Goal: Task Accomplishment & Management: Use online tool/utility

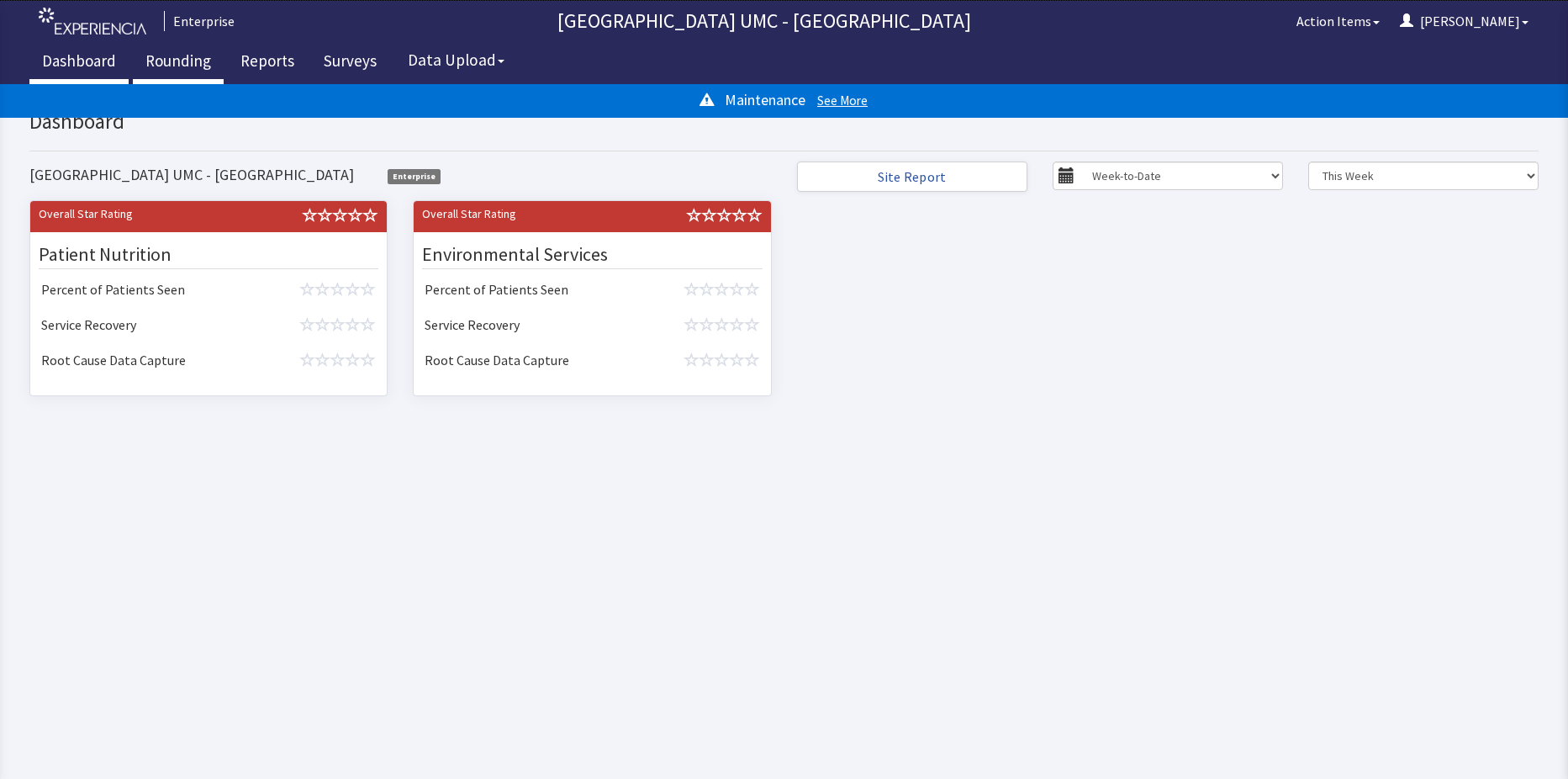
click at [191, 66] on link "Rounding" at bounding box center [178, 62] width 91 height 42
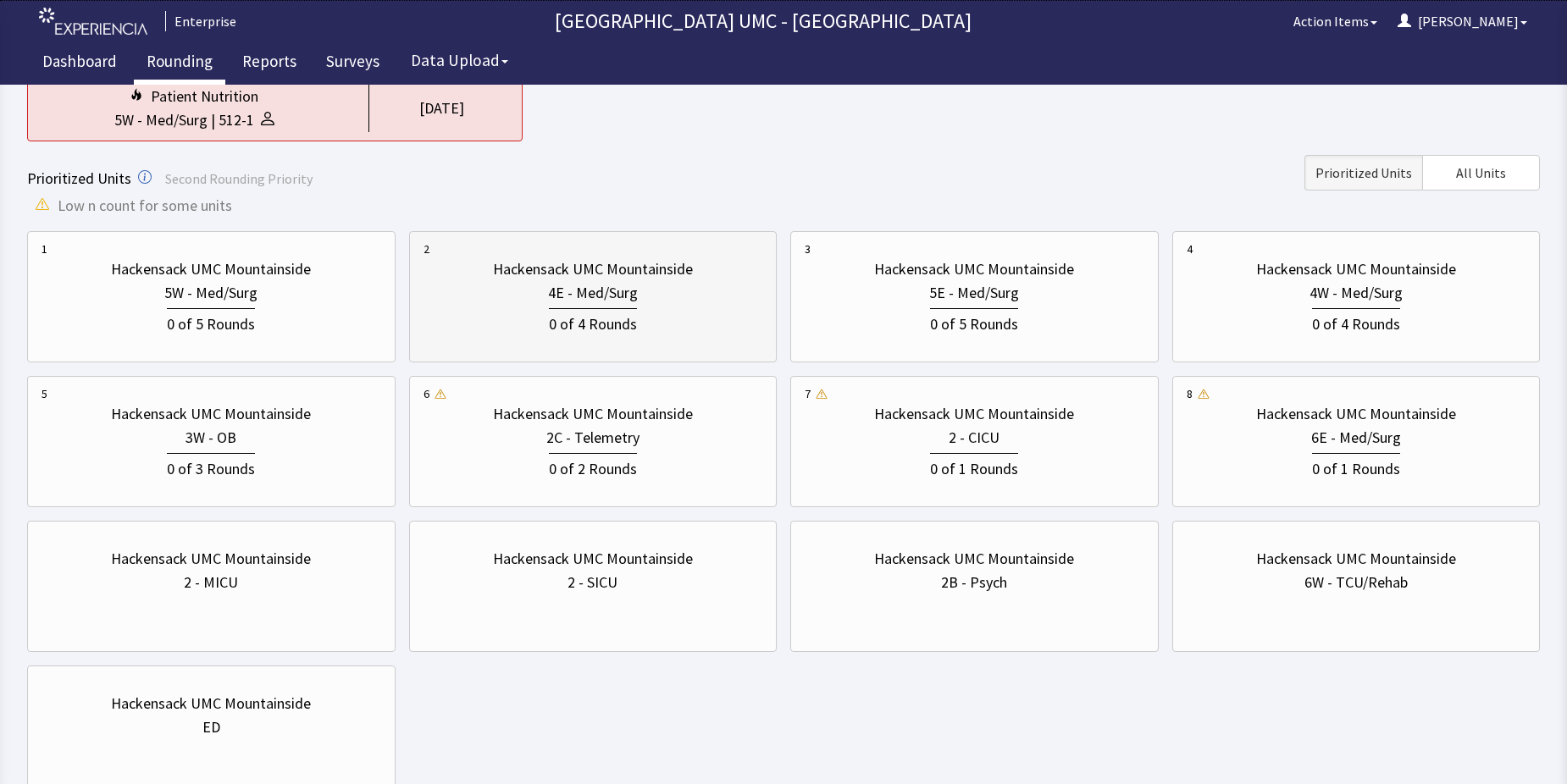
scroll to position [169, 0]
click at [1316, 430] on div "6E - Med/Surg" at bounding box center [1357, 437] width 90 height 23
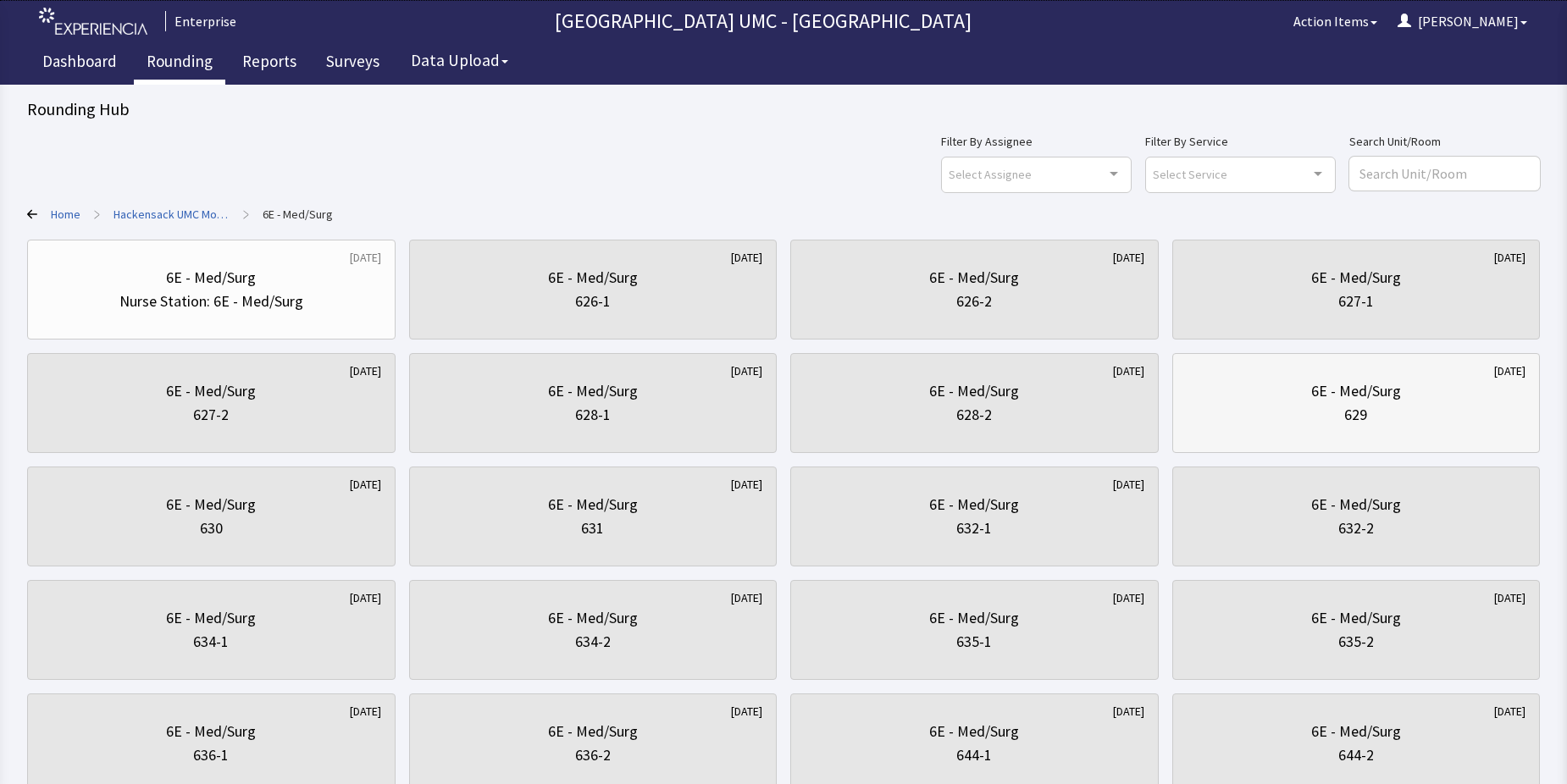
scroll to position [0, 0]
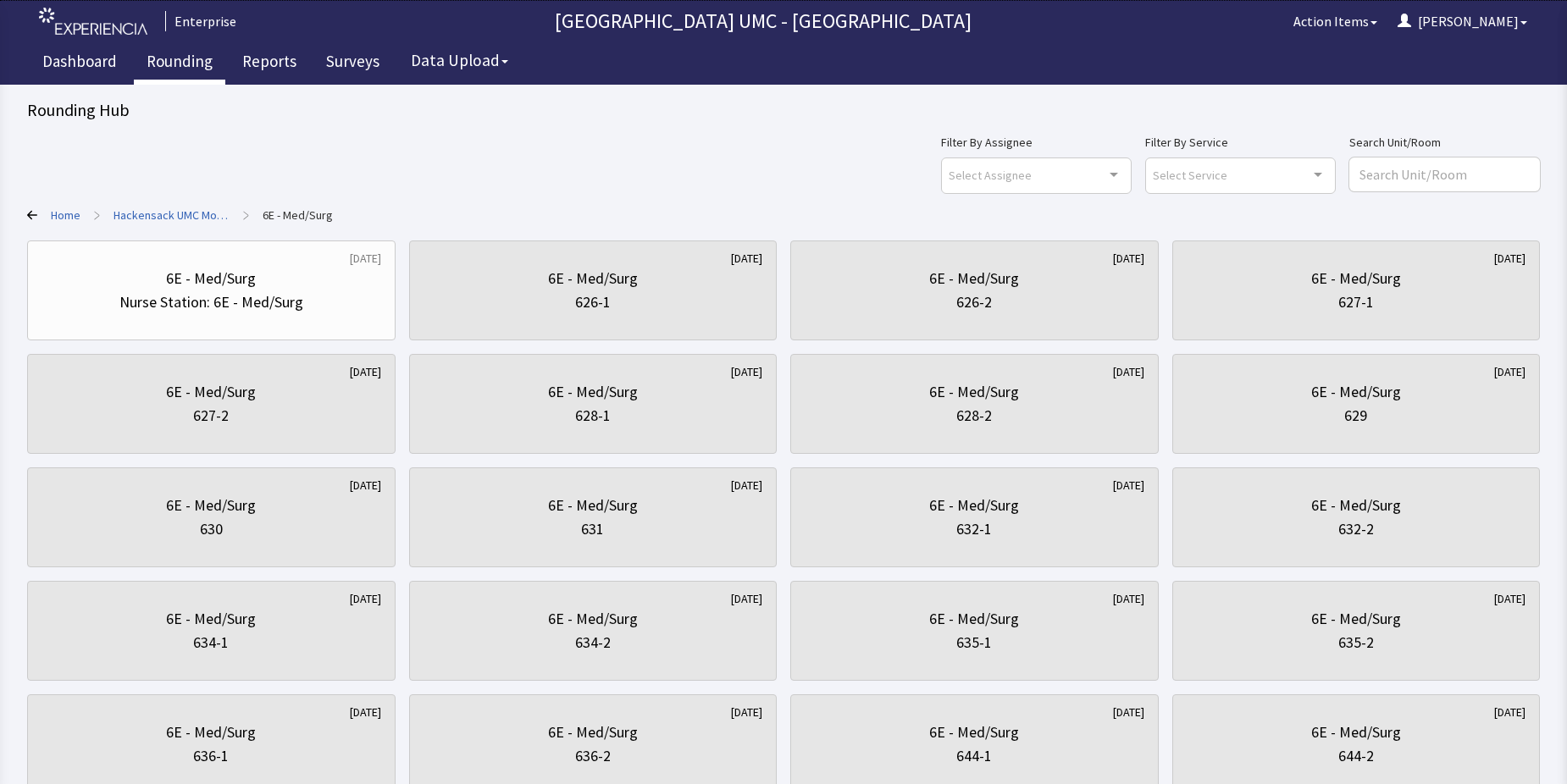
click at [164, 55] on link "Rounding" at bounding box center [179, 63] width 91 height 42
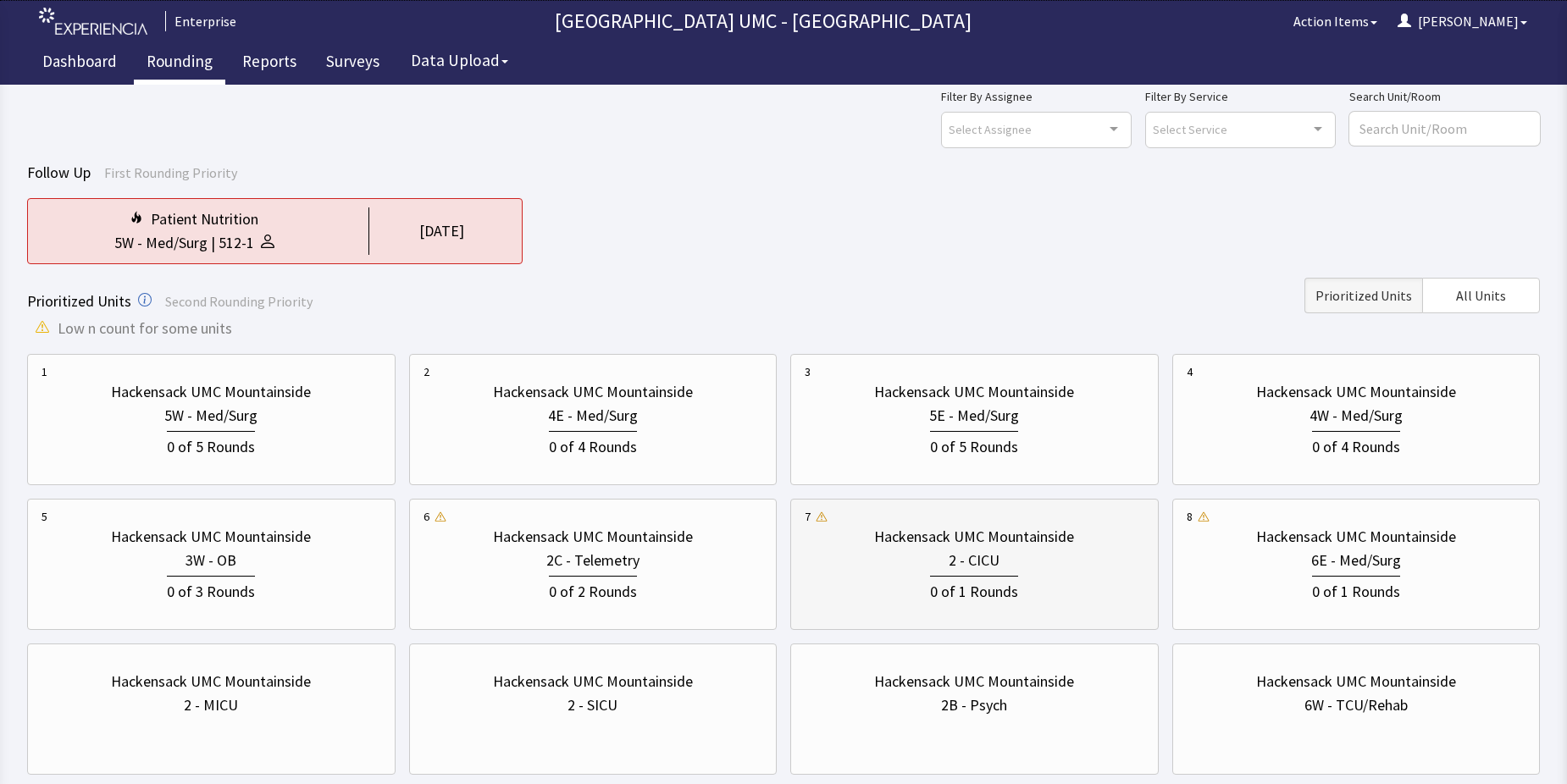
scroll to position [85, 0]
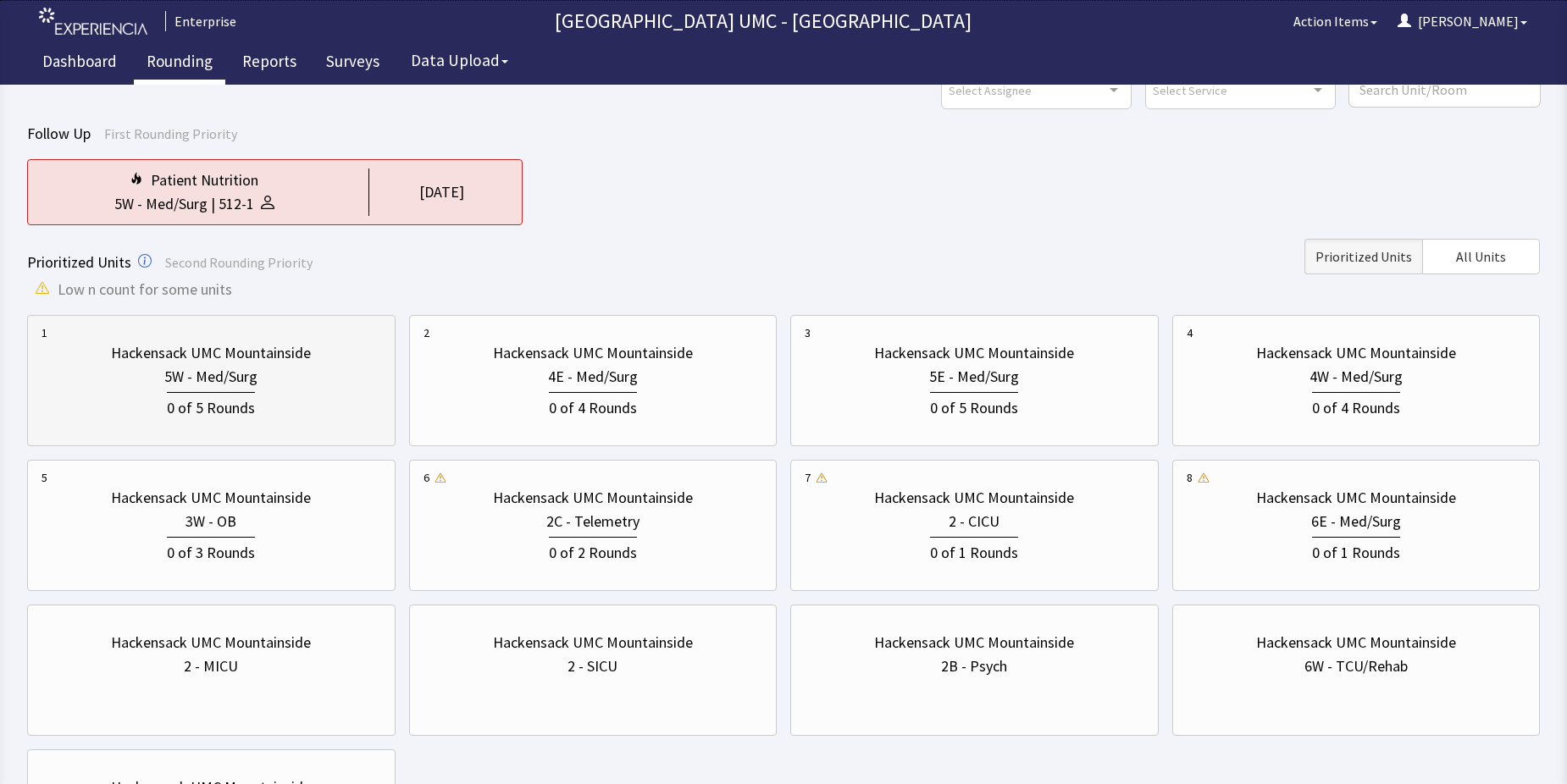
click at [234, 379] on div "5W - Med/Surg" at bounding box center [211, 377] width 93 height 23
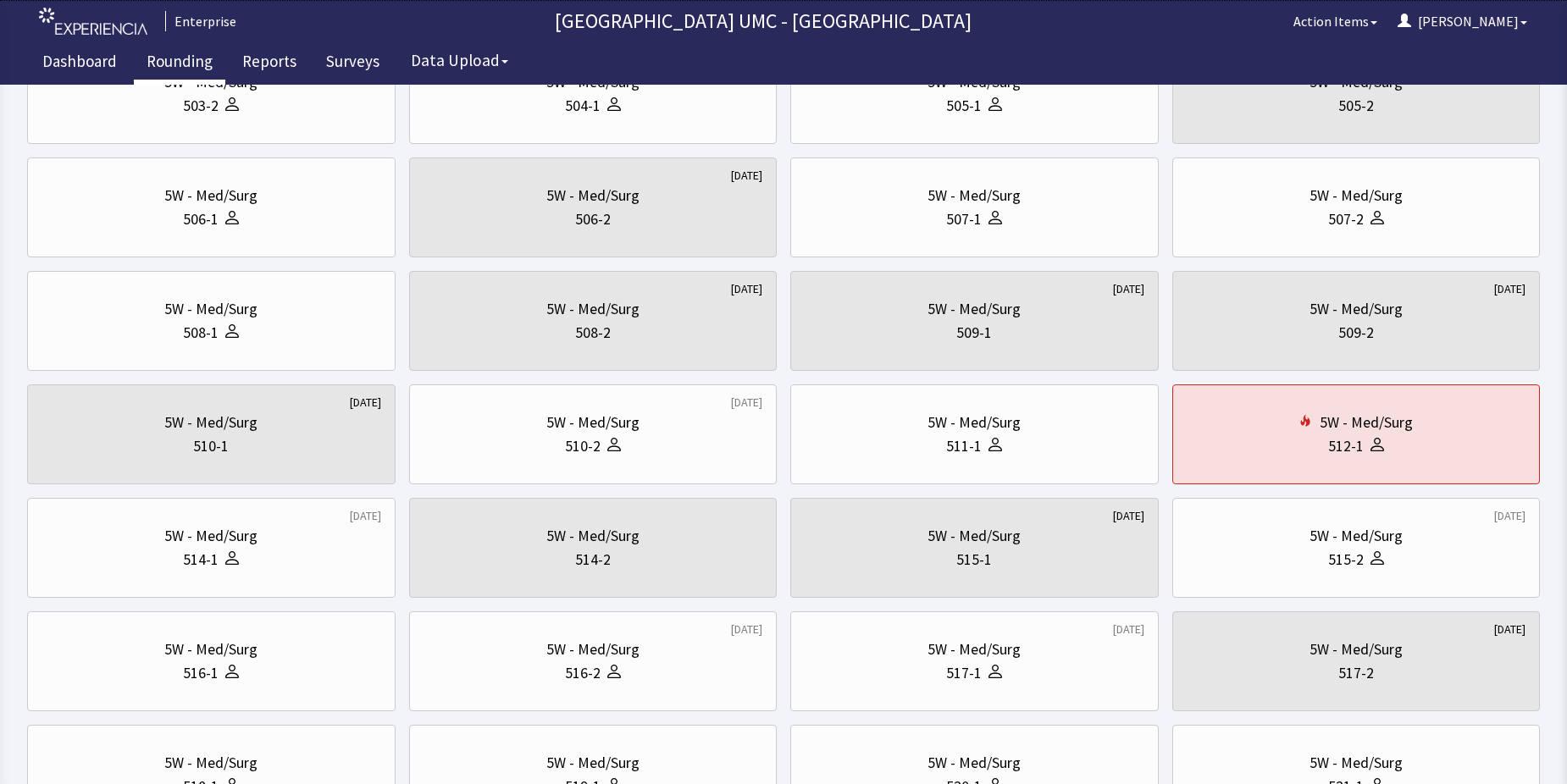
scroll to position [338, 0]
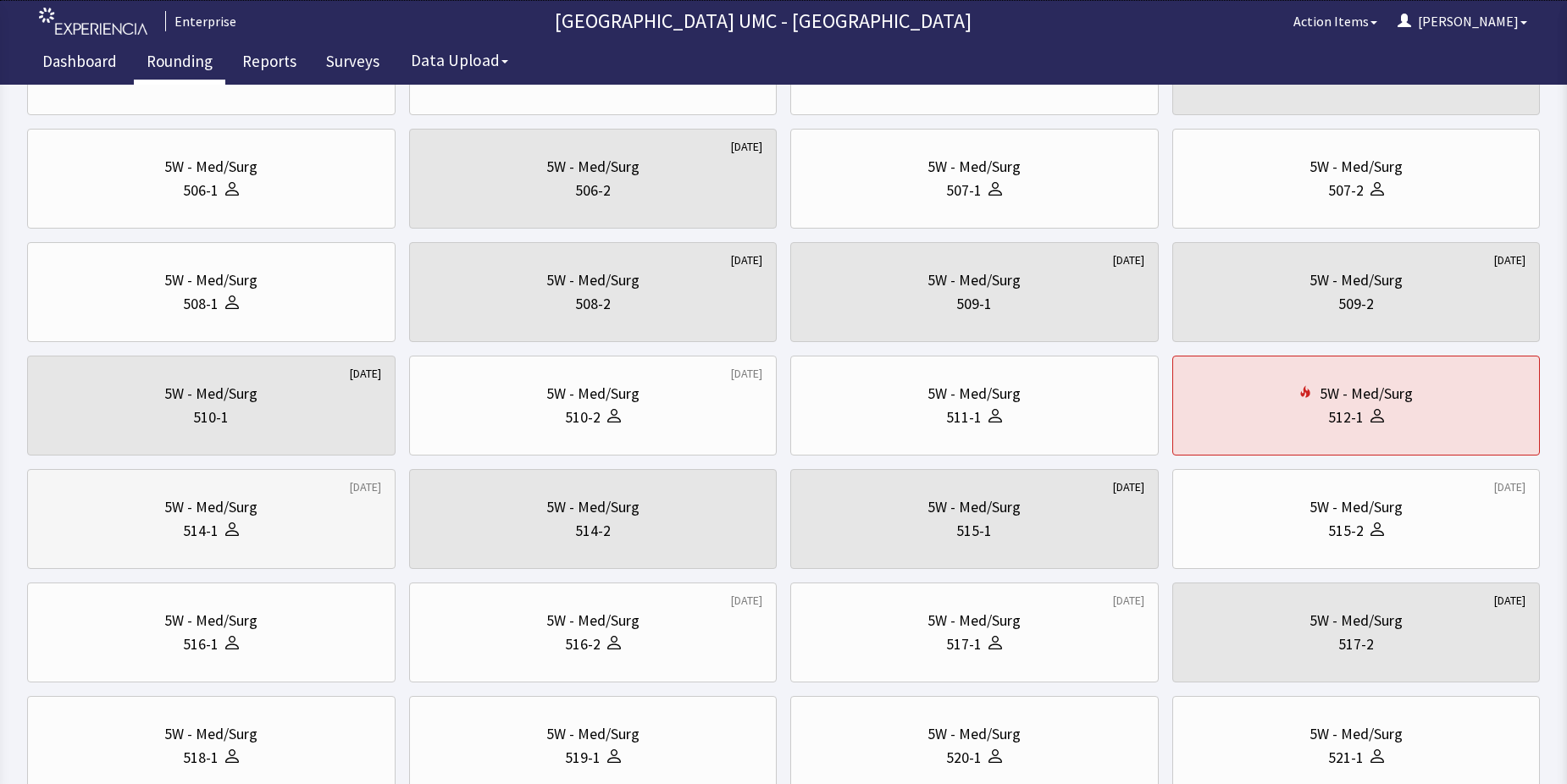
click at [245, 524] on div "514-1" at bounding box center [210, 531] width 339 height 23
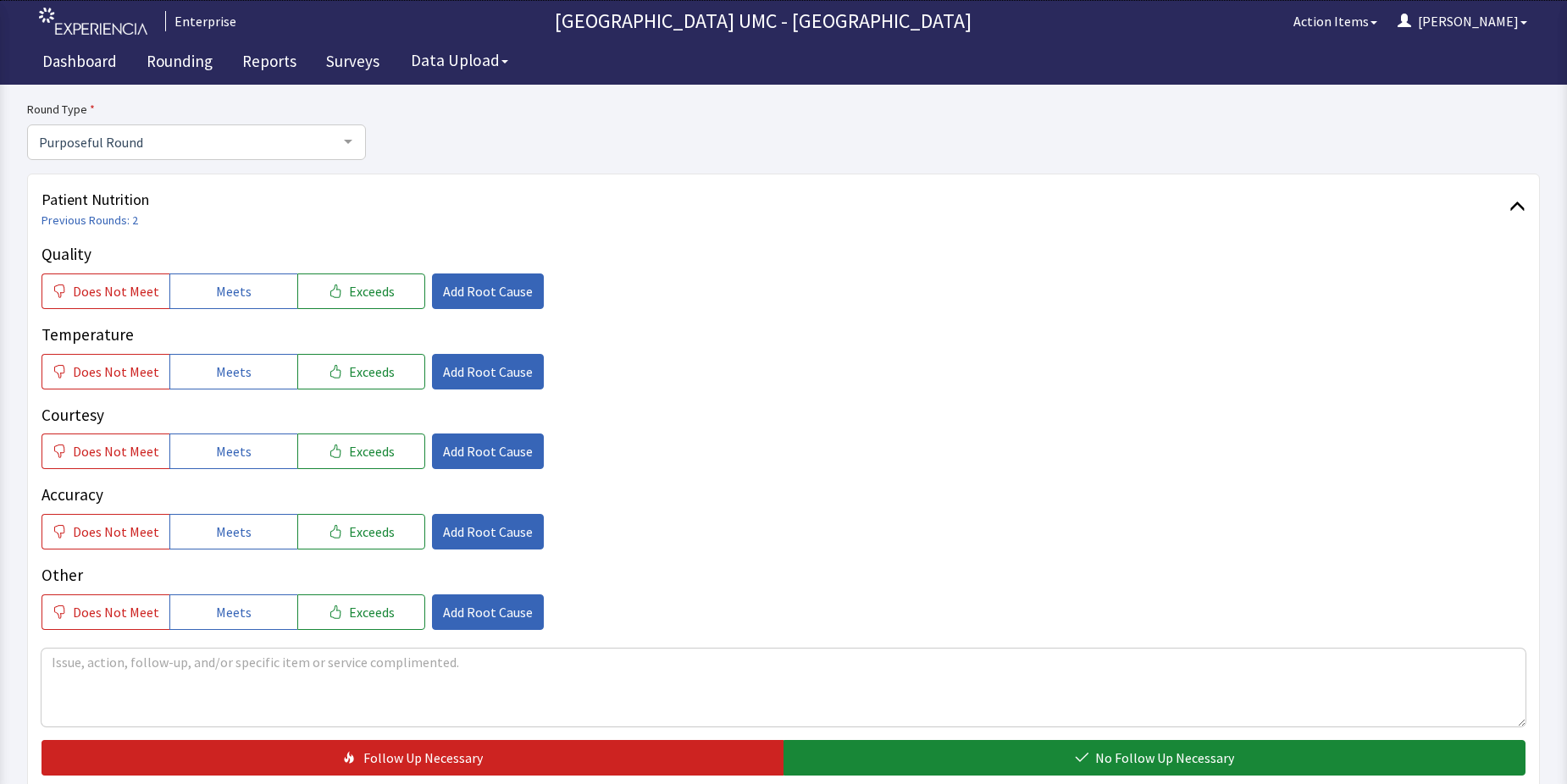
scroll to position [169, 0]
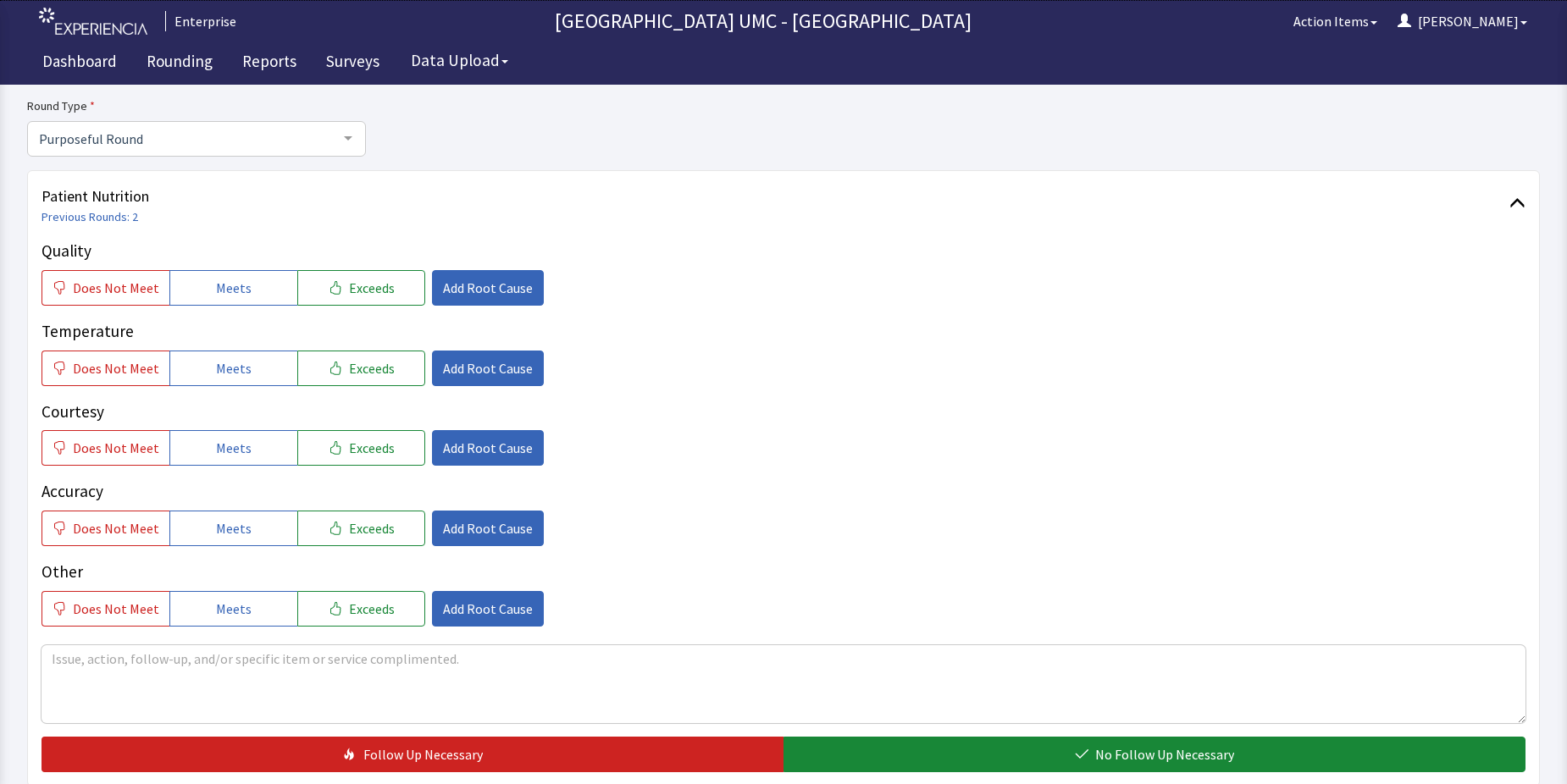
drag, startPoint x: 214, startPoint y: 269, endPoint x: 250, endPoint y: 339, distance: 78.7
click at [225, 284] on button "Meets" at bounding box center [233, 288] width 128 height 36
drag, startPoint x: 244, startPoint y: 368, endPoint x: 243, endPoint y: 411, distance: 43.0
click at [244, 371] on button "Meets" at bounding box center [233, 369] width 128 height 36
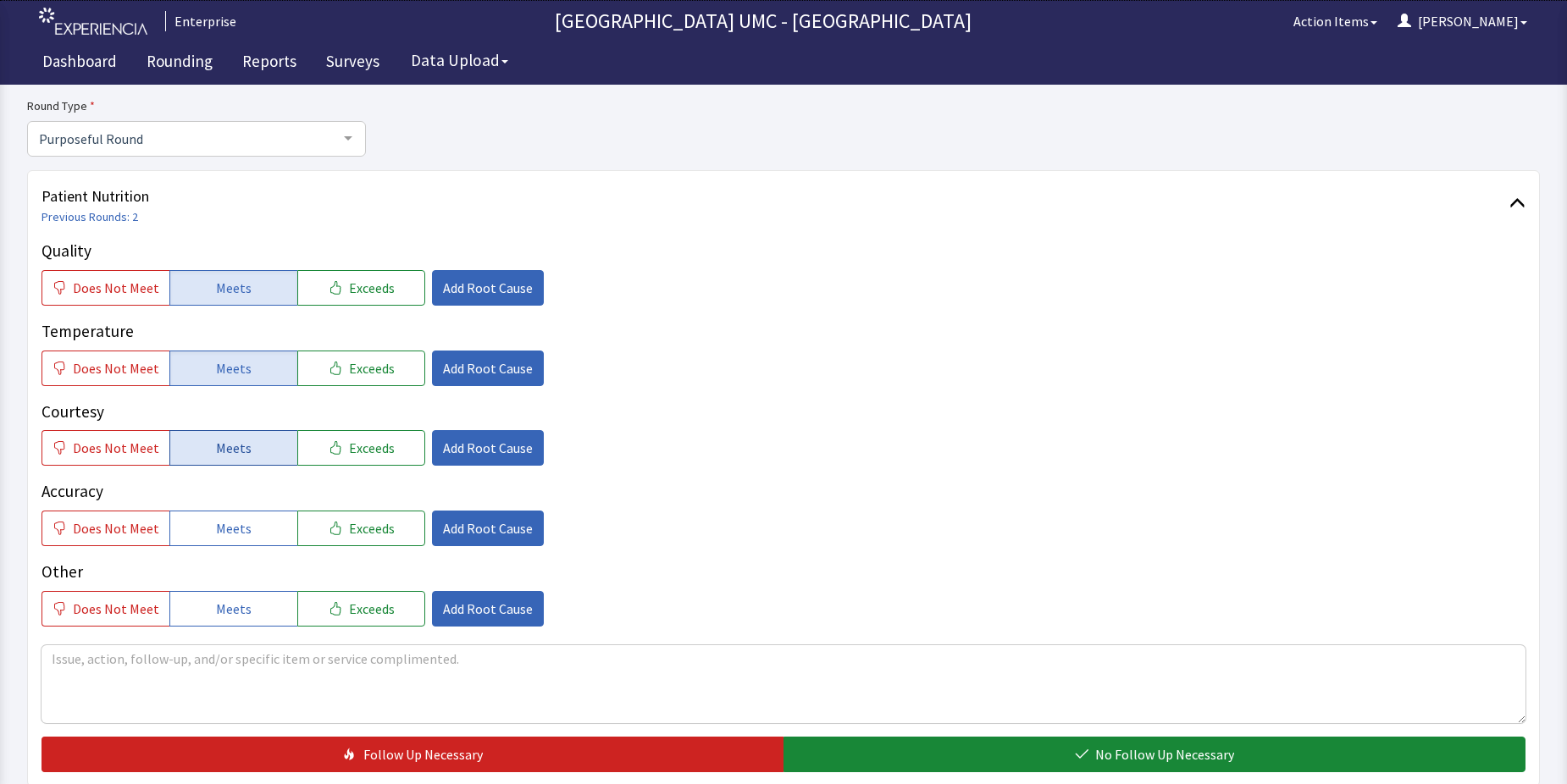
click at [240, 451] on span "Meets" at bounding box center [234, 447] width 36 height 21
click at [226, 533] on span "Meets" at bounding box center [234, 528] width 36 height 21
drag, startPoint x: 221, startPoint y: 605, endPoint x: 699, endPoint y: 677, distance: 483.4
click at [226, 608] on span "Meets" at bounding box center [234, 609] width 36 height 21
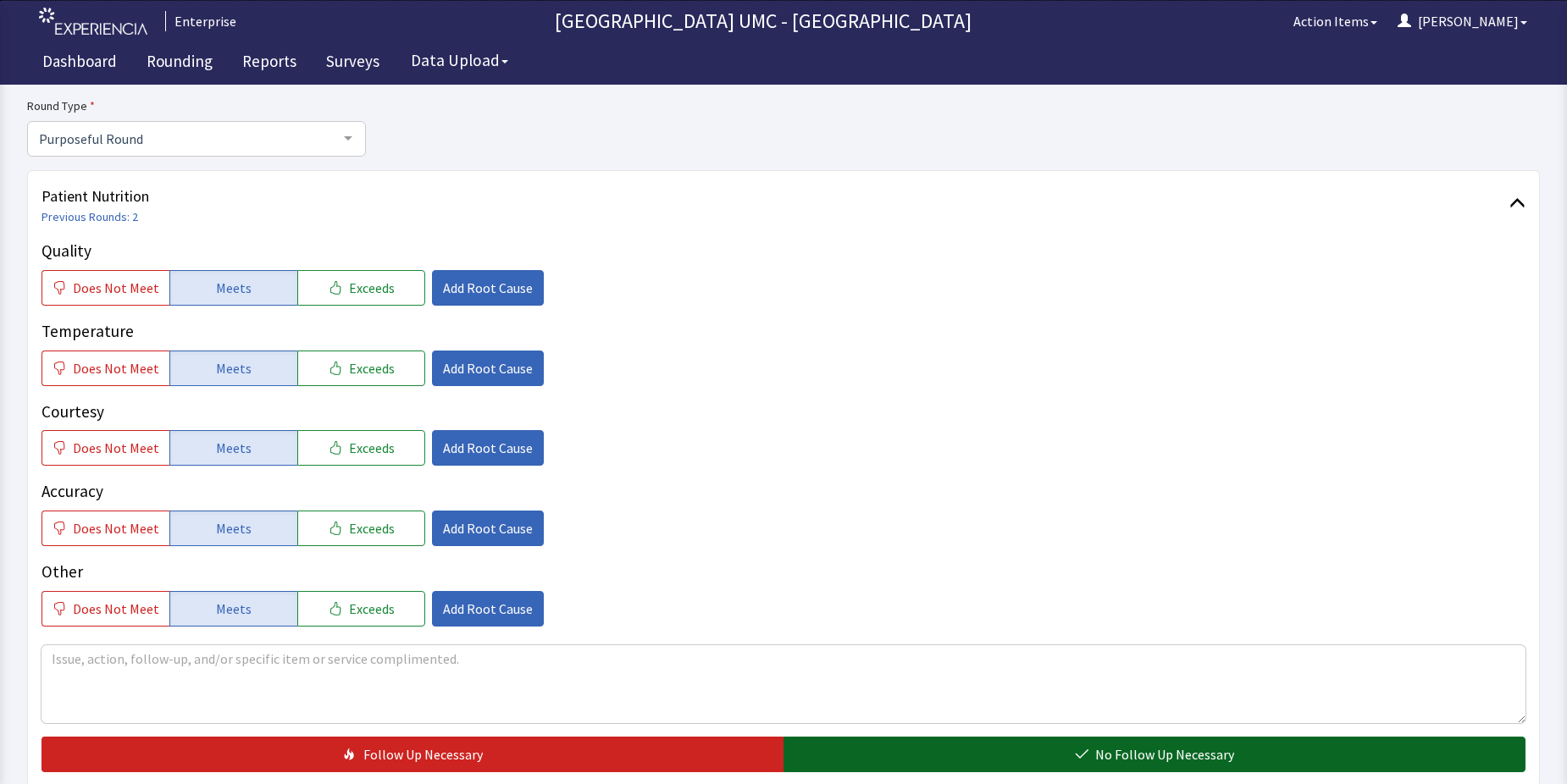
click at [1035, 745] on button "No Follow Up Necessary" at bounding box center [1154, 754] width 742 height 36
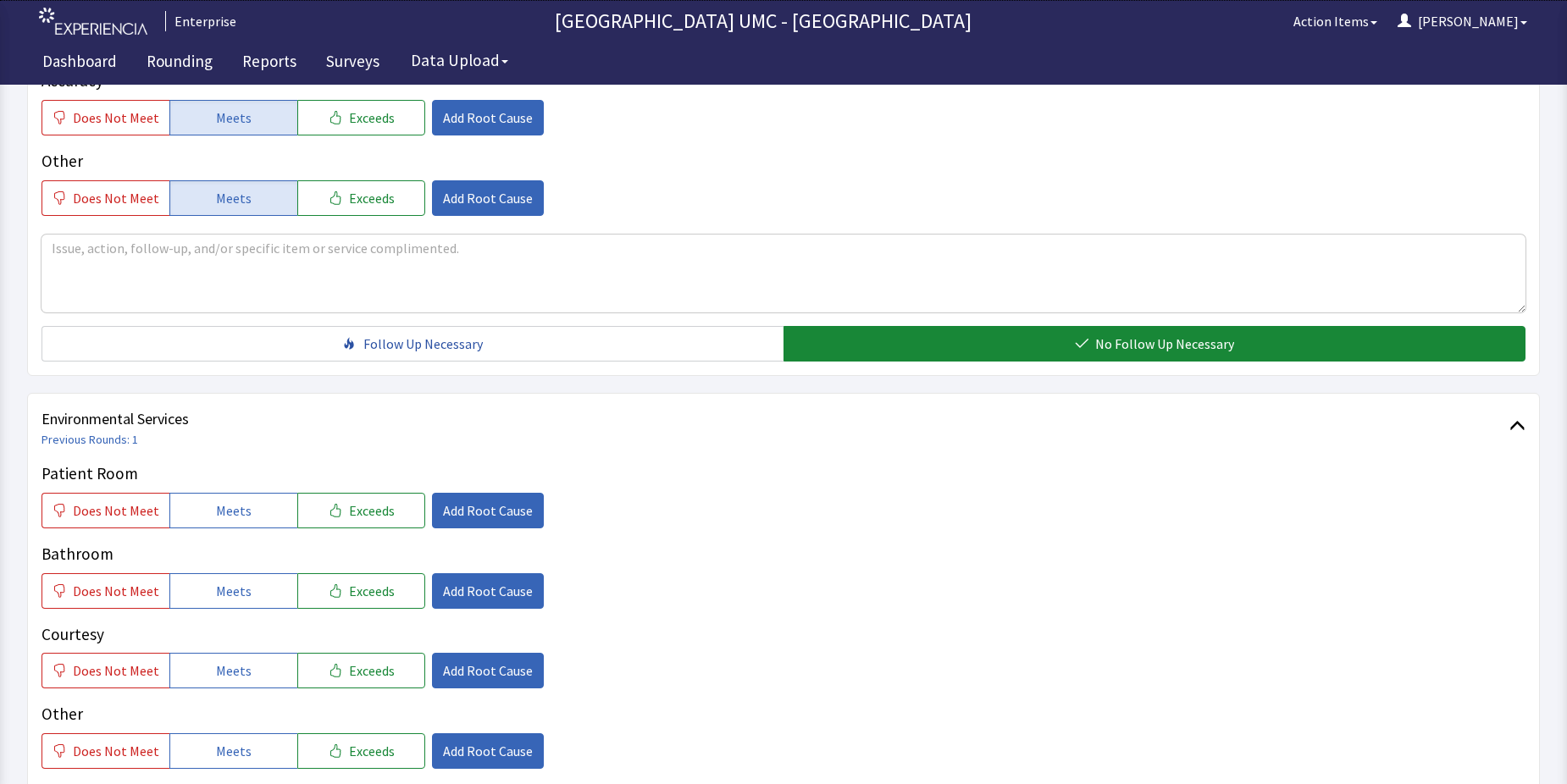
scroll to position [592, 0]
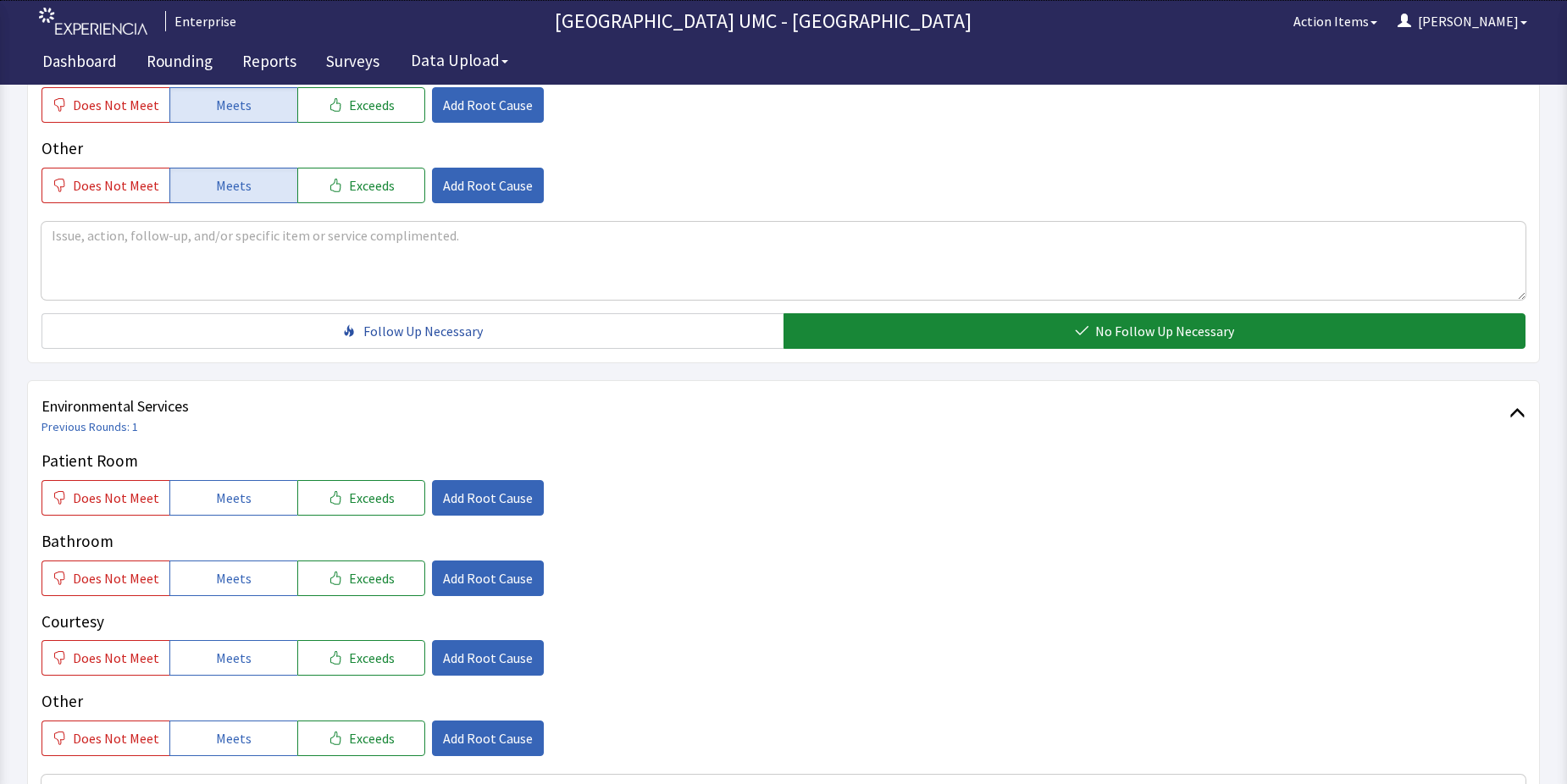
drag, startPoint x: 219, startPoint y: 504, endPoint x: 225, endPoint y: 524, distance: 20.9
click at [221, 507] on span "Meets" at bounding box center [234, 498] width 36 height 21
drag, startPoint x: 227, startPoint y: 574, endPoint x: 233, endPoint y: 595, distance: 21.8
click at [228, 575] on span "Meets" at bounding box center [234, 578] width 36 height 21
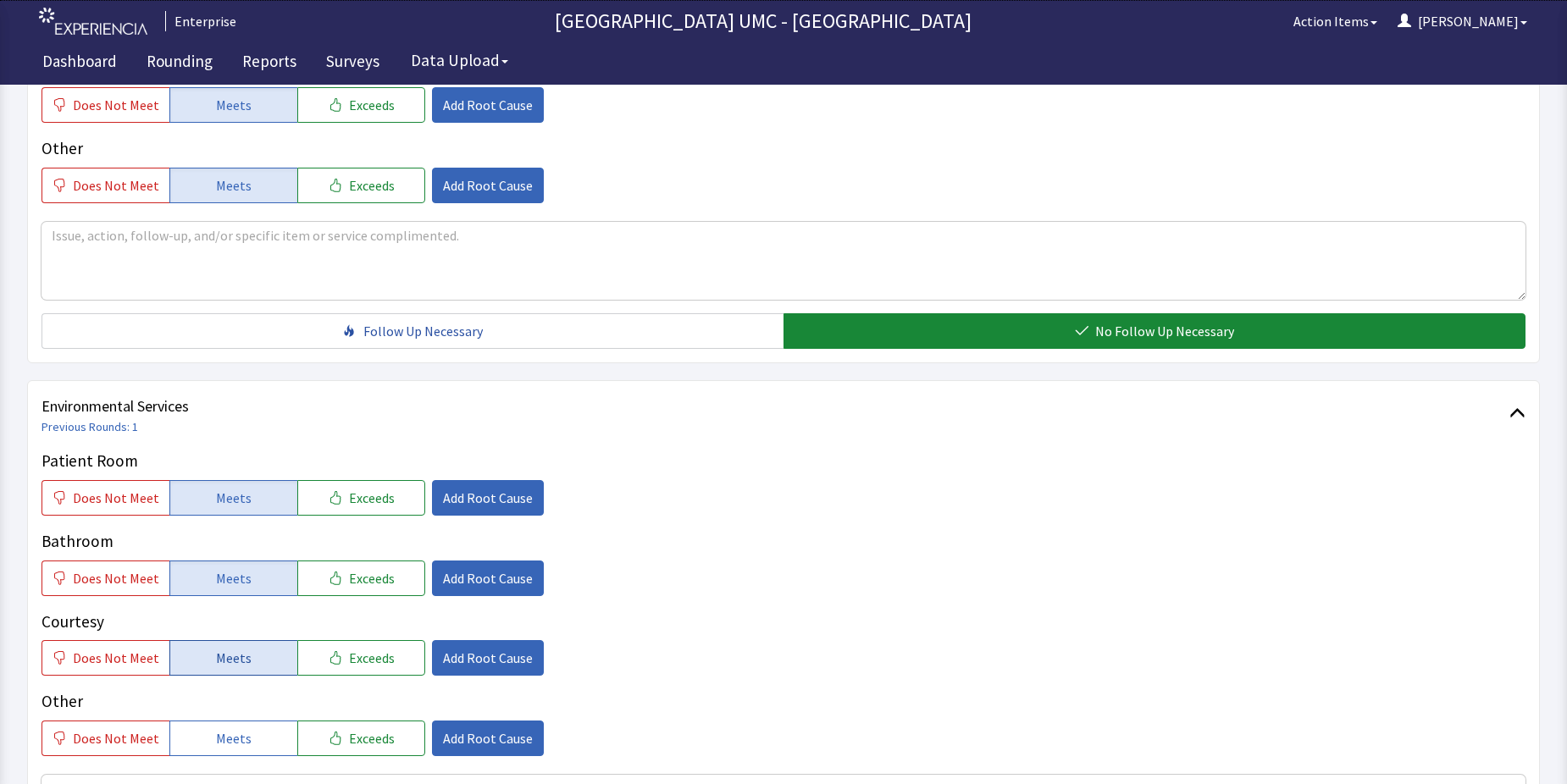
drag, startPoint x: 233, startPoint y: 648, endPoint x: 239, endPoint y: 663, distance: 16.2
click at [235, 659] on button "Meets" at bounding box center [233, 658] width 128 height 36
drag, startPoint x: 247, startPoint y: 743, endPoint x: 478, endPoint y: 730, distance: 231.4
click at [248, 743] on button "Meets" at bounding box center [233, 738] width 128 height 36
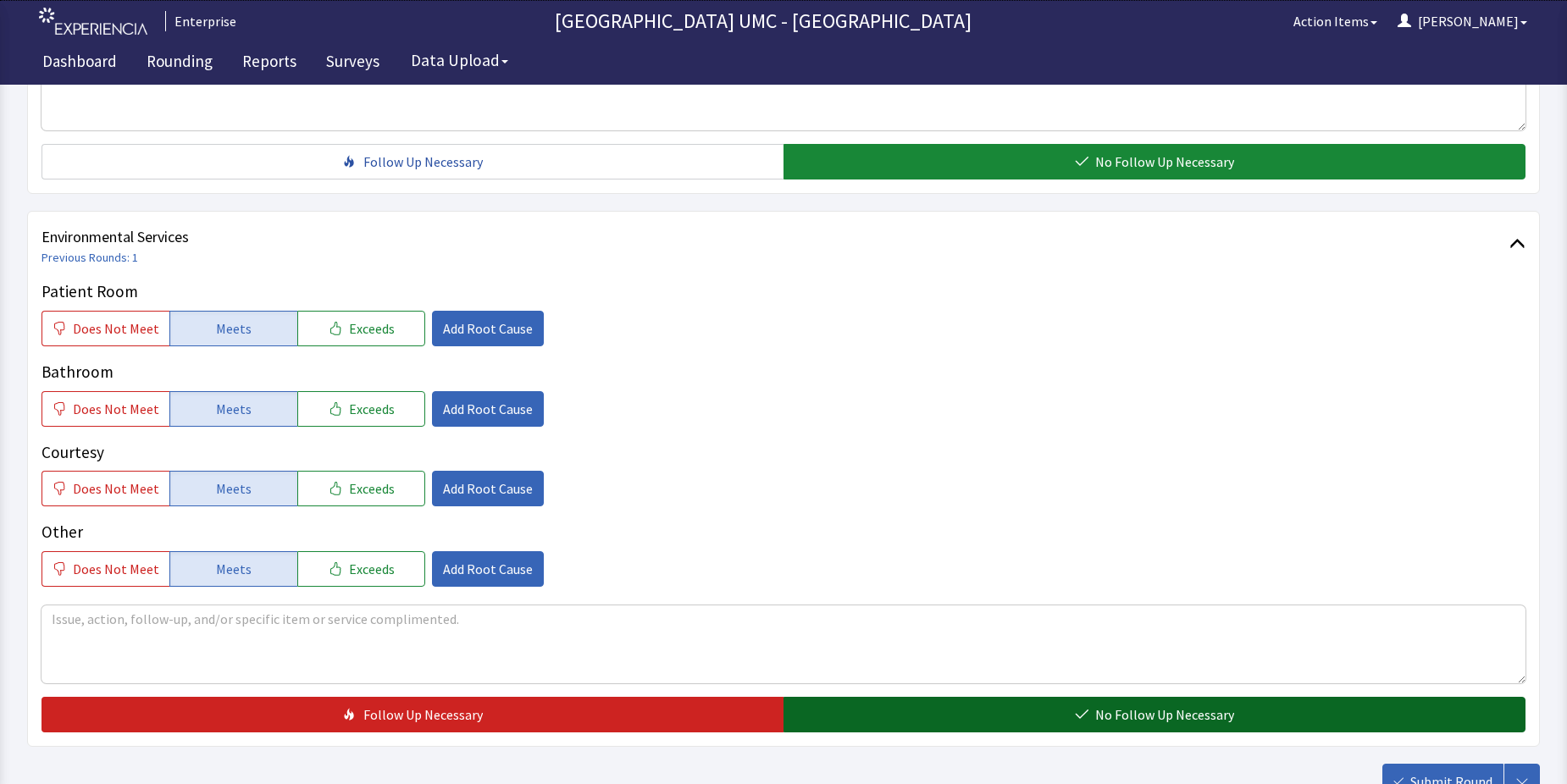
drag, startPoint x: 972, startPoint y: 711, endPoint x: 1015, endPoint y: 722, distance: 44.4
click at [984, 715] on button "No Follow Up Necessary" at bounding box center [1154, 715] width 742 height 36
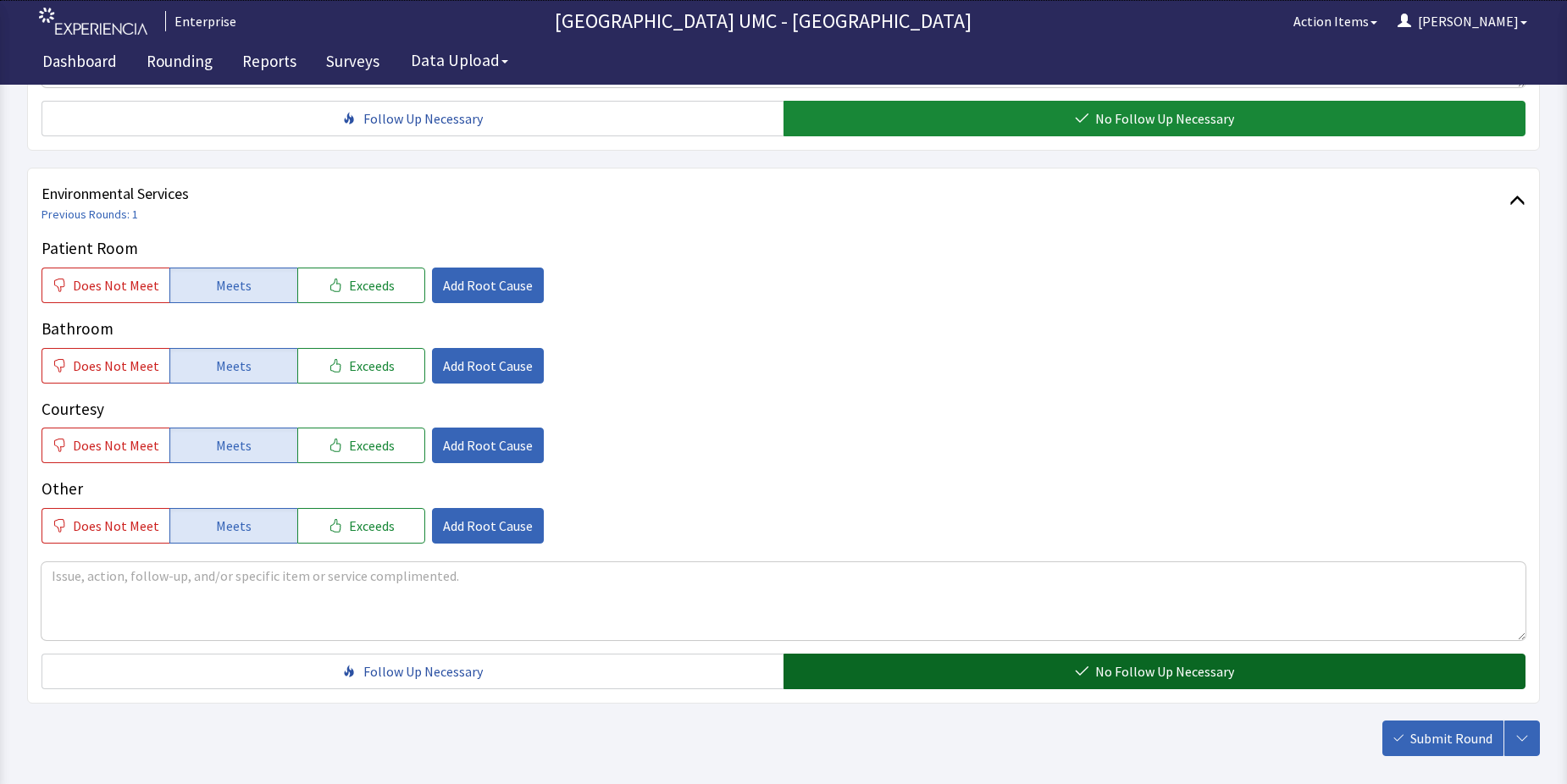
scroll to position [847, 0]
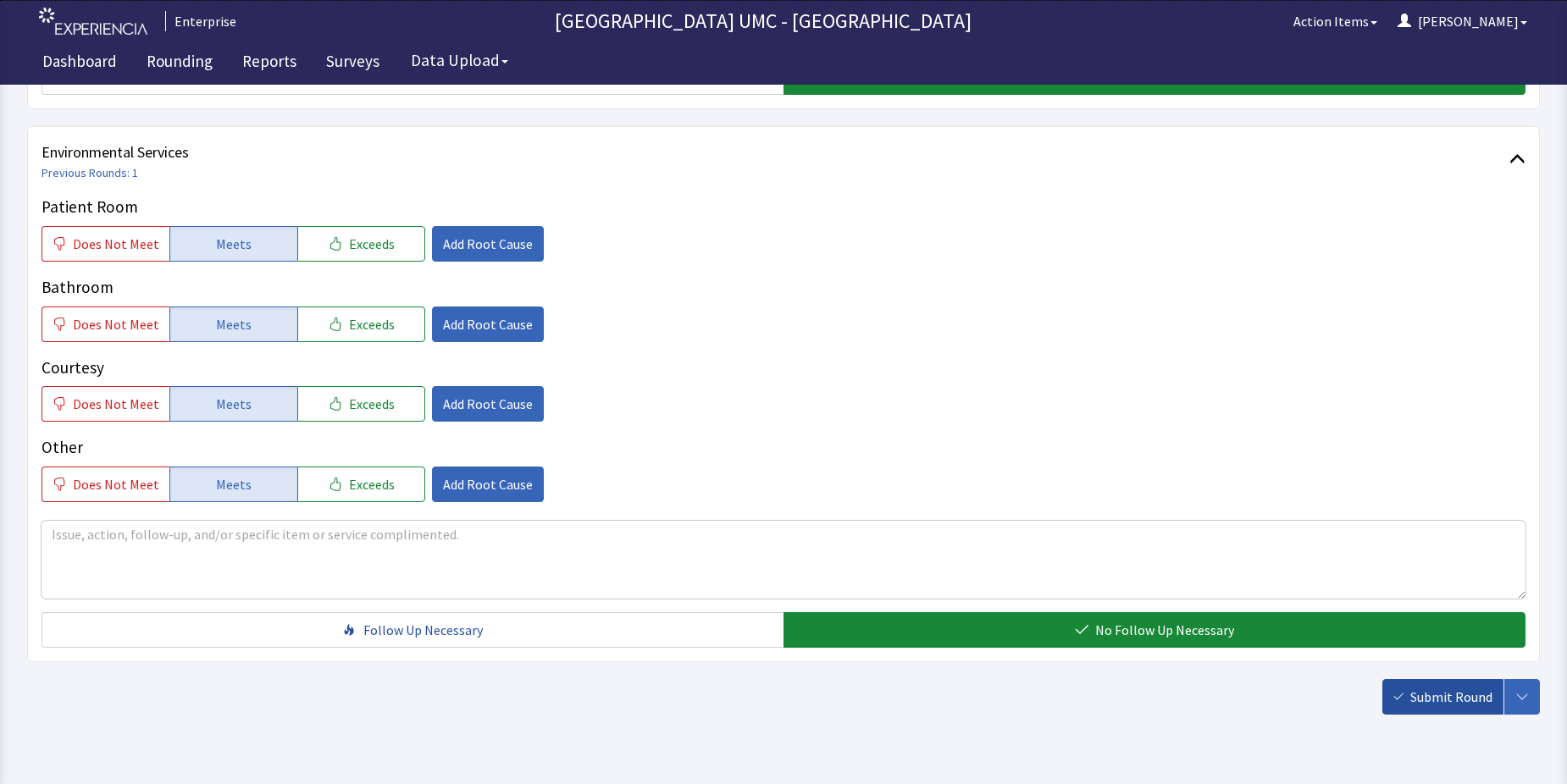
click at [1453, 694] on span "Submit Round" at bounding box center [1451, 696] width 82 height 21
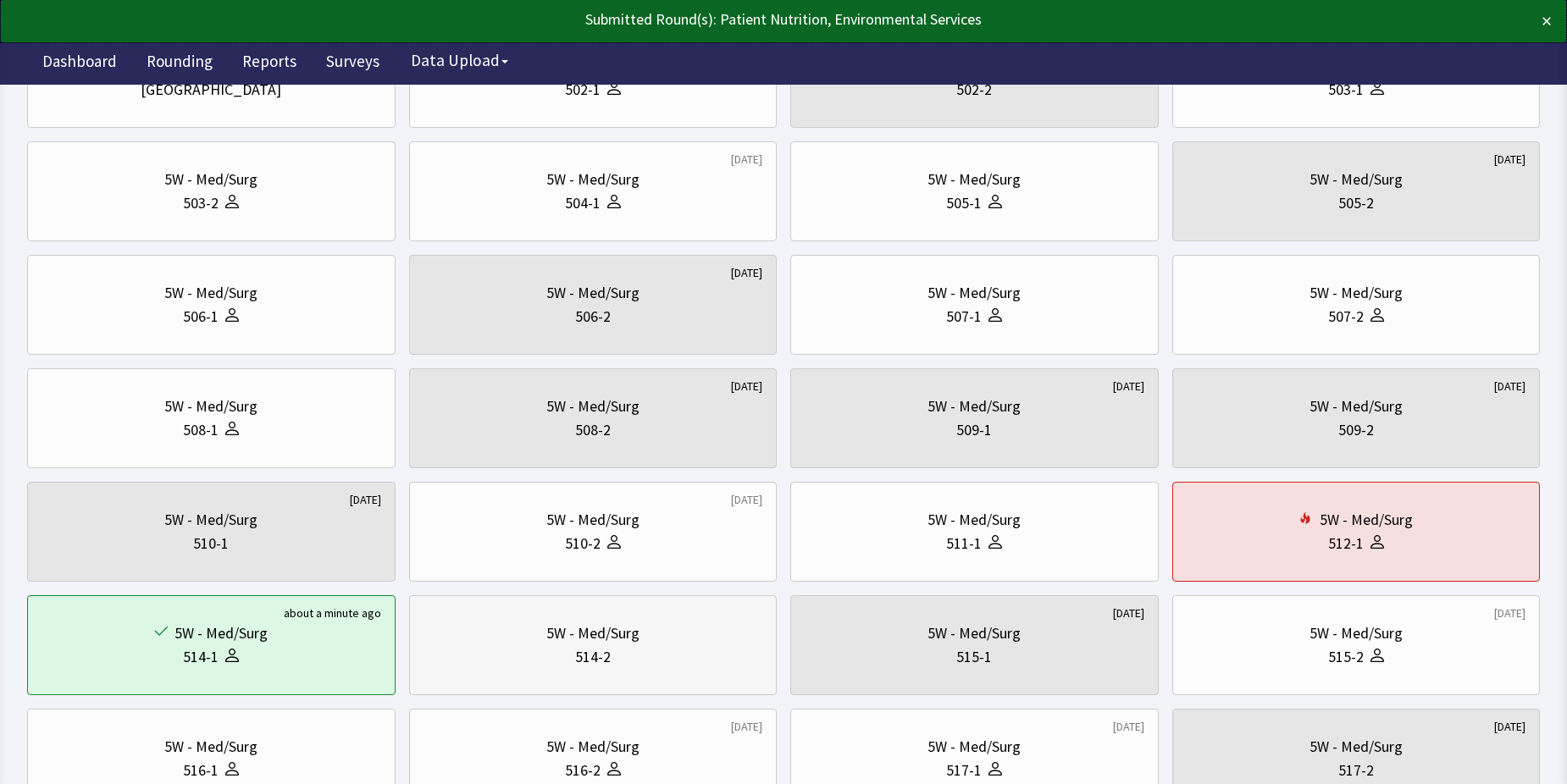
scroll to position [254, 0]
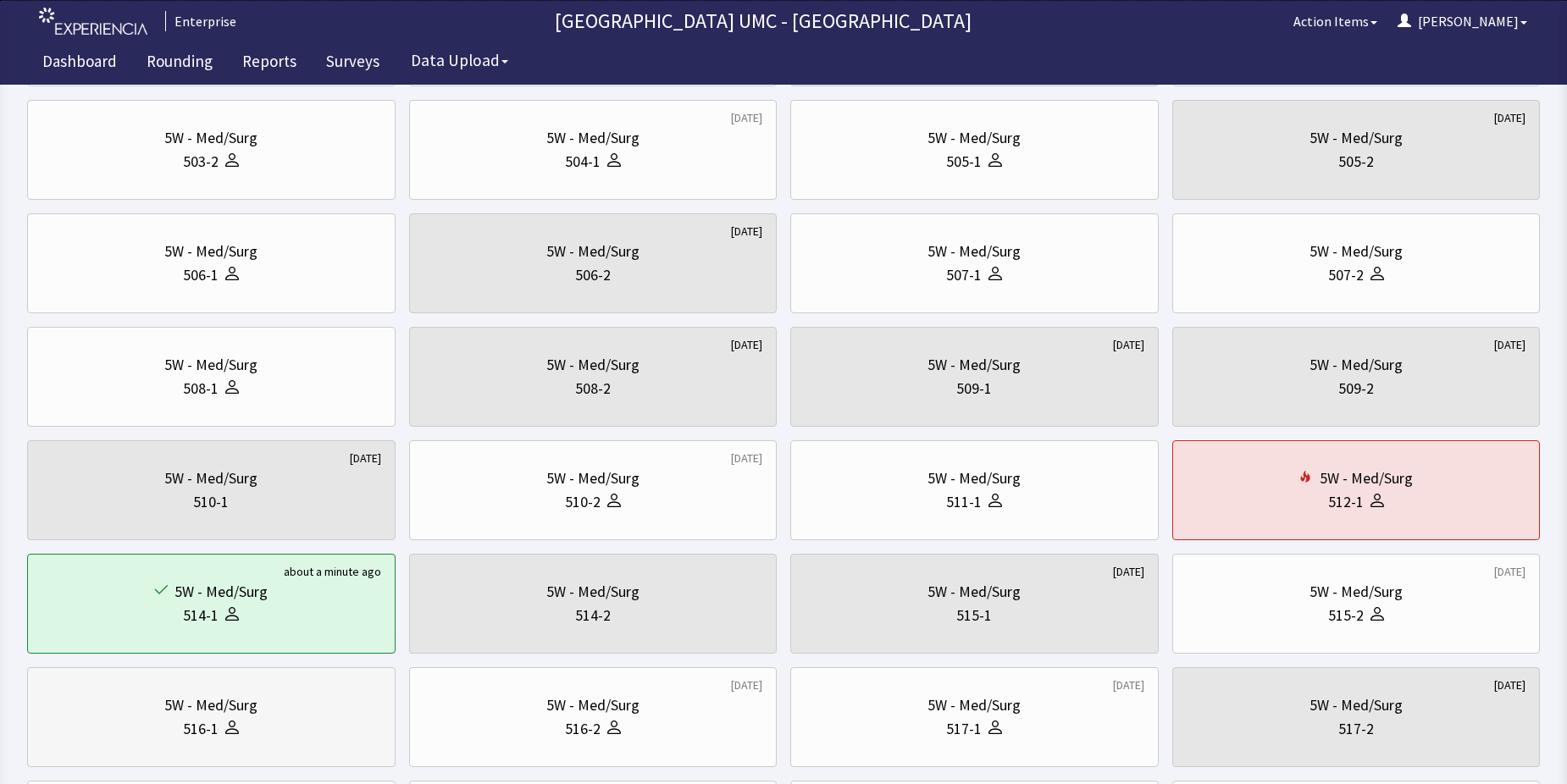
click at [285, 719] on div "516-1" at bounding box center [210, 729] width 339 height 23
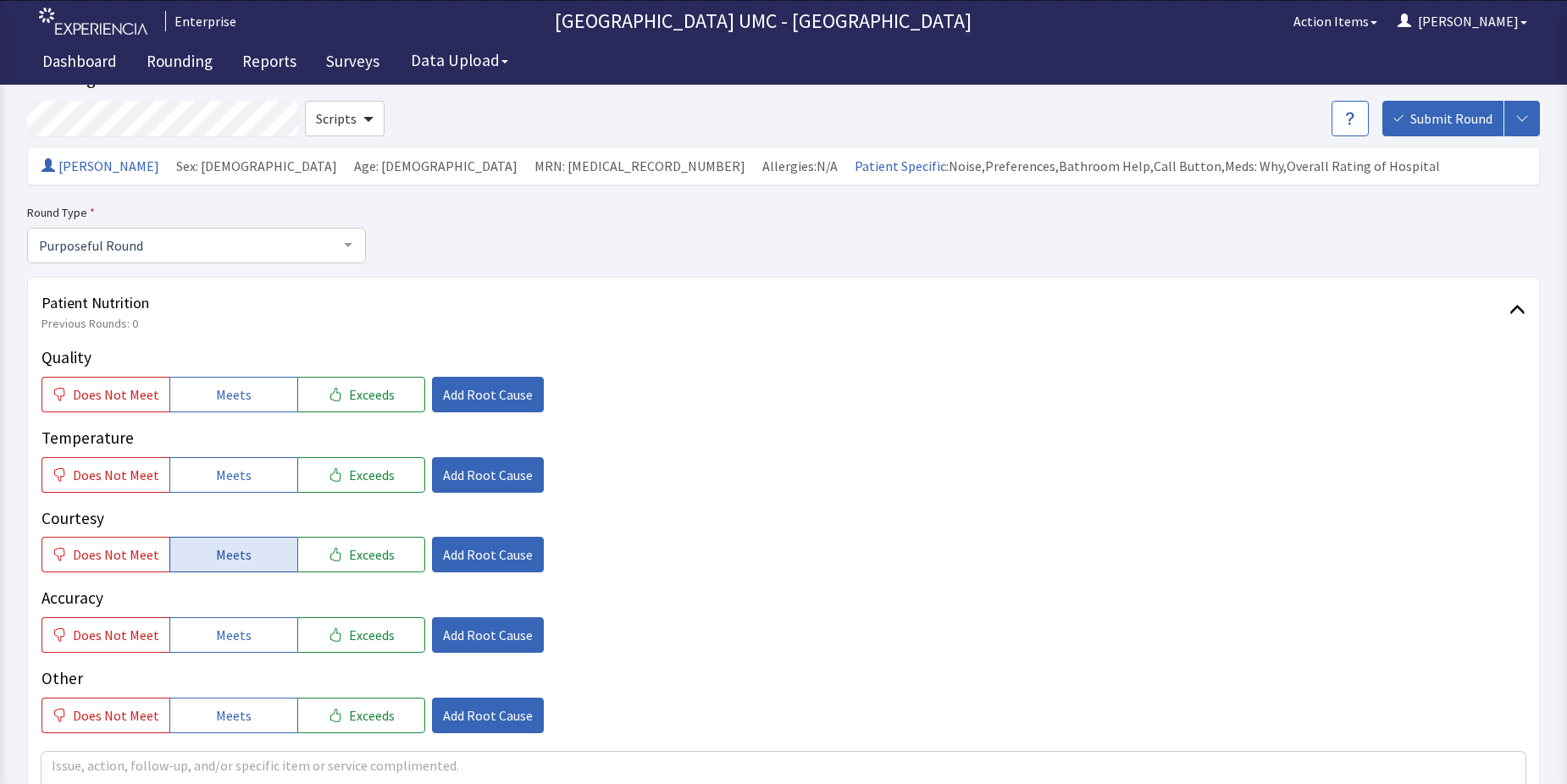
scroll to position [169, 0]
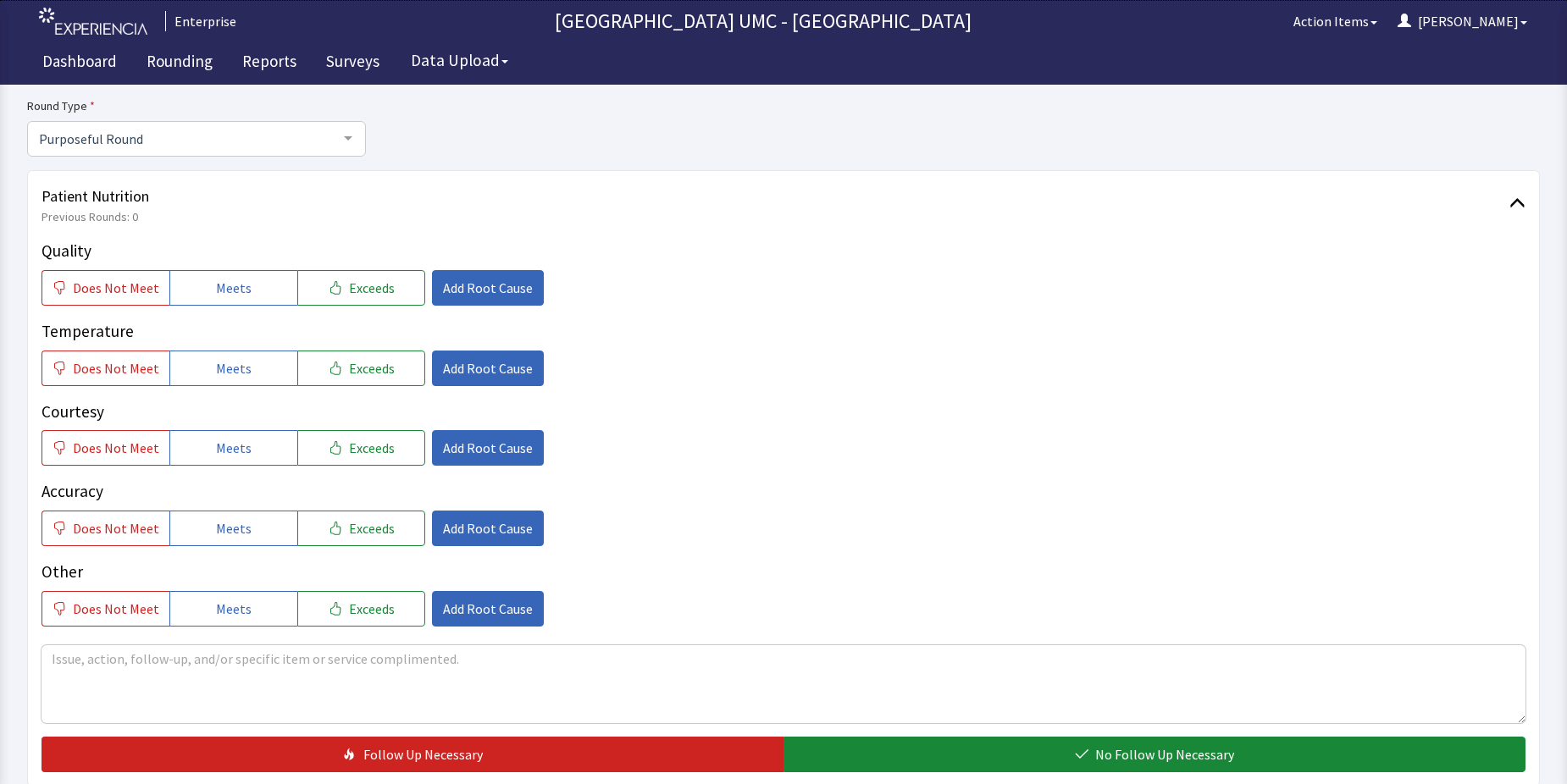
drag, startPoint x: 218, startPoint y: 281, endPoint x: 241, endPoint y: 337, distance: 60.5
click at [228, 294] on span "Meets" at bounding box center [234, 287] width 36 height 21
click at [244, 382] on button "Meets" at bounding box center [233, 369] width 128 height 36
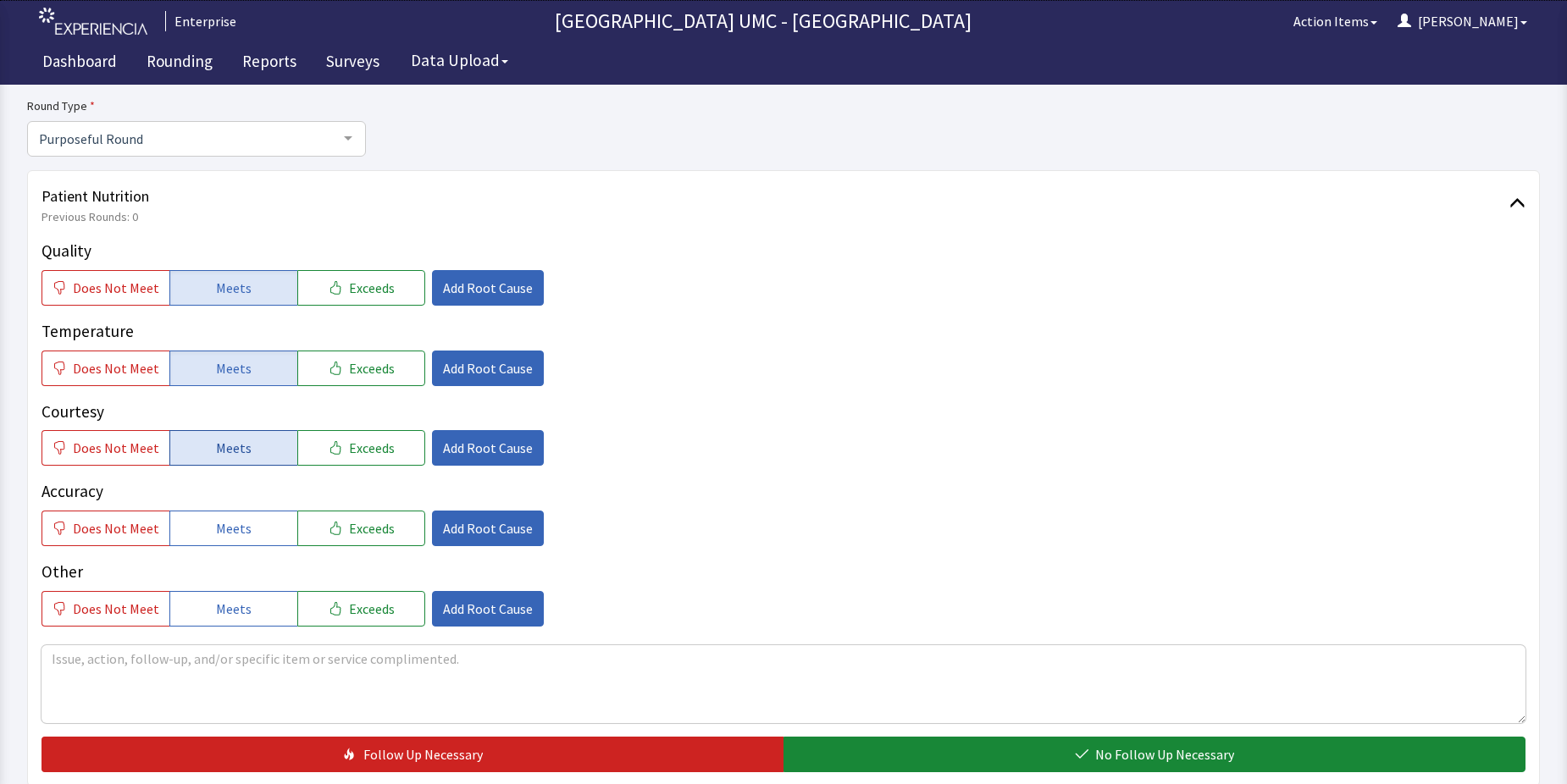
click at [222, 461] on button "Meets" at bounding box center [233, 448] width 128 height 36
click at [229, 527] on span "Meets" at bounding box center [234, 528] width 36 height 21
drag, startPoint x: 239, startPoint y: 609, endPoint x: 258, endPoint y: 620, distance: 22.0
click at [240, 609] on span "Meets" at bounding box center [234, 609] width 36 height 21
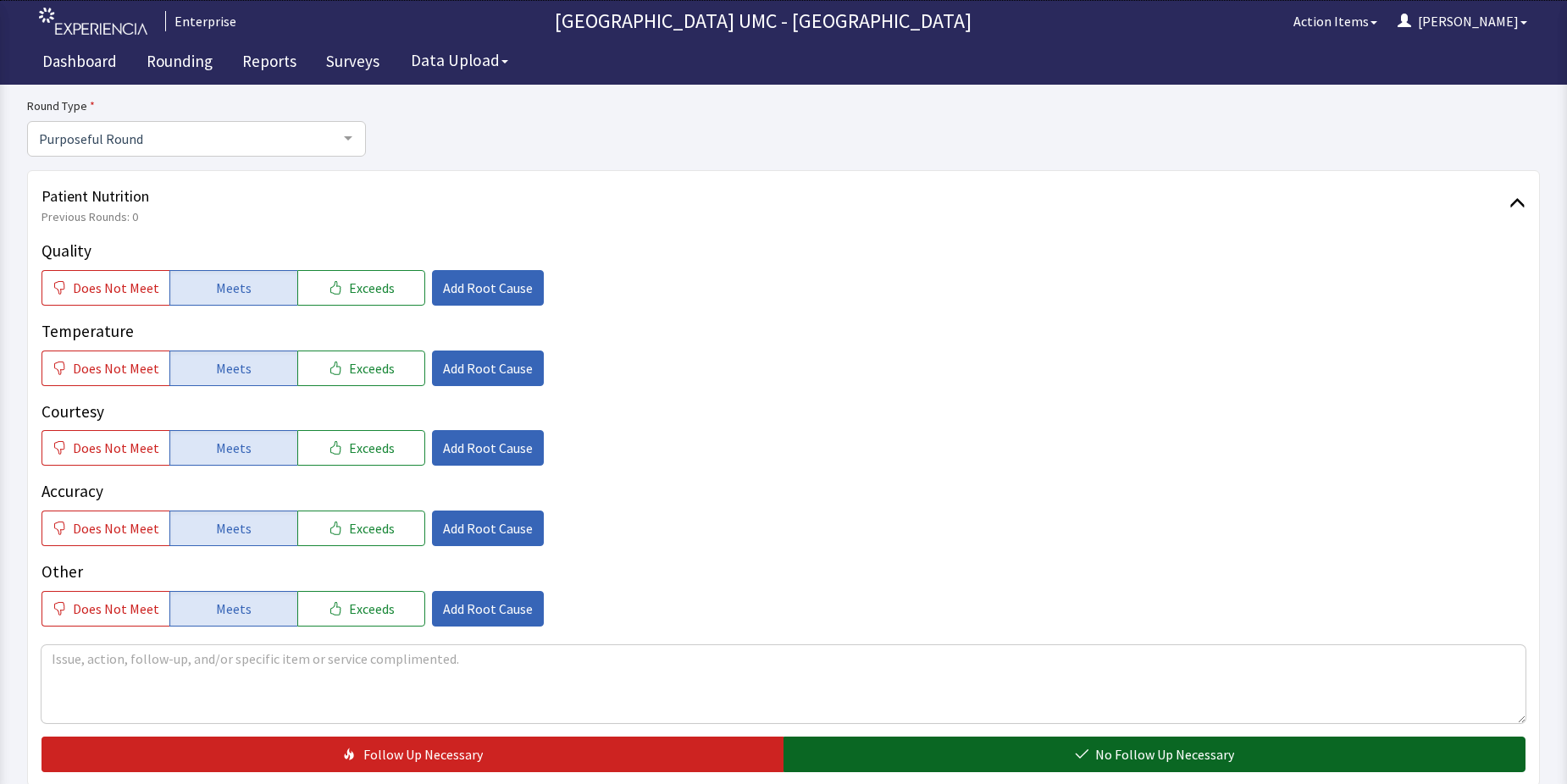
click at [1082, 752] on icon "button" at bounding box center [1082, 754] width 13 height 13
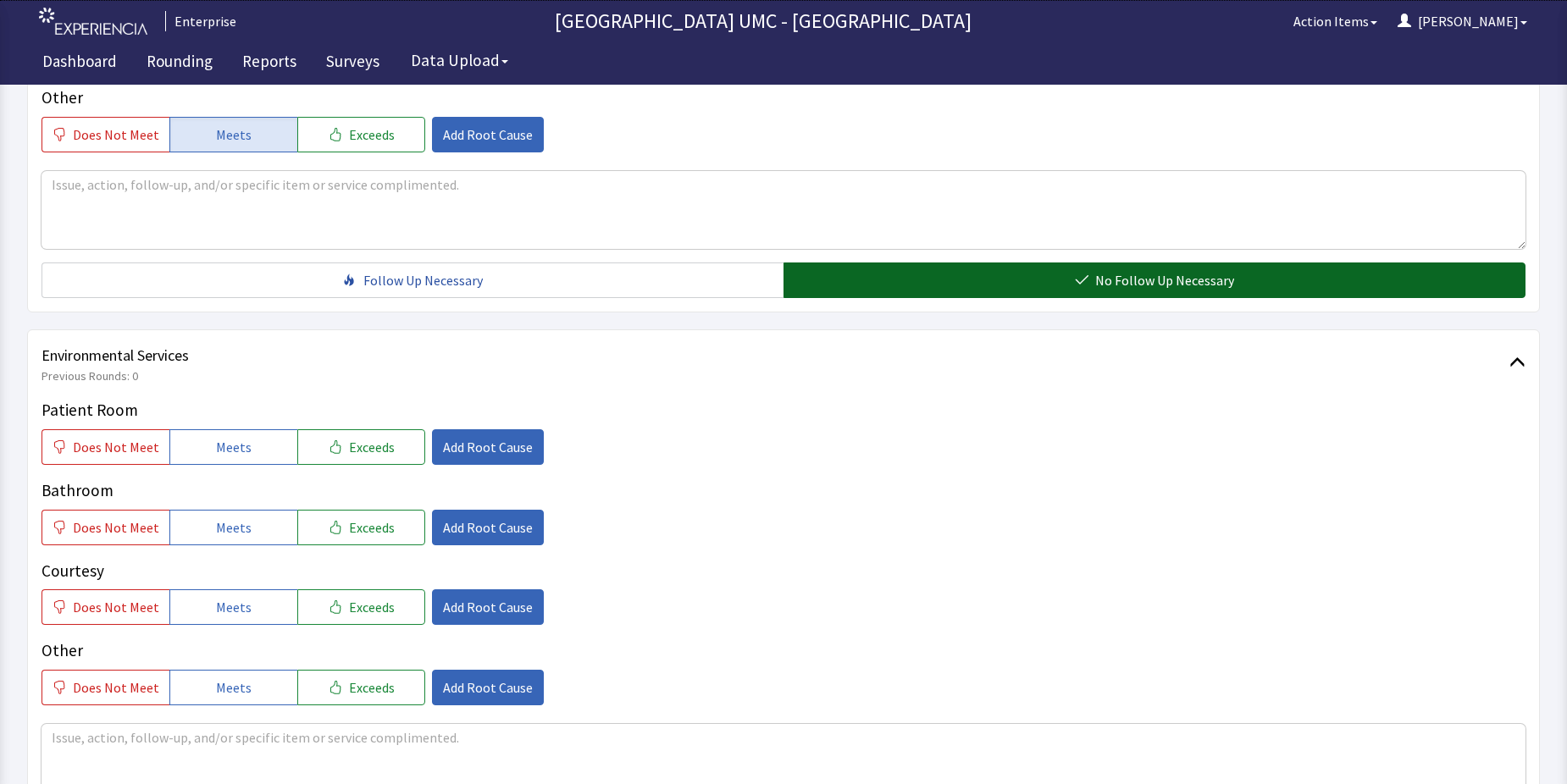
scroll to position [677, 0]
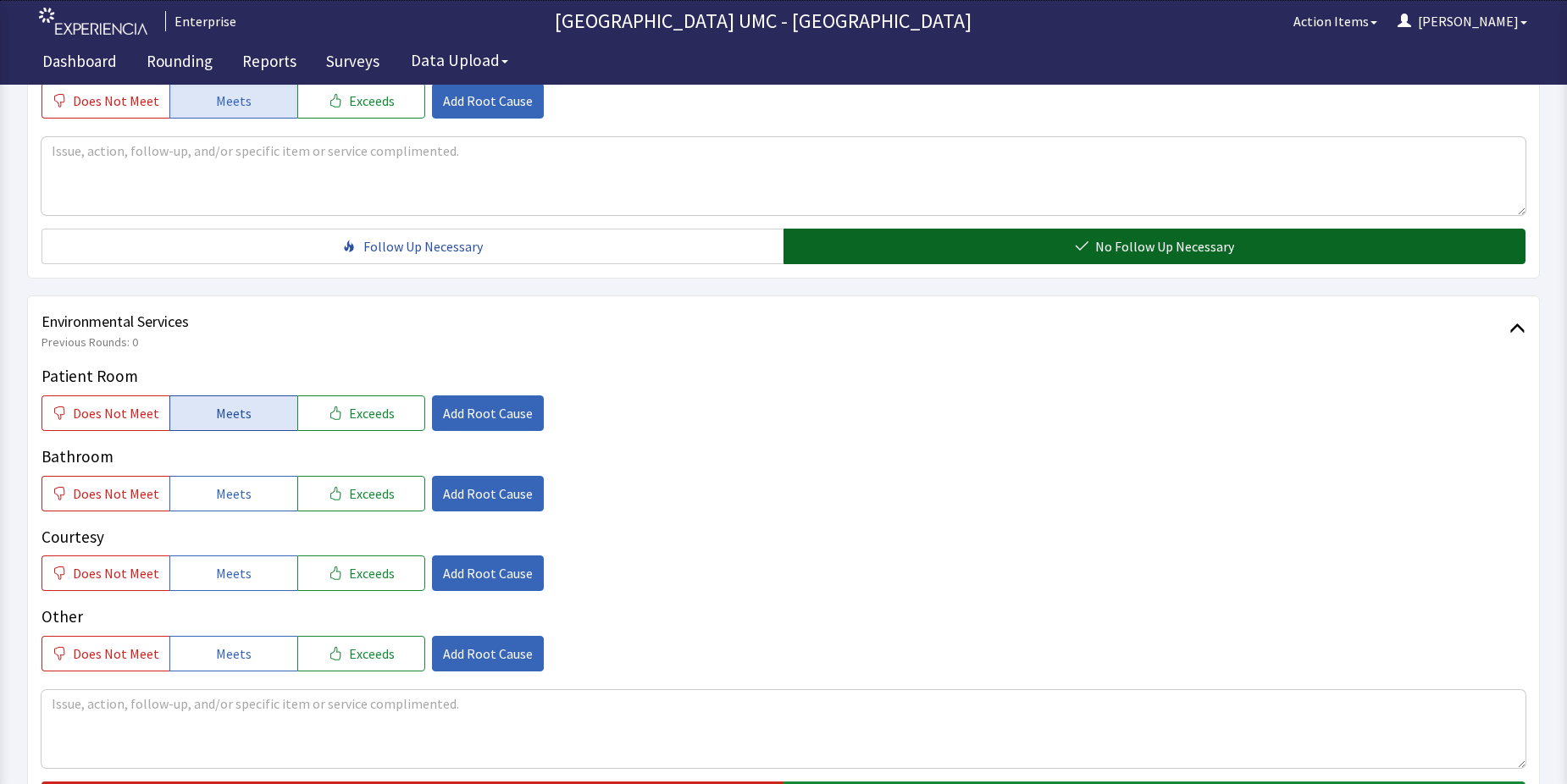
click at [247, 424] on button "Meets" at bounding box center [233, 413] width 128 height 36
drag, startPoint x: 259, startPoint y: 495, endPoint x: 259, endPoint y: 533, distance: 38.0
click at [259, 499] on button "Meets" at bounding box center [233, 494] width 128 height 36
click at [252, 574] on button "Meets" at bounding box center [233, 574] width 128 height 36
click at [250, 646] on button "Meets" at bounding box center [233, 654] width 128 height 36
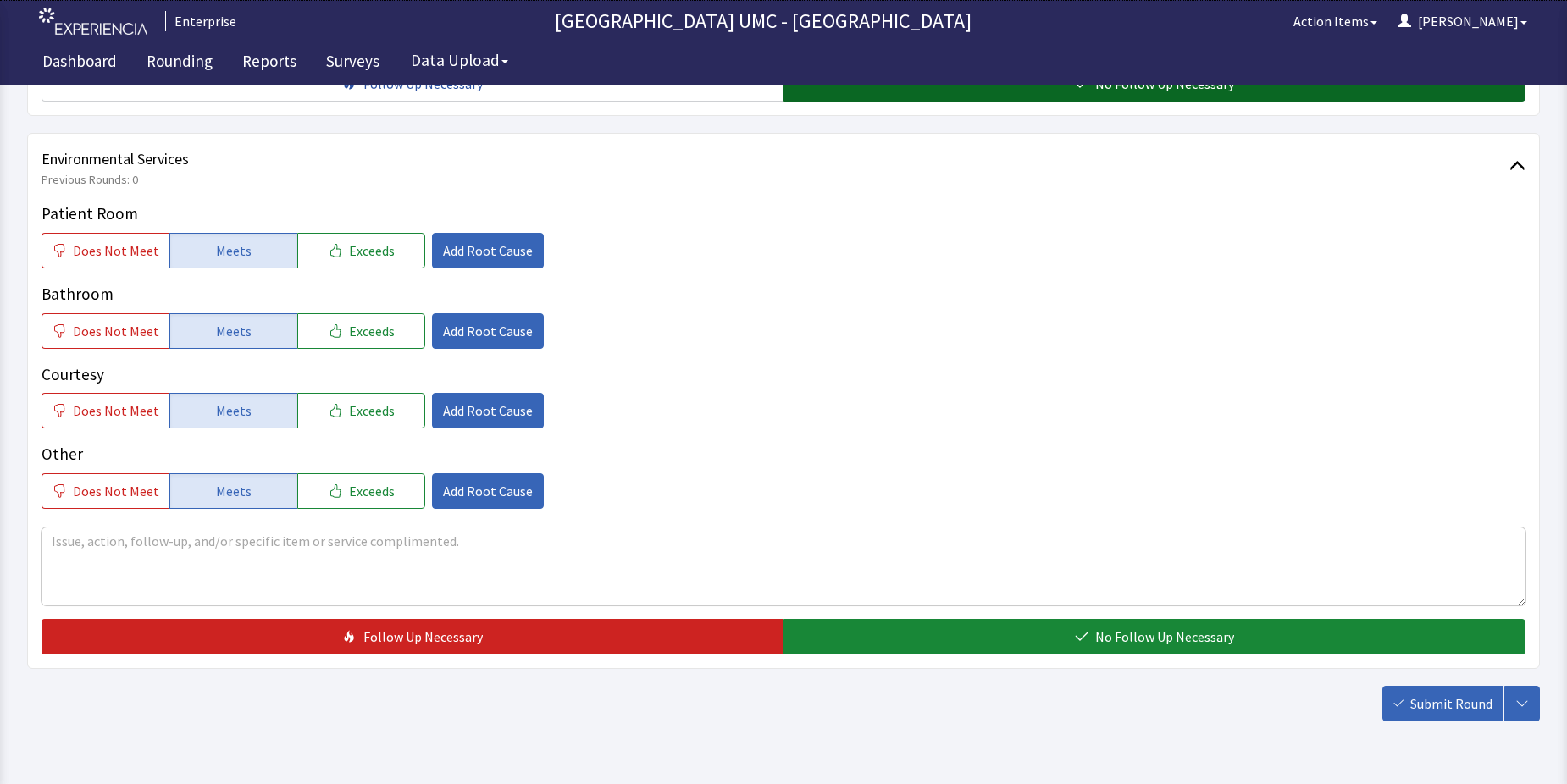
scroll to position [847, 0]
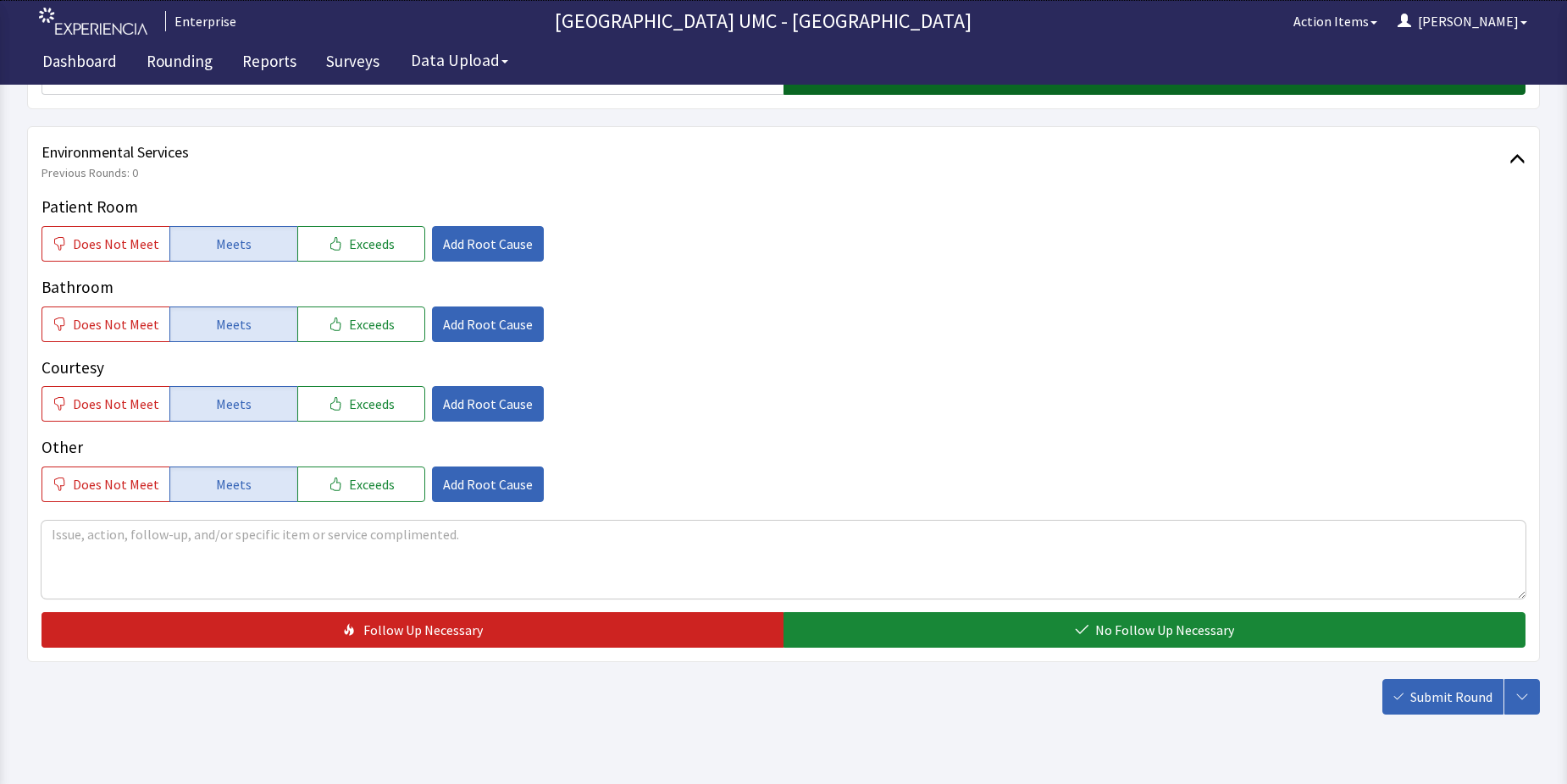
drag, startPoint x: 1042, startPoint y: 626, endPoint x: 1173, endPoint y: 663, distance: 136.1
click at [1058, 635] on button "No Follow Up Necessary" at bounding box center [1154, 630] width 742 height 36
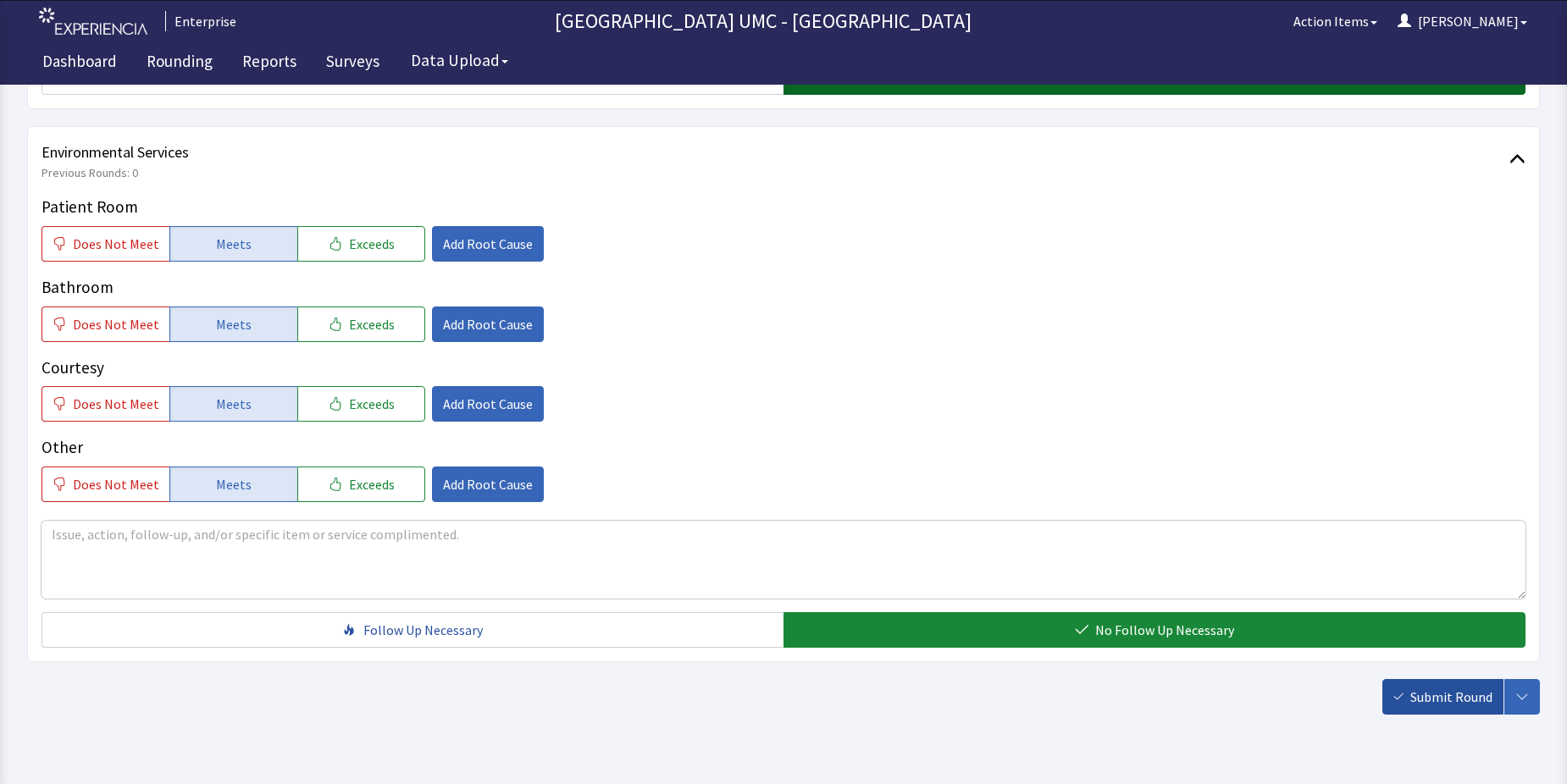
click at [1436, 699] on span "Submit Round" at bounding box center [1451, 696] width 82 height 21
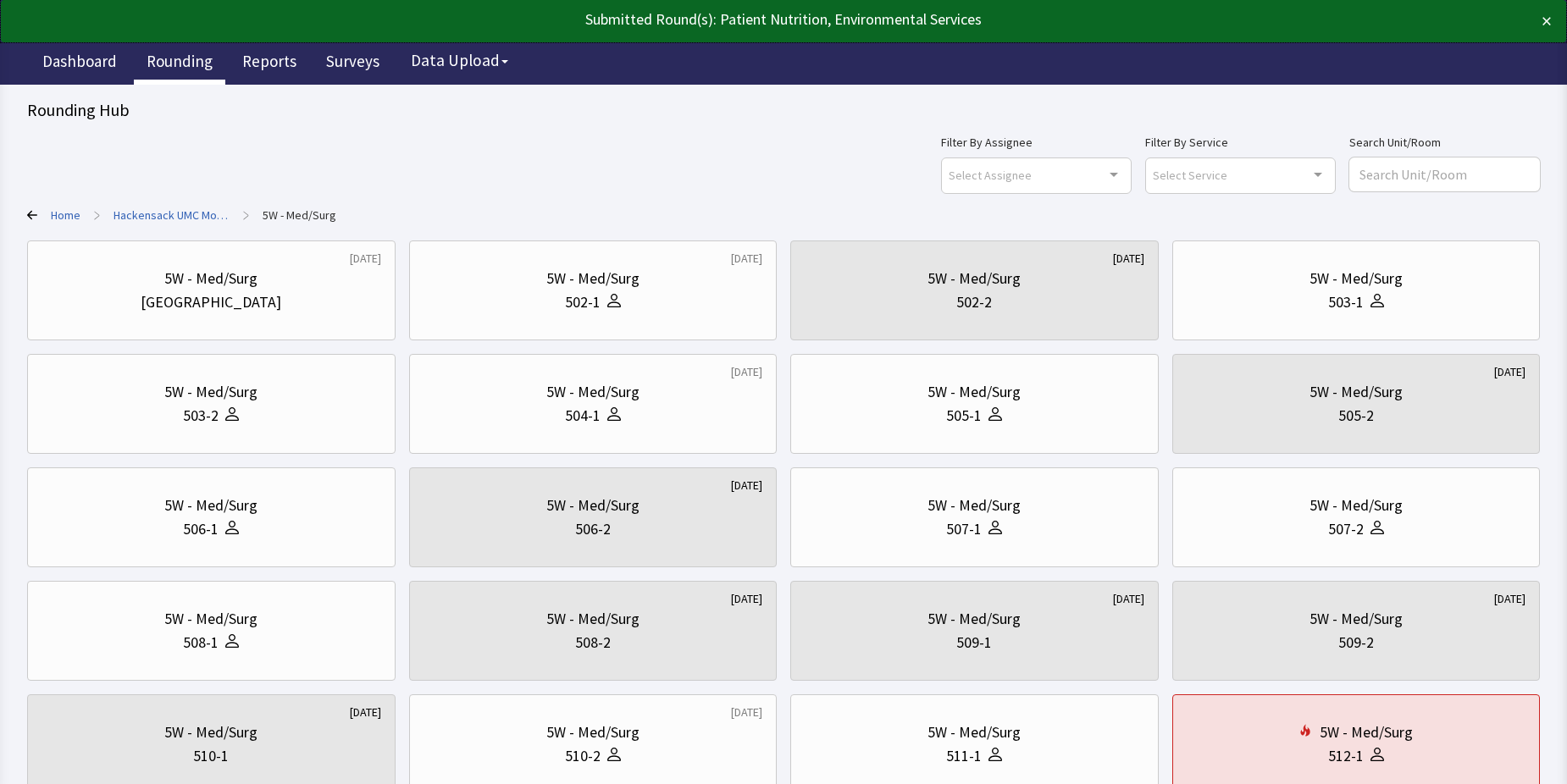
click at [173, 62] on link "Rounding" at bounding box center [179, 63] width 91 height 42
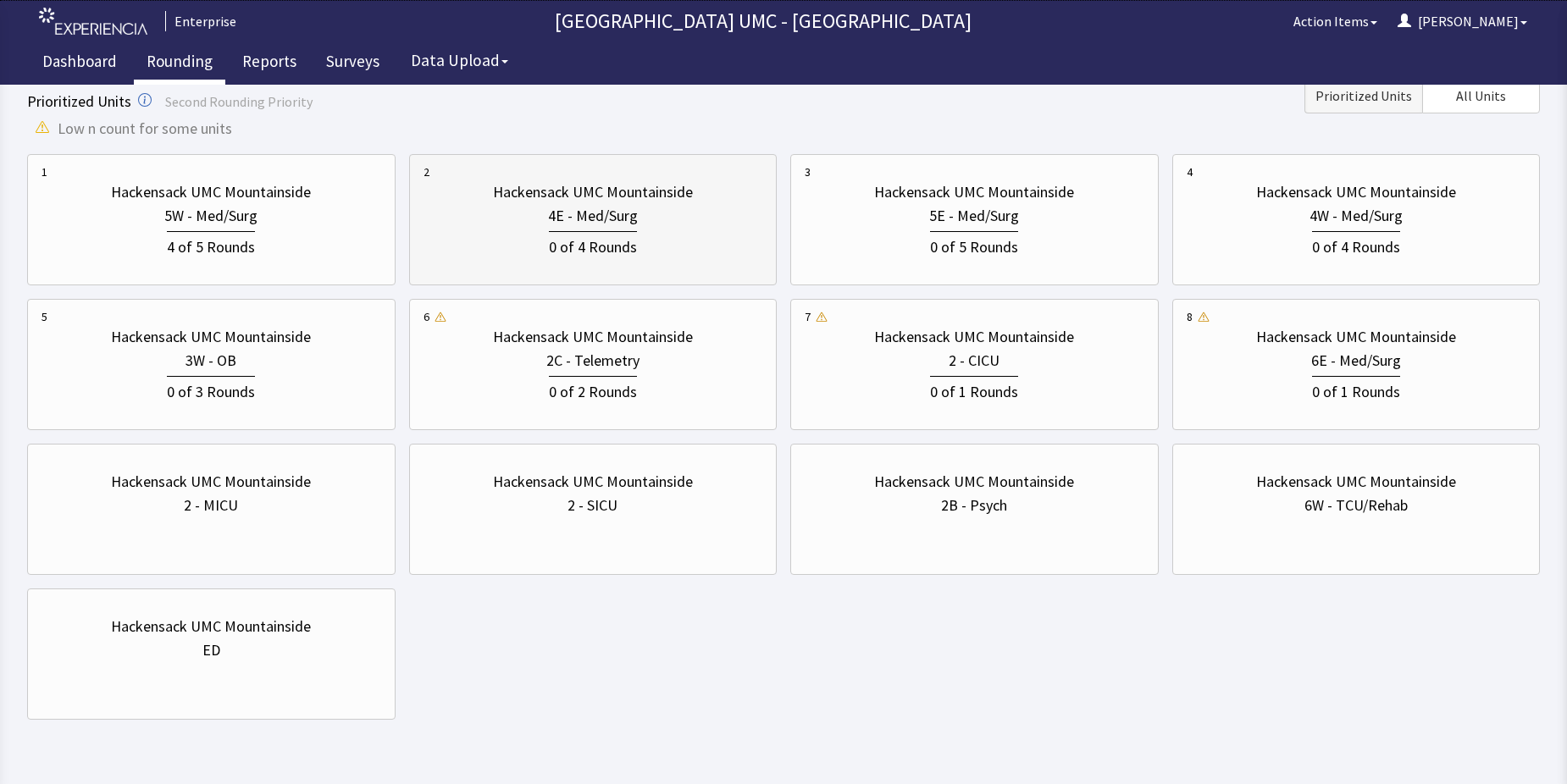
scroll to position [254, 0]
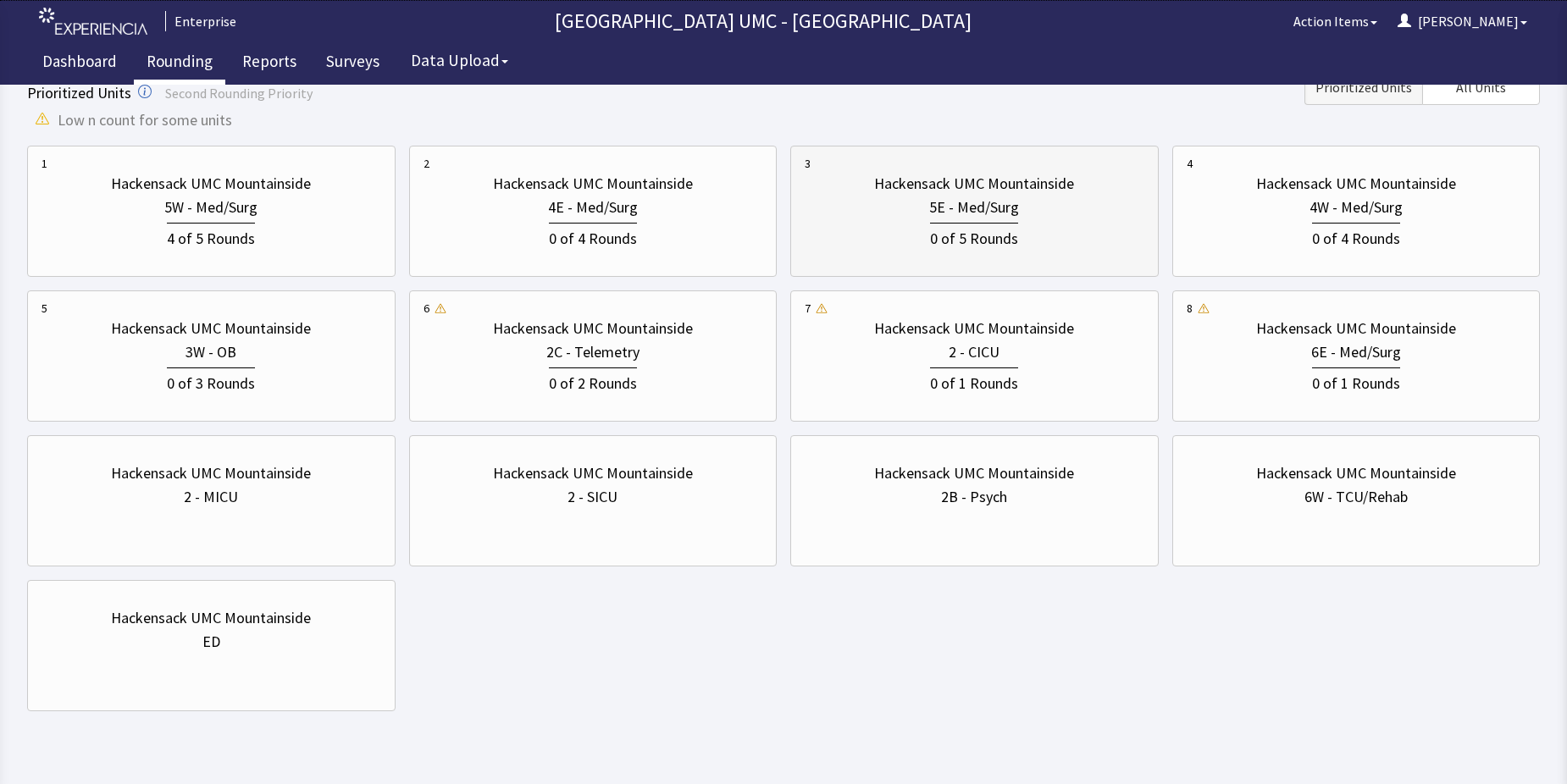
click at [900, 220] on div "0 of 5 Rounds" at bounding box center [974, 234] width 339 height 31
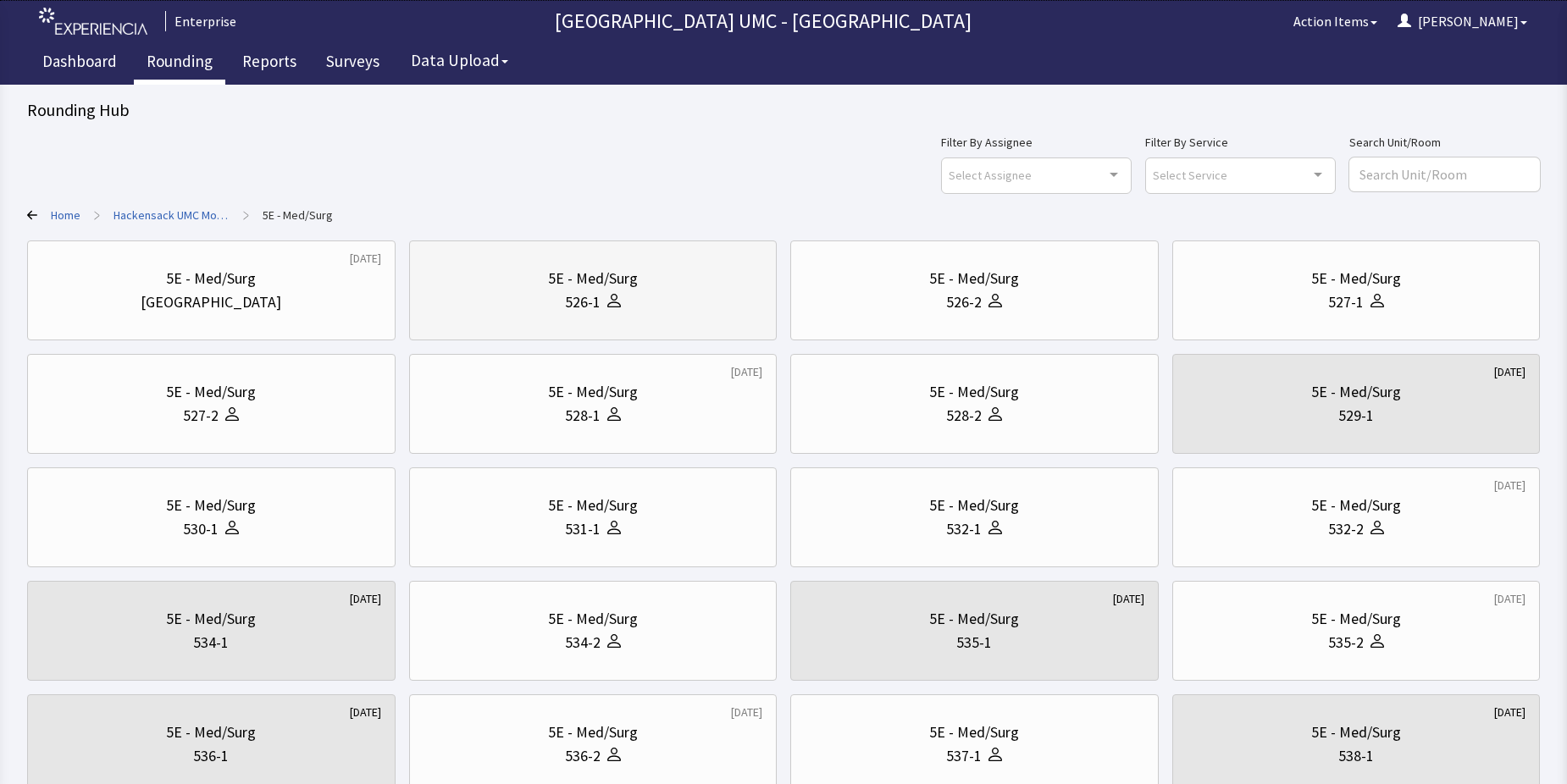
click at [619, 306] on icon at bounding box center [613, 300] width 13 height 13
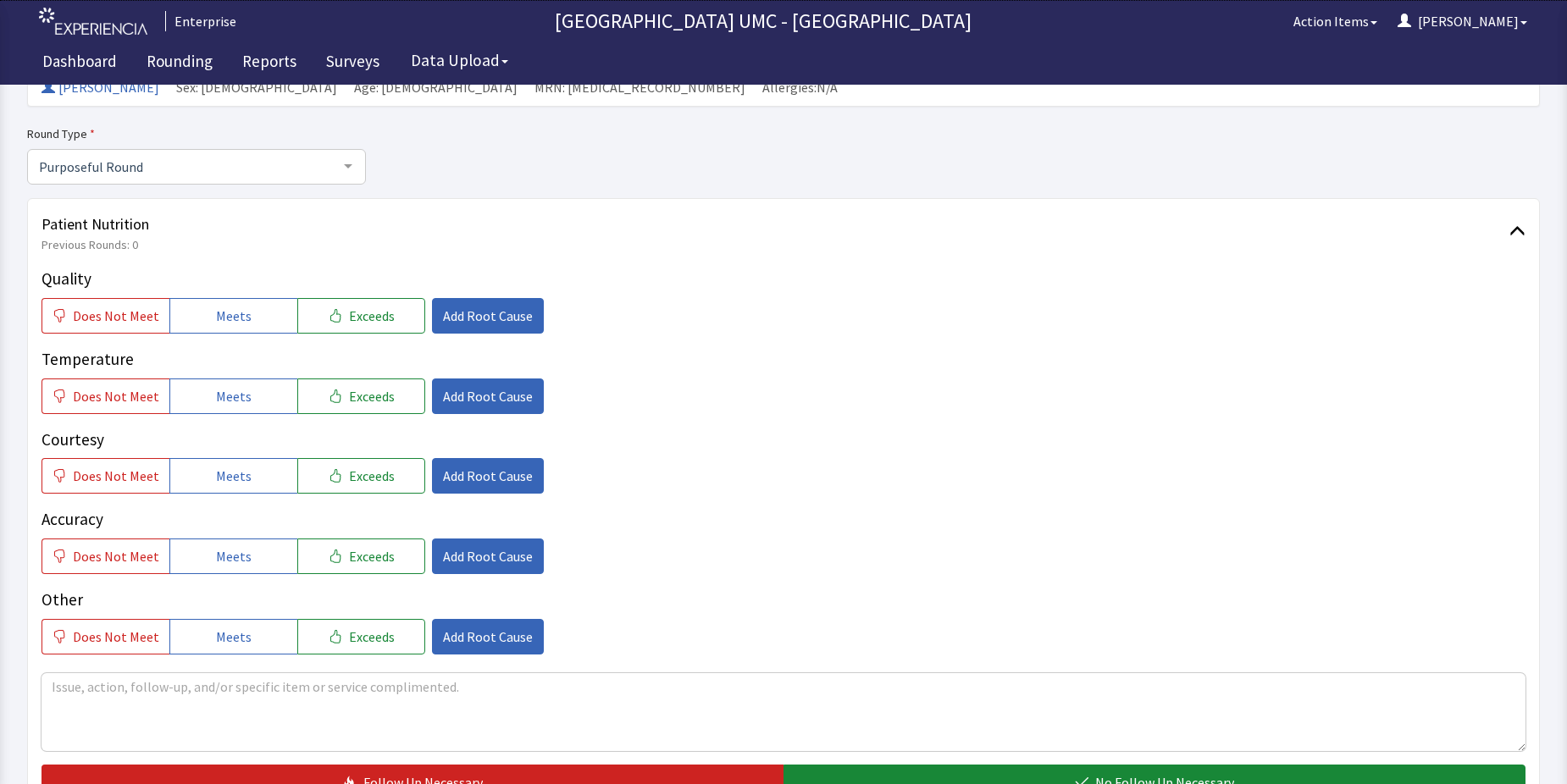
scroll to position [169, 0]
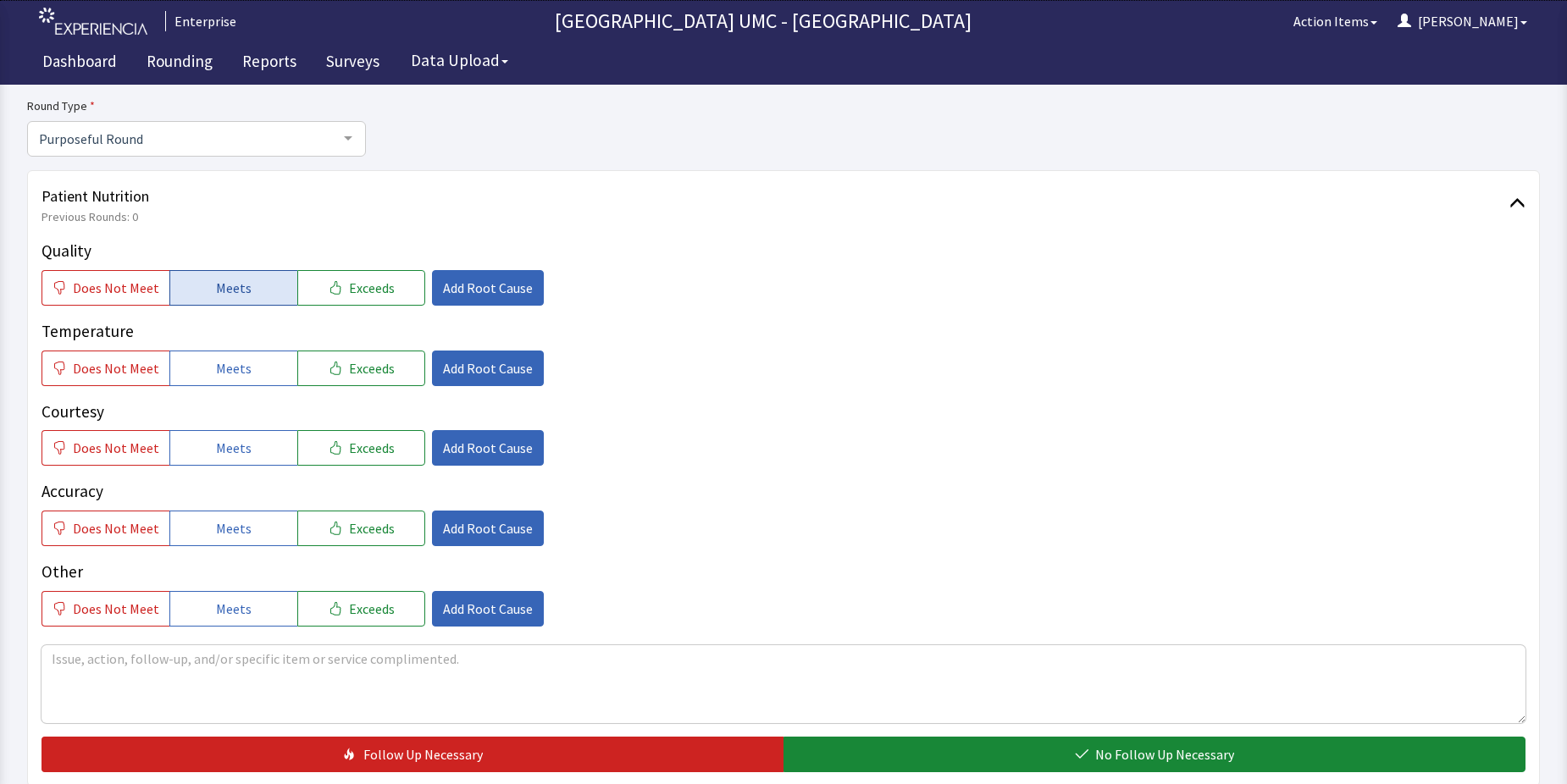
click at [243, 291] on span "Meets" at bounding box center [234, 287] width 36 height 21
click at [244, 372] on span "Meets" at bounding box center [234, 368] width 36 height 21
drag, startPoint x: 234, startPoint y: 450, endPoint x: 234, endPoint y: 498, distance: 48.0
click at [234, 452] on span "Meets" at bounding box center [234, 447] width 36 height 21
drag, startPoint x: 224, startPoint y: 537, endPoint x: 230, endPoint y: 567, distance: 30.6
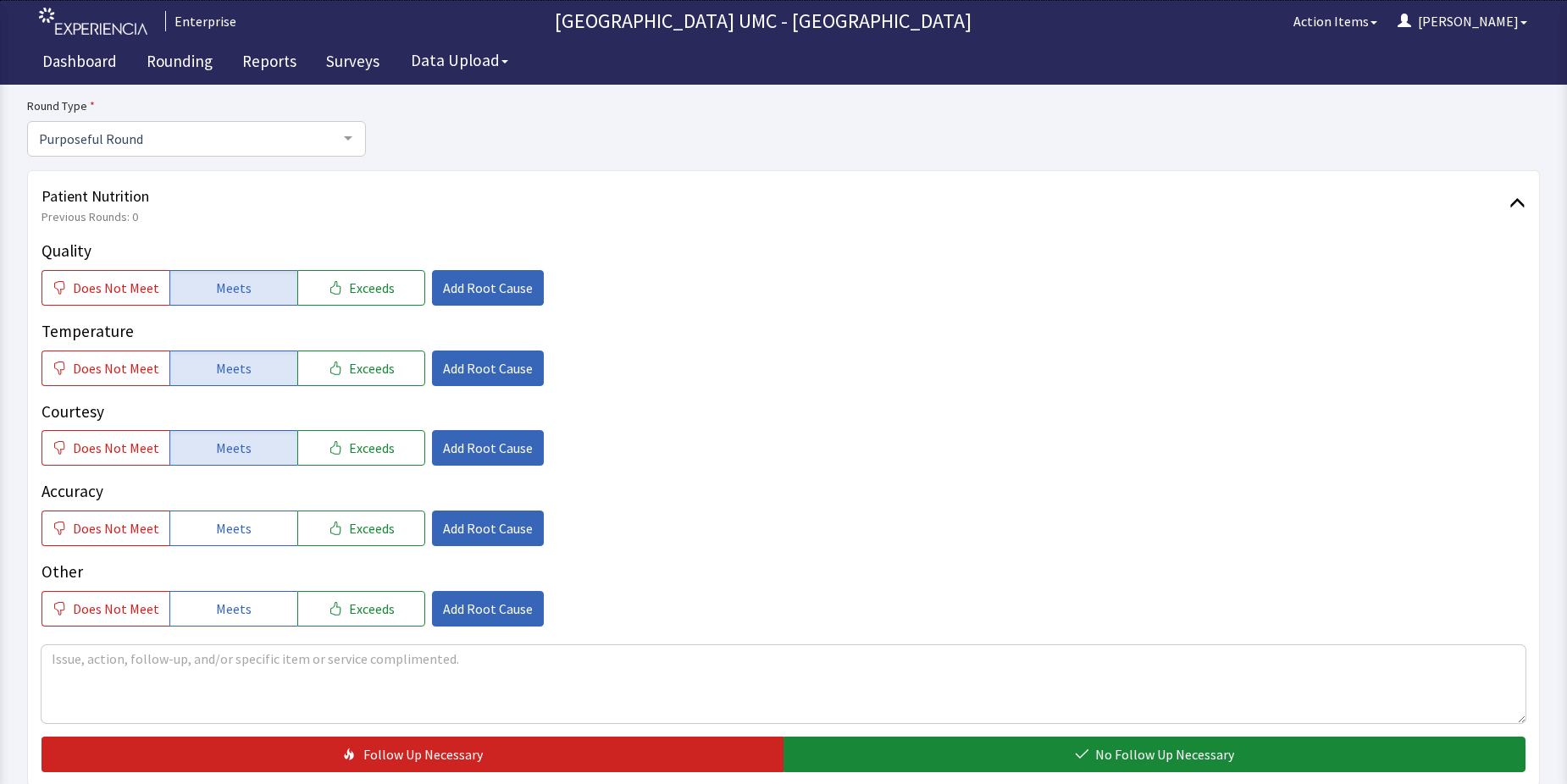
click at [224, 542] on button "Meets" at bounding box center [233, 529] width 128 height 36
drag, startPoint x: 238, startPoint y: 607, endPoint x: 253, endPoint y: 612, distance: 15.8
click at [240, 607] on span "Meets" at bounding box center [234, 609] width 36 height 21
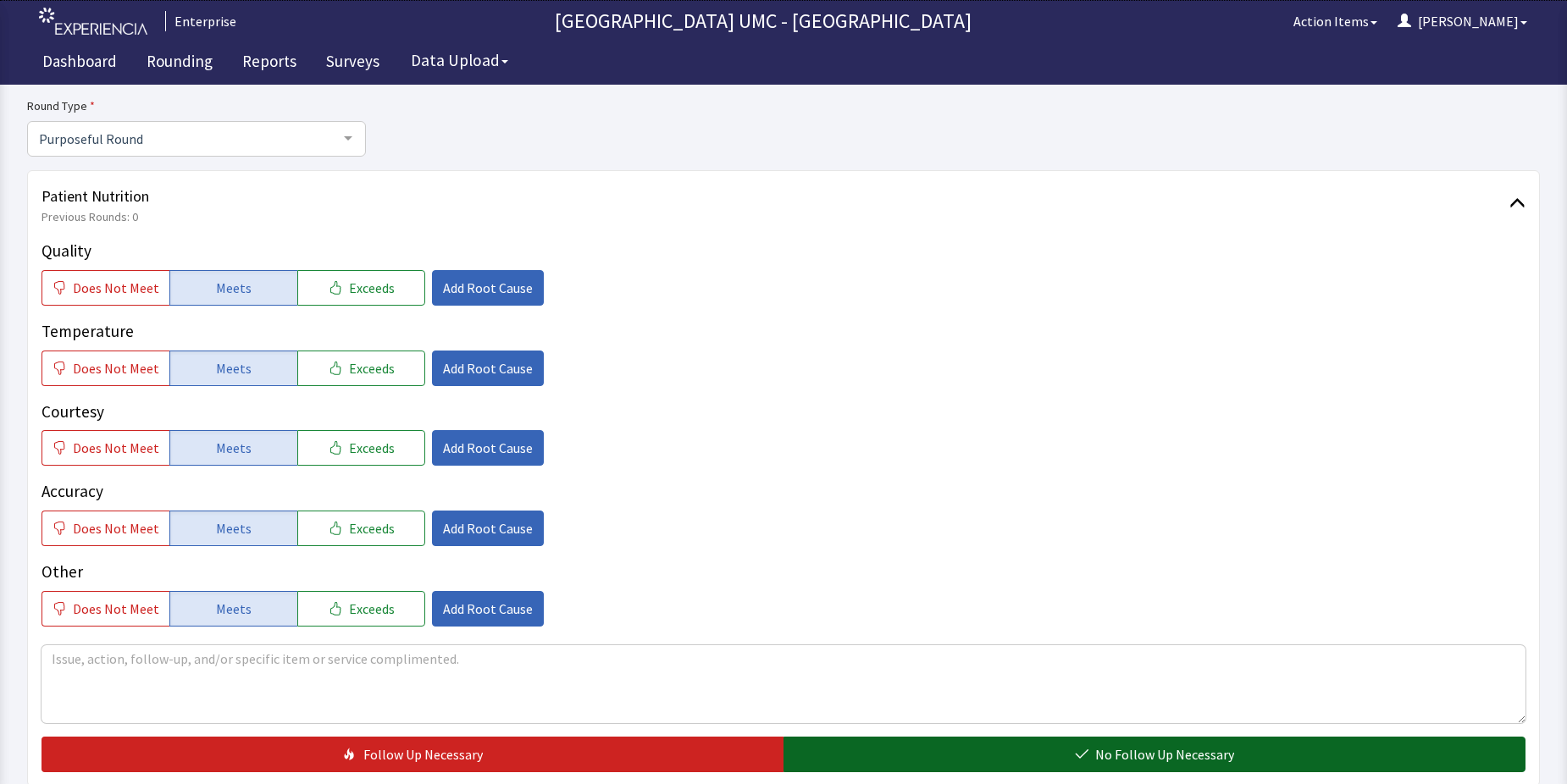
click at [904, 747] on button "No Follow Up Necessary" at bounding box center [1154, 754] width 742 height 36
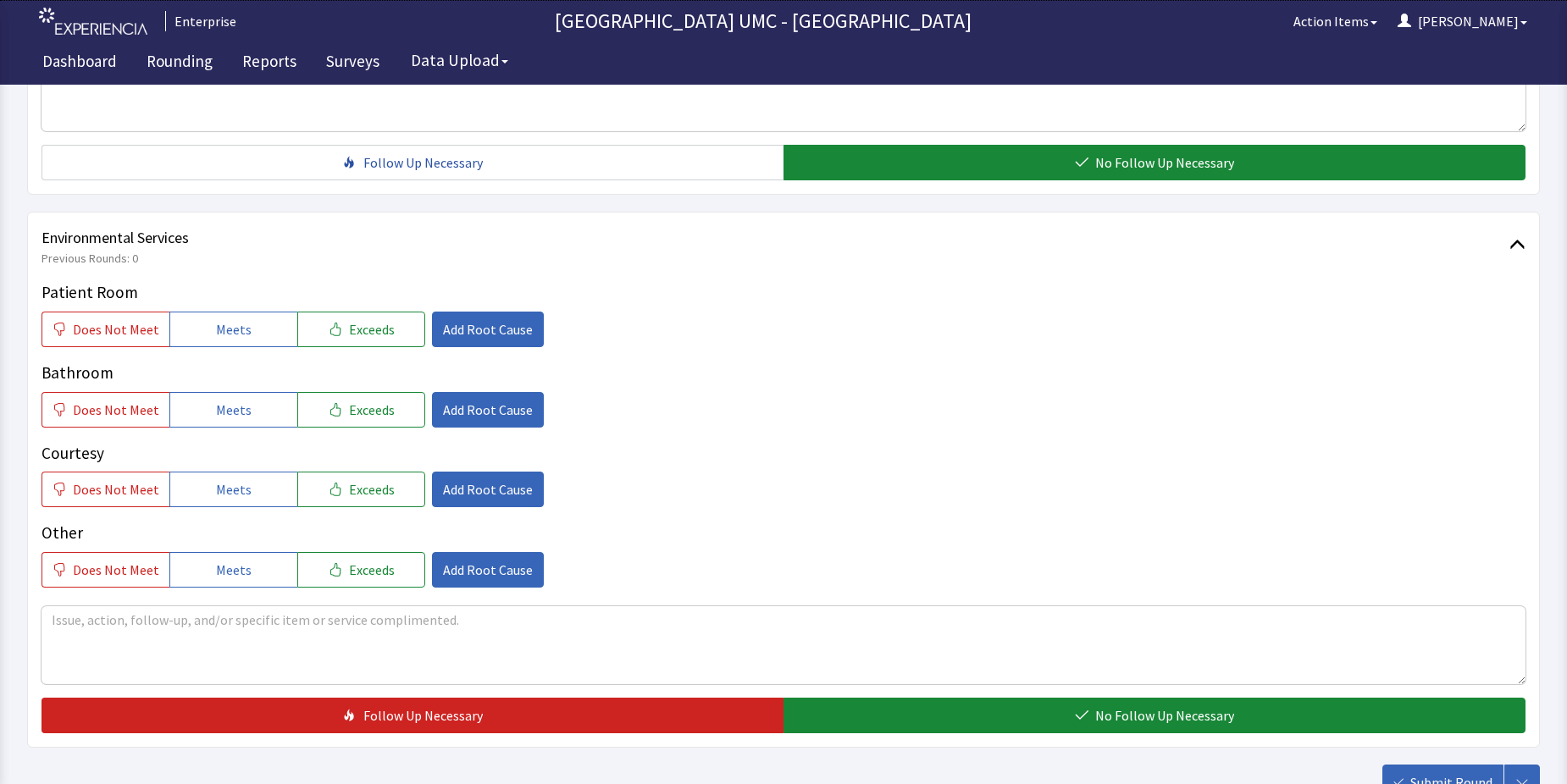
scroll to position [762, 0]
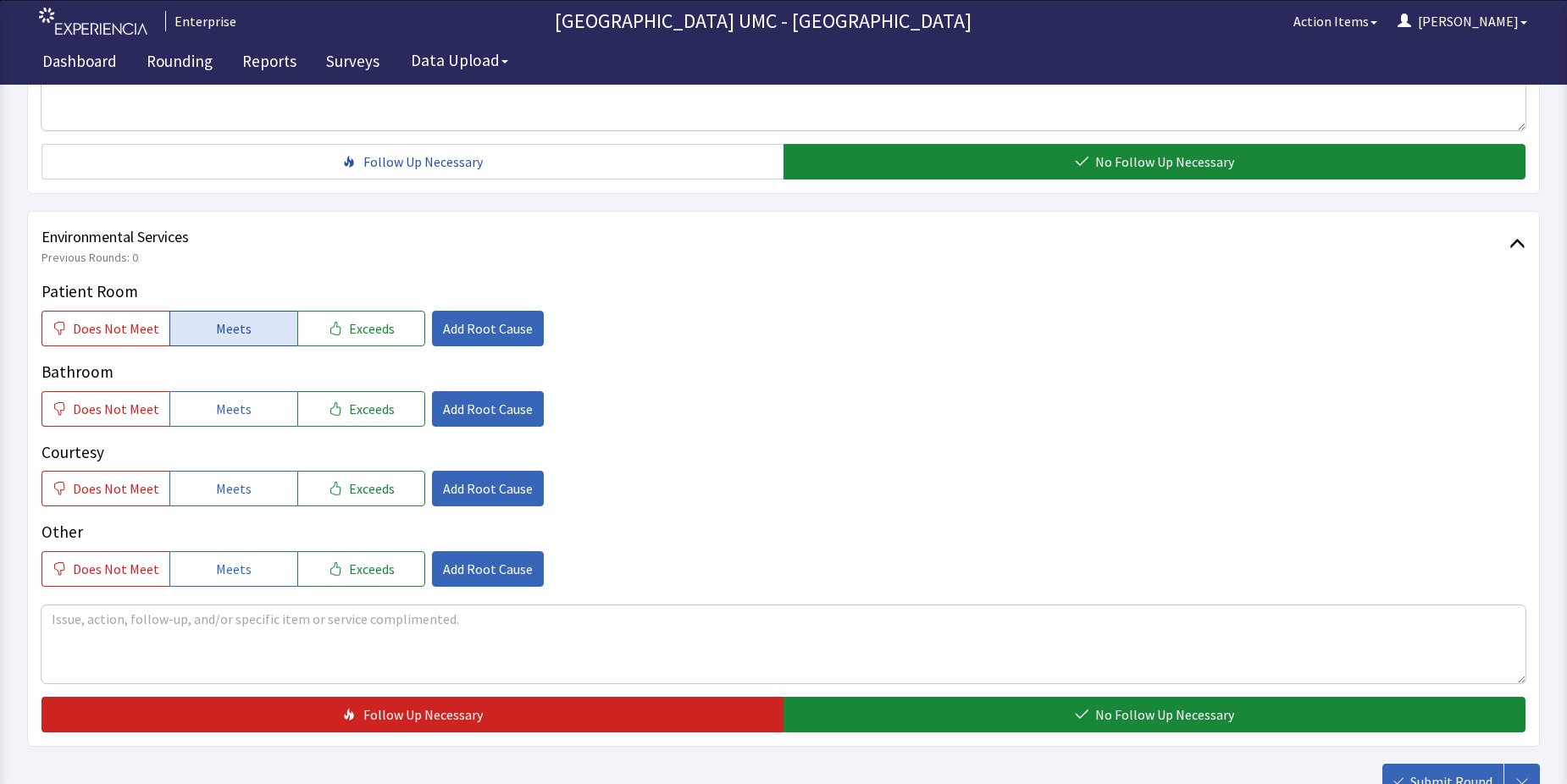
click at [236, 323] on span "Meets" at bounding box center [234, 328] width 36 height 21
click at [229, 413] on span "Meets" at bounding box center [234, 409] width 36 height 21
click at [232, 499] on span "Meets" at bounding box center [234, 489] width 36 height 21
drag, startPoint x: 240, startPoint y: 571, endPoint x: 459, endPoint y: 606, distance: 221.8
click at [253, 579] on button "Meets" at bounding box center [233, 569] width 128 height 36
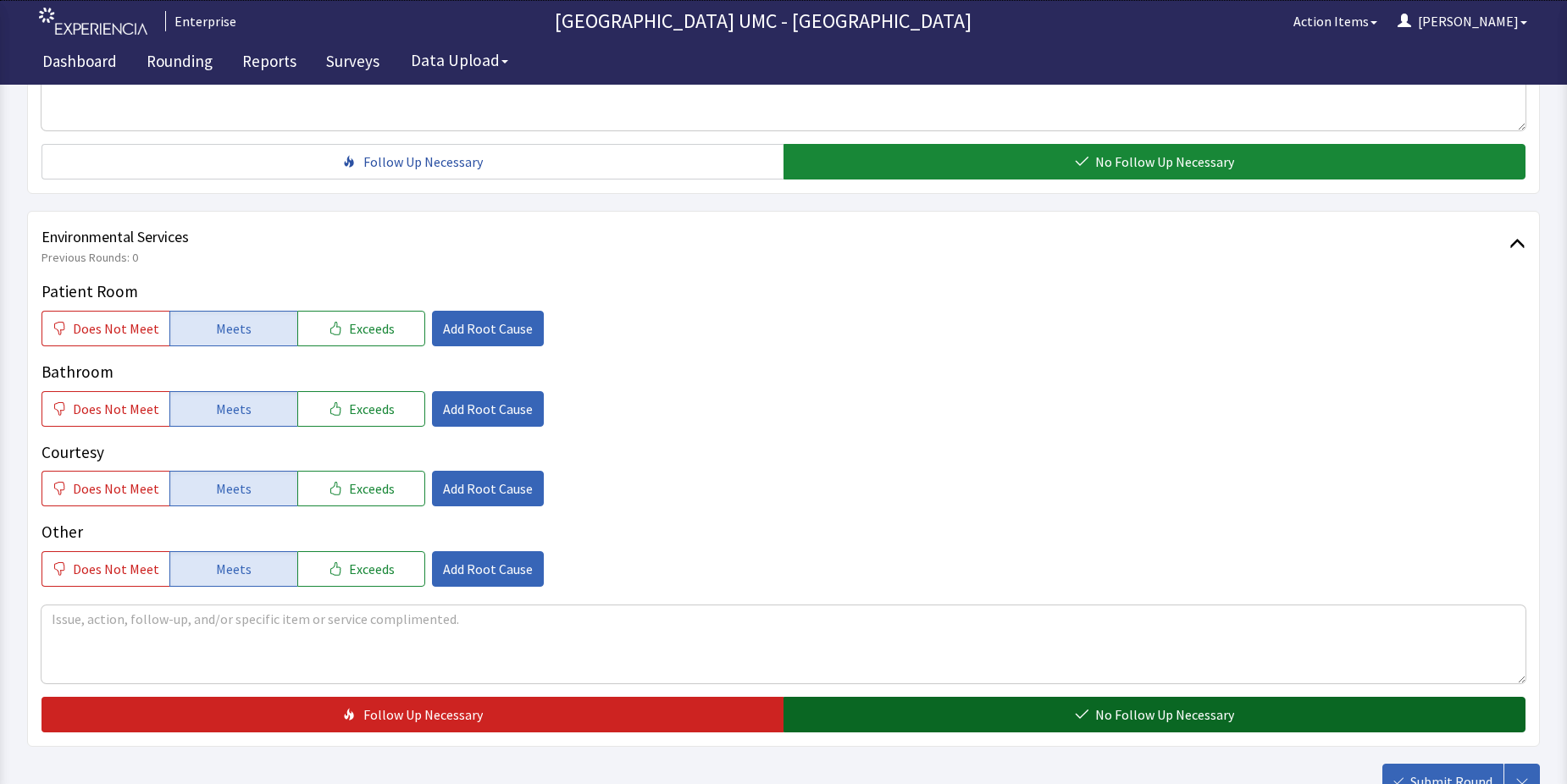
click at [1061, 709] on button "No Follow Up Necessary" at bounding box center [1154, 715] width 742 height 36
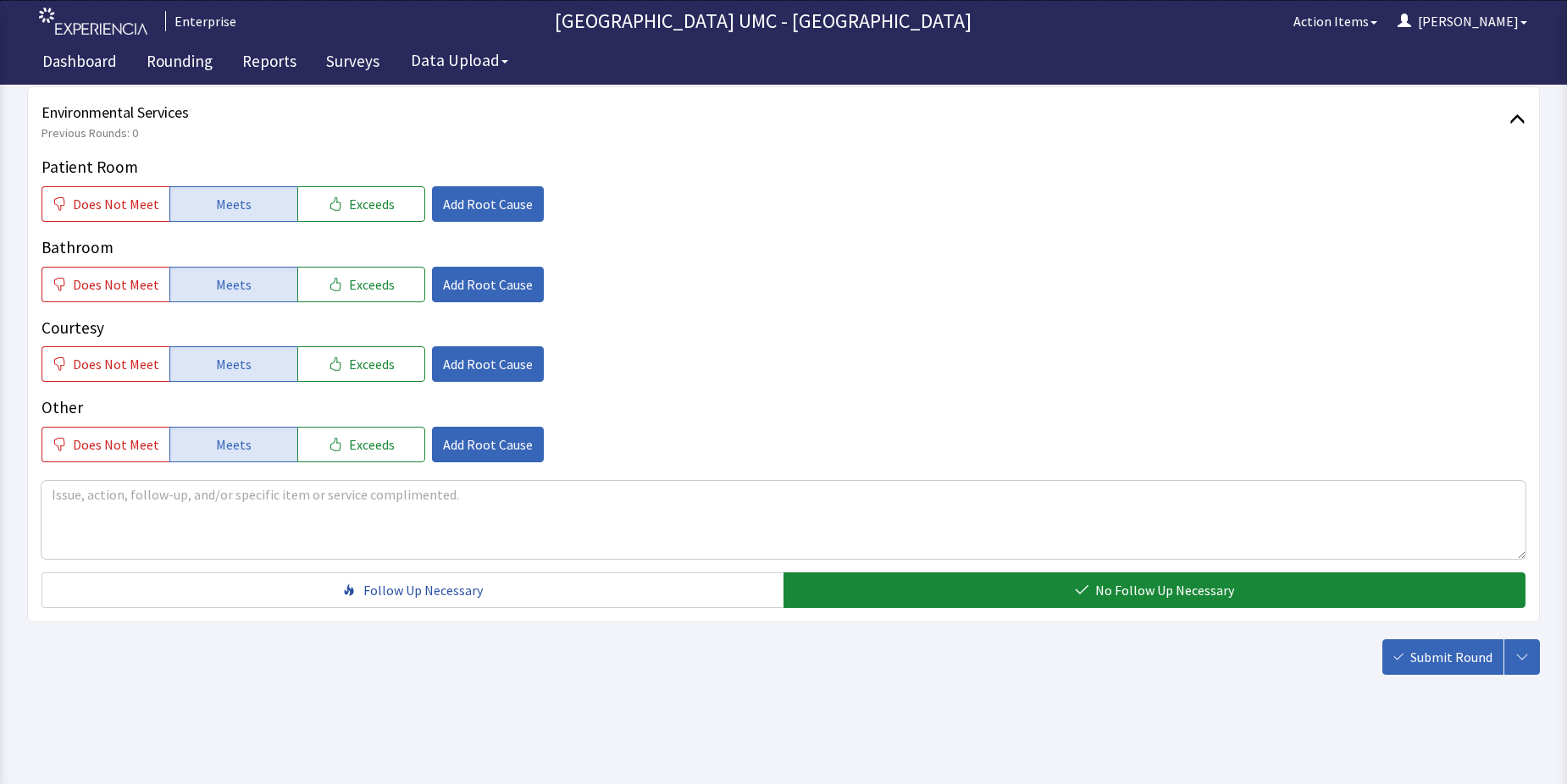
scroll to position [889, 0]
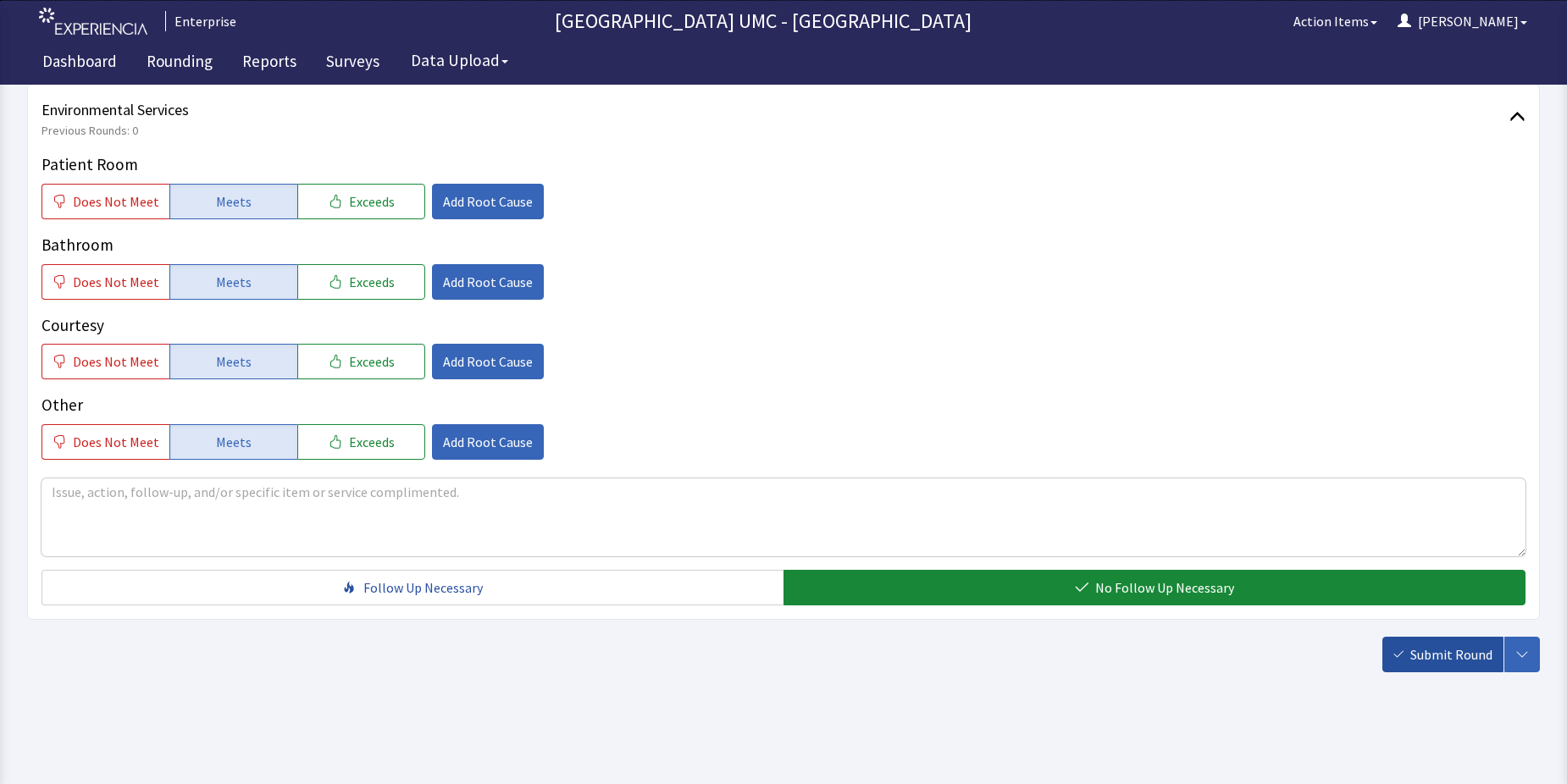
click at [1409, 651] on button "Submit Round" at bounding box center [1443, 654] width 121 height 36
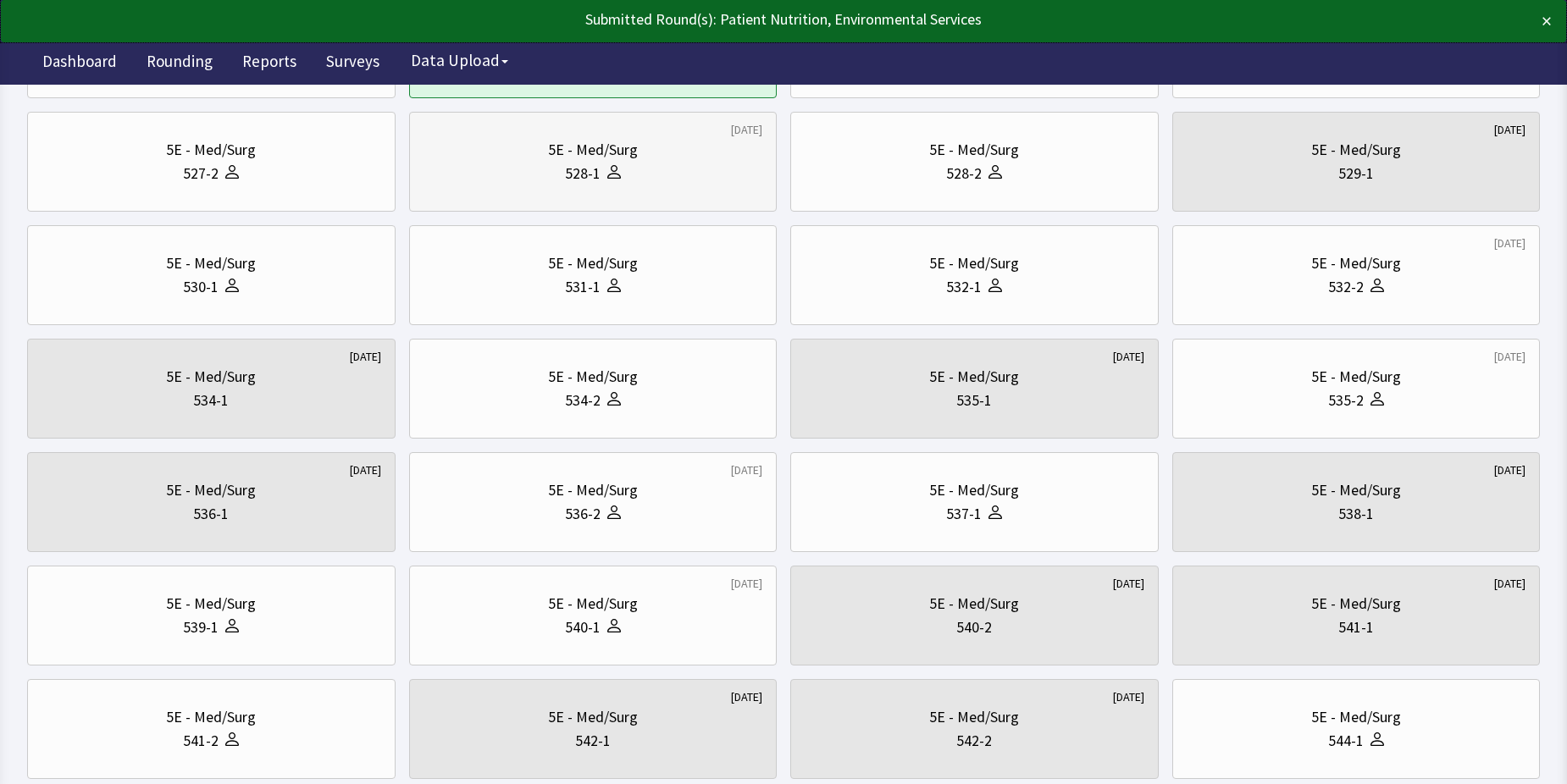
scroll to position [254, 0]
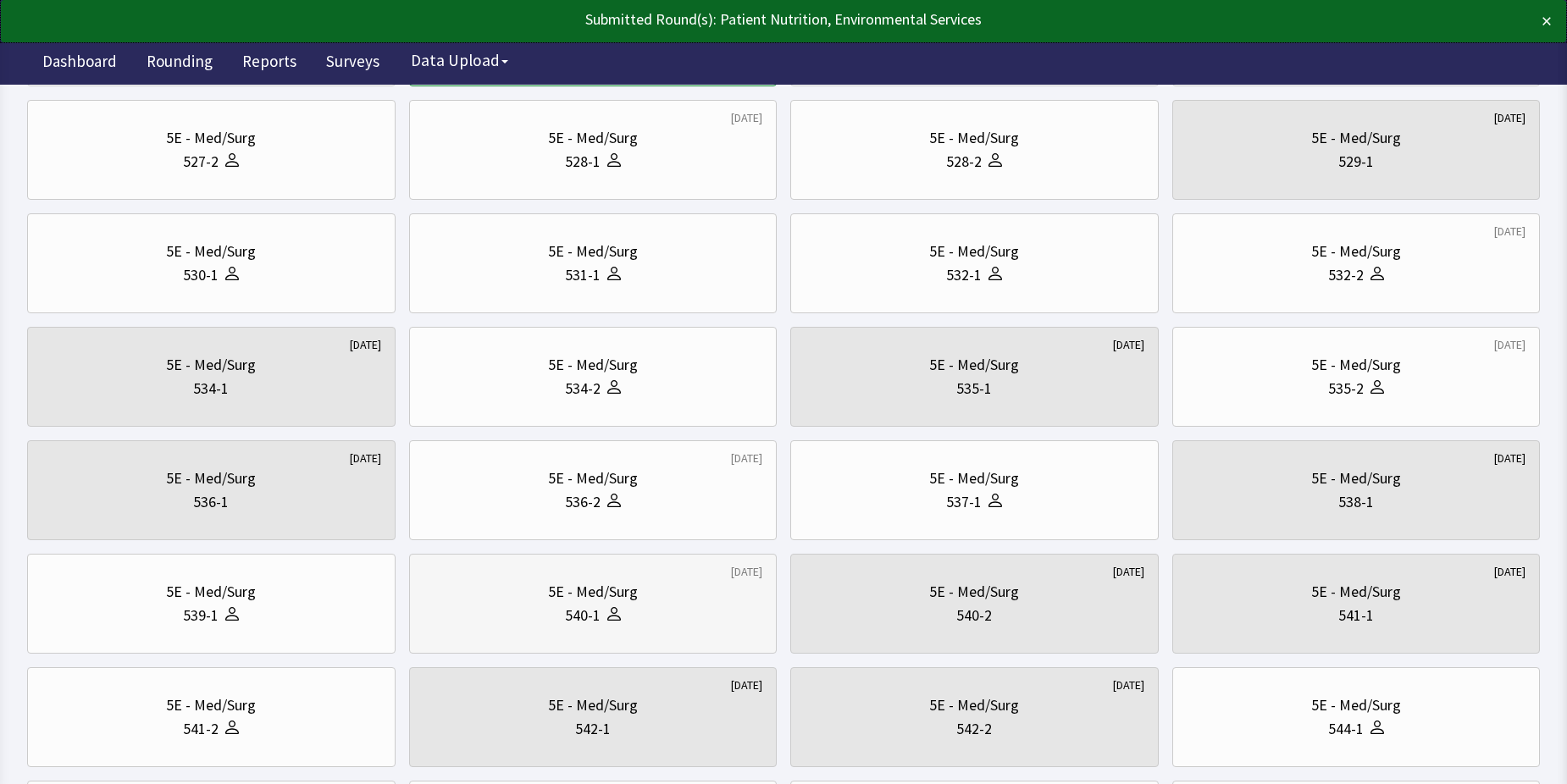
click at [697, 602] on div "5E - Med/Surg" at bounding box center [593, 592] width 339 height 23
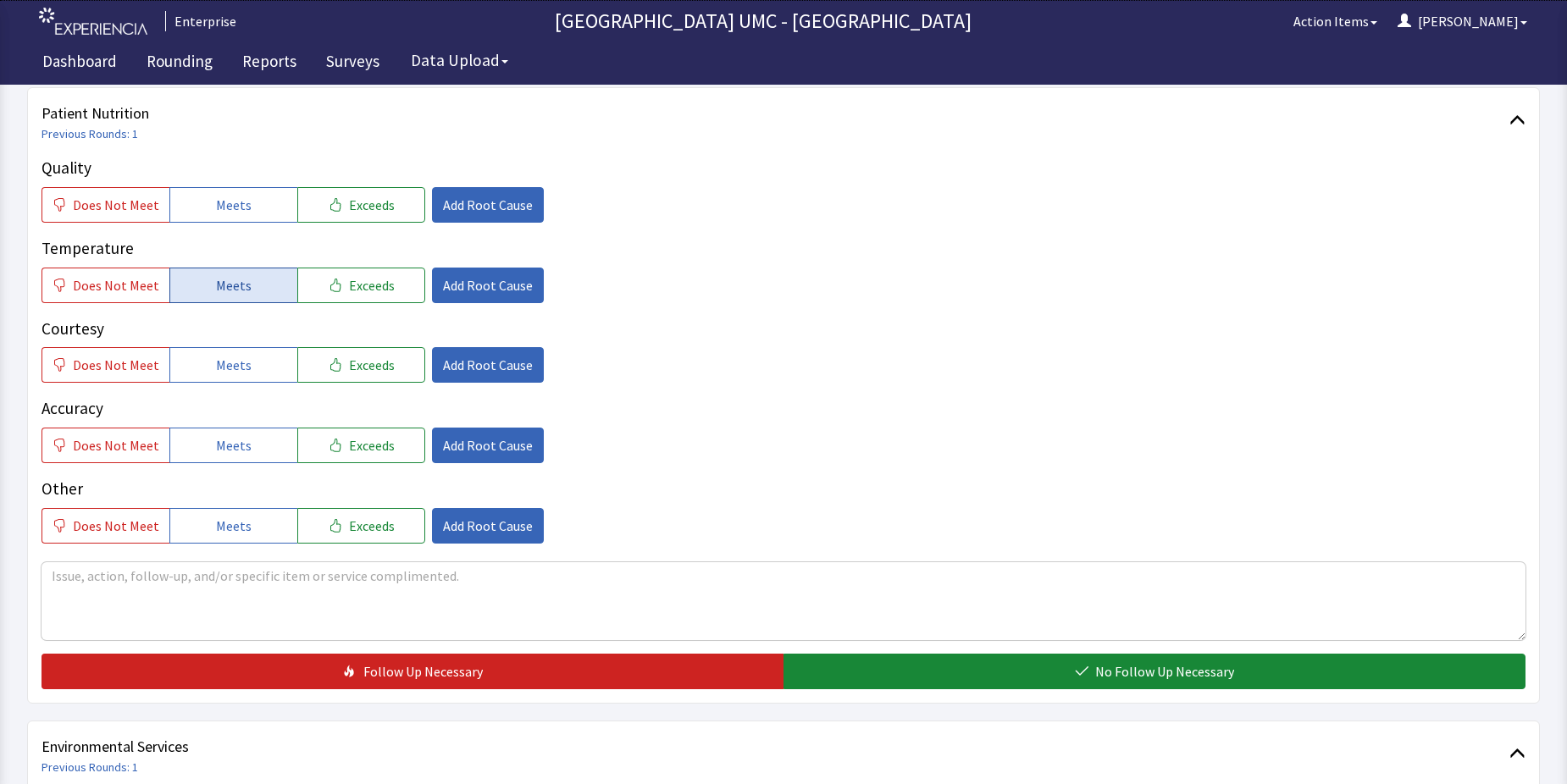
scroll to position [254, 0]
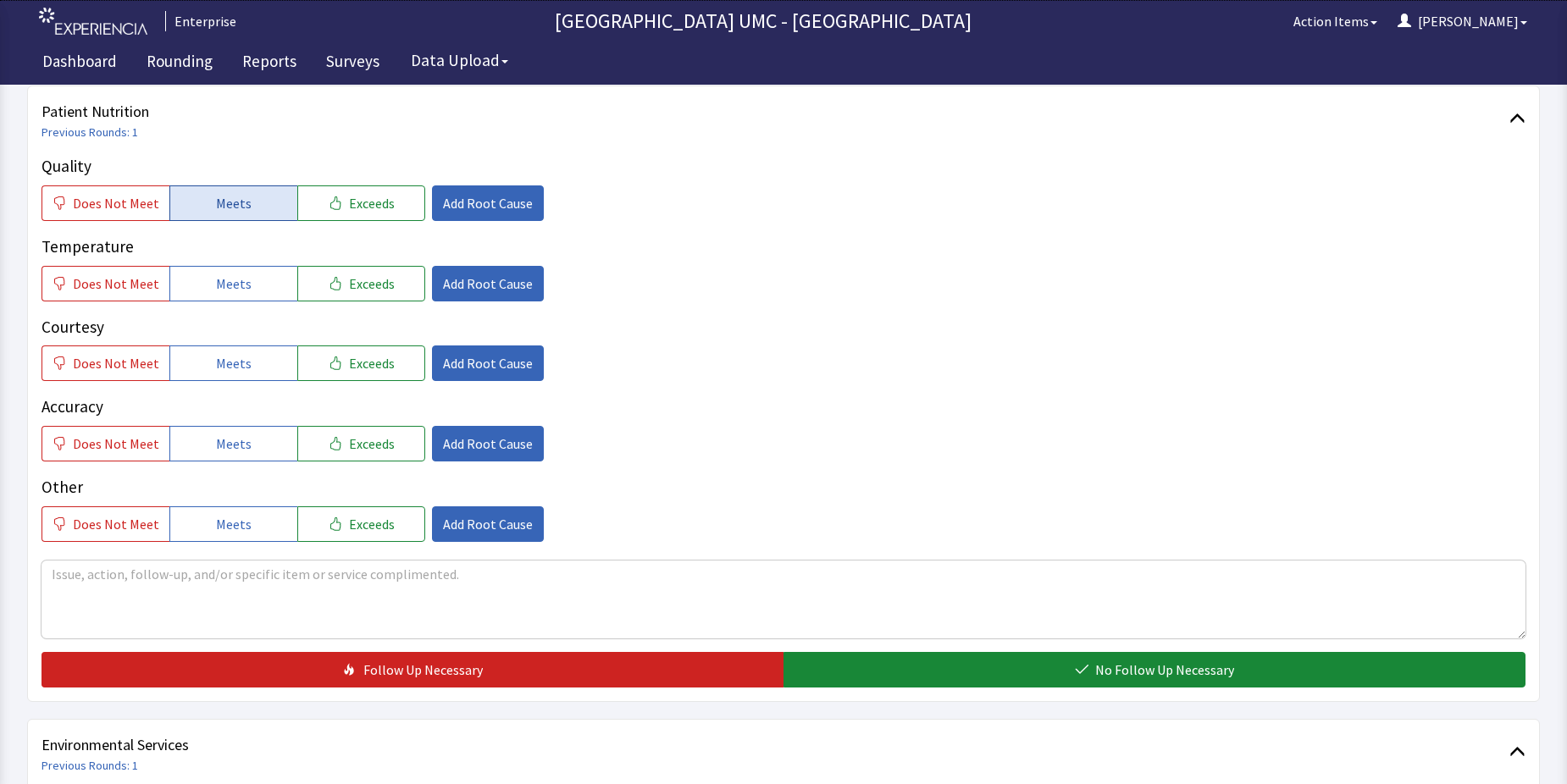
click at [229, 210] on span "Meets" at bounding box center [234, 203] width 36 height 21
click at [216, 291] on span "Meets" at bounding box center [234, 284] width 36 height 21
drag, startPoint x: 235, startPoint y: 360, endPoint x: 249, endPoint y: 403, distance: 45.2
click at [237, 364] on span "Meets" at bounding box center [234, 363] width 36 height 21
drag, startPoint x: 246, startPoint y: 445, endPoint x: 255, endPoint y: 481, distance: 37.1
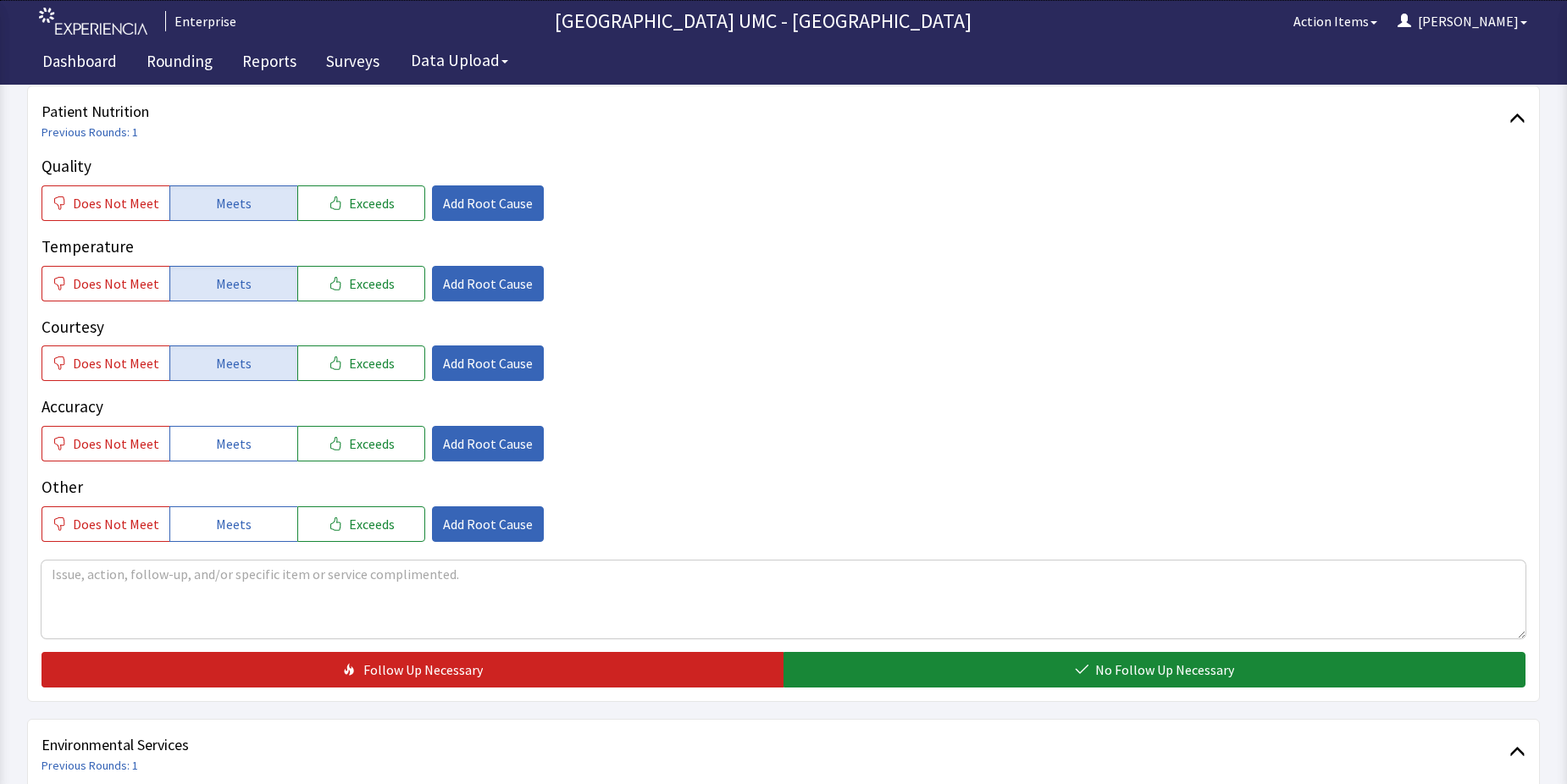
click at [248, 454] on button "Meets" at bounding box center [233, 444] width 128 height 36
drag, startPoint x: 252, startPoint y: 515, endPoint x: 292, endPoint y: 527, distance: 41.8
click at [260, 516] on button "Meets" at bounding box center [233, 524] width 128 height 36
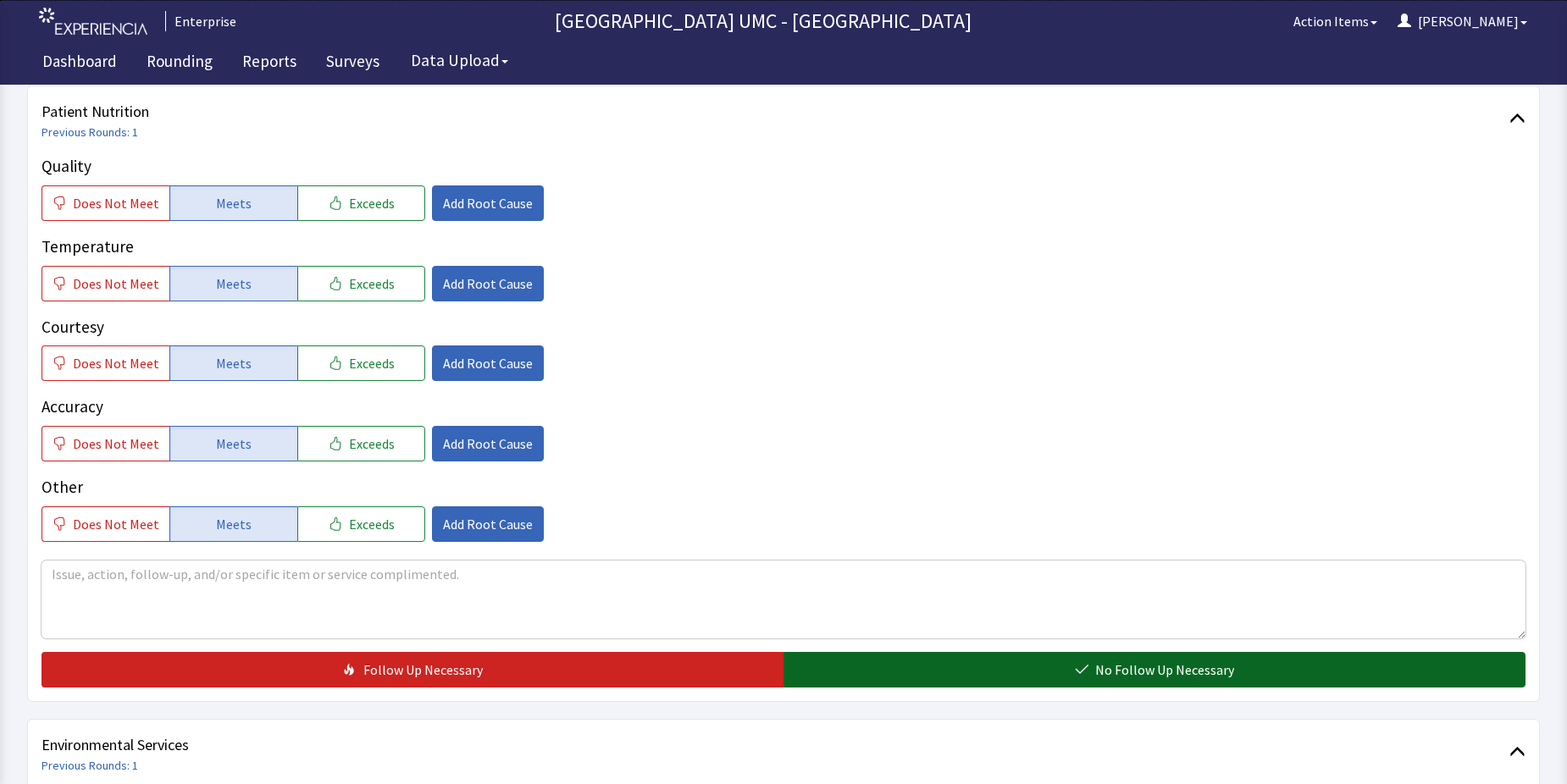
click at [906, 652] on button "No Follow Up Necessary" at bounding box center [1154, 670] width 742 height 36
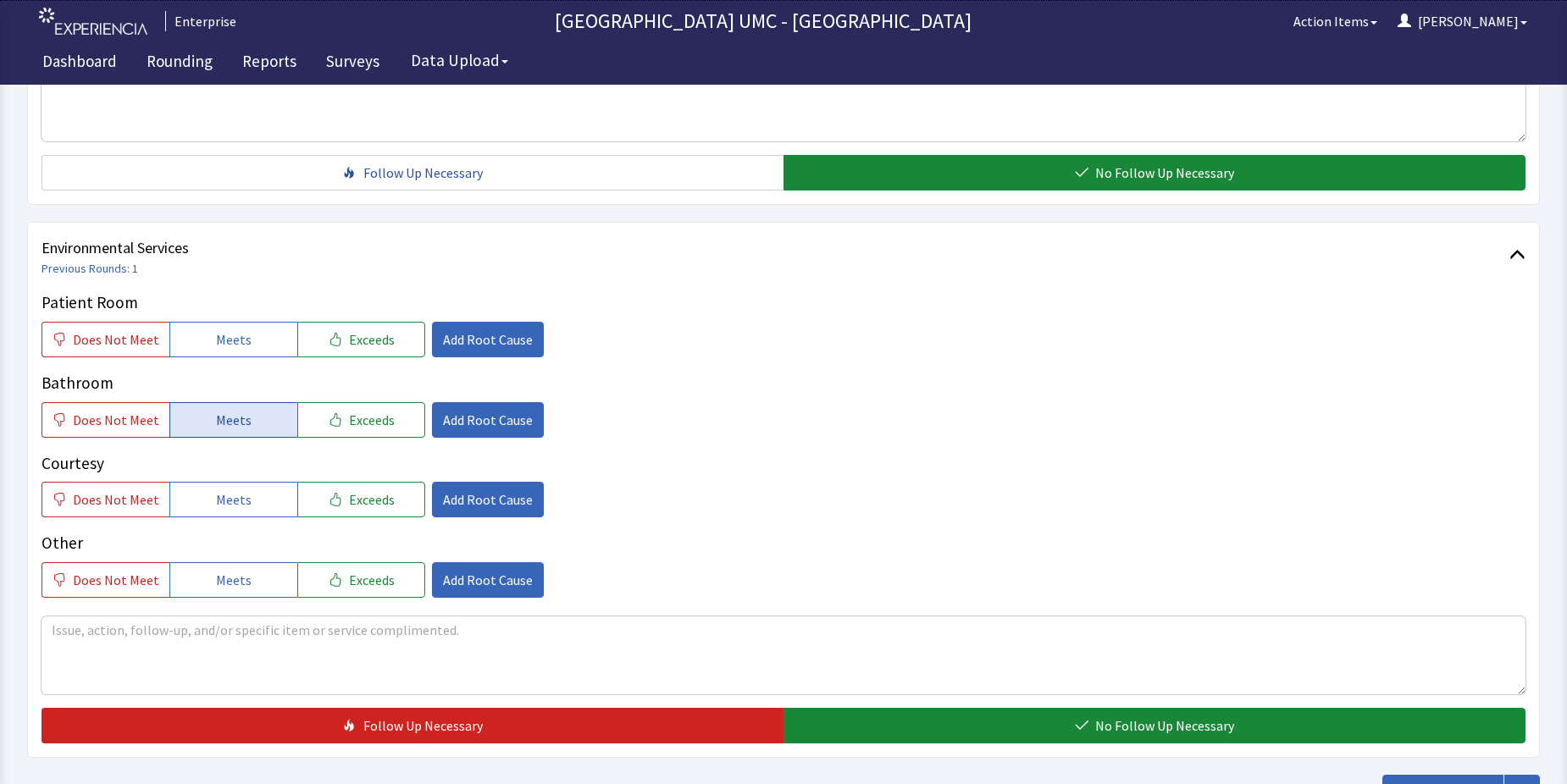
scroll to position [762, 0]
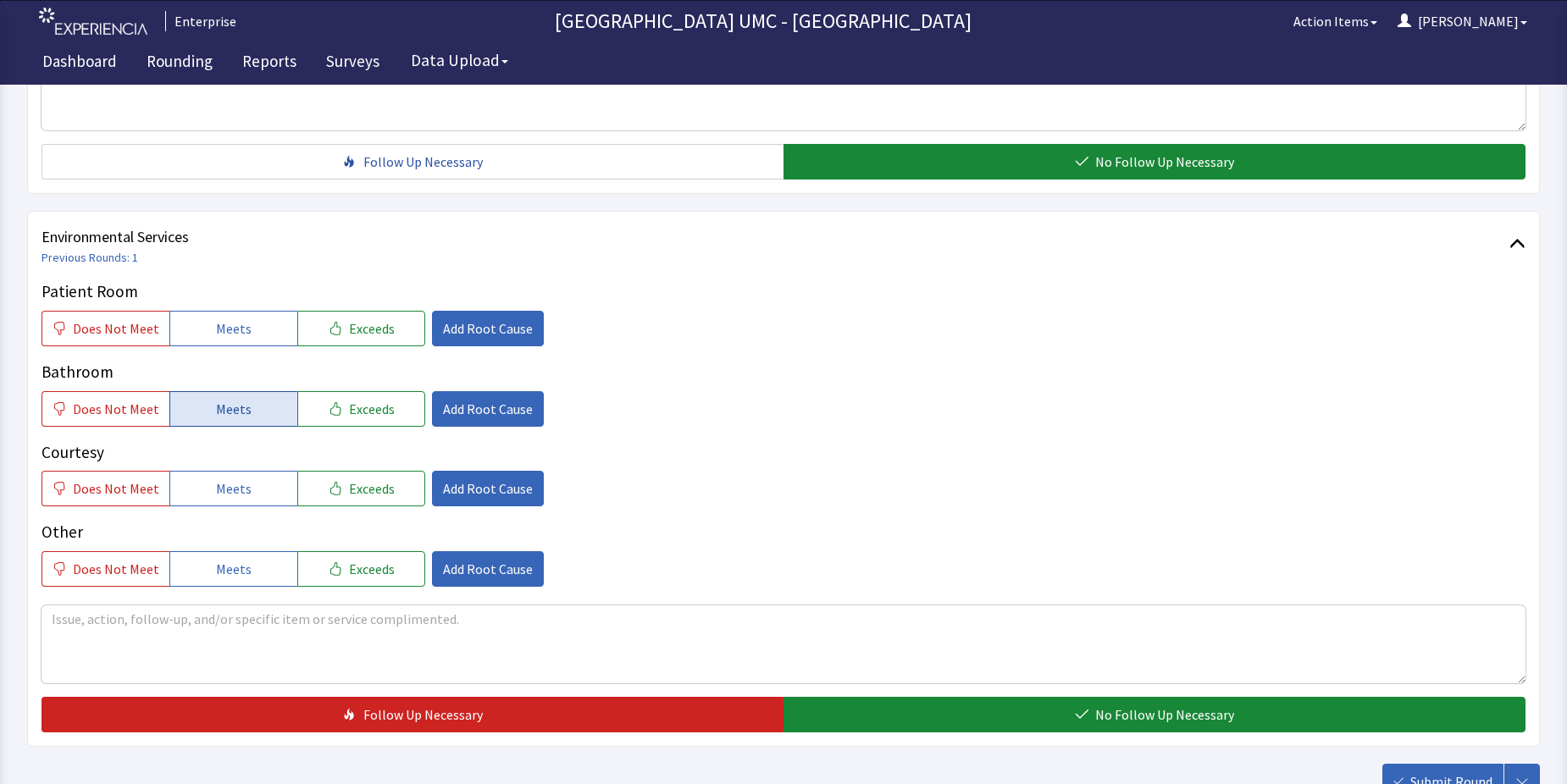
drag, startPoint x: 199, startPoint y: 335, endPoint x: 244, endPoint y: 414, distance: 90.9
click at [207, 340] on button "Meets" at bounding box center [233, 328] width 128 height 36
click at [243, 414] on span "Meets" at bounding box center [234, 409] width 36 height 21
drag, startPoint x: 254, startPoint y: 490, endPoint x: 263, endPoint y: 507, distance: 19.2
click at [256, 498] on button "Meets" at bounding box center [233, 489] width 128 height 36
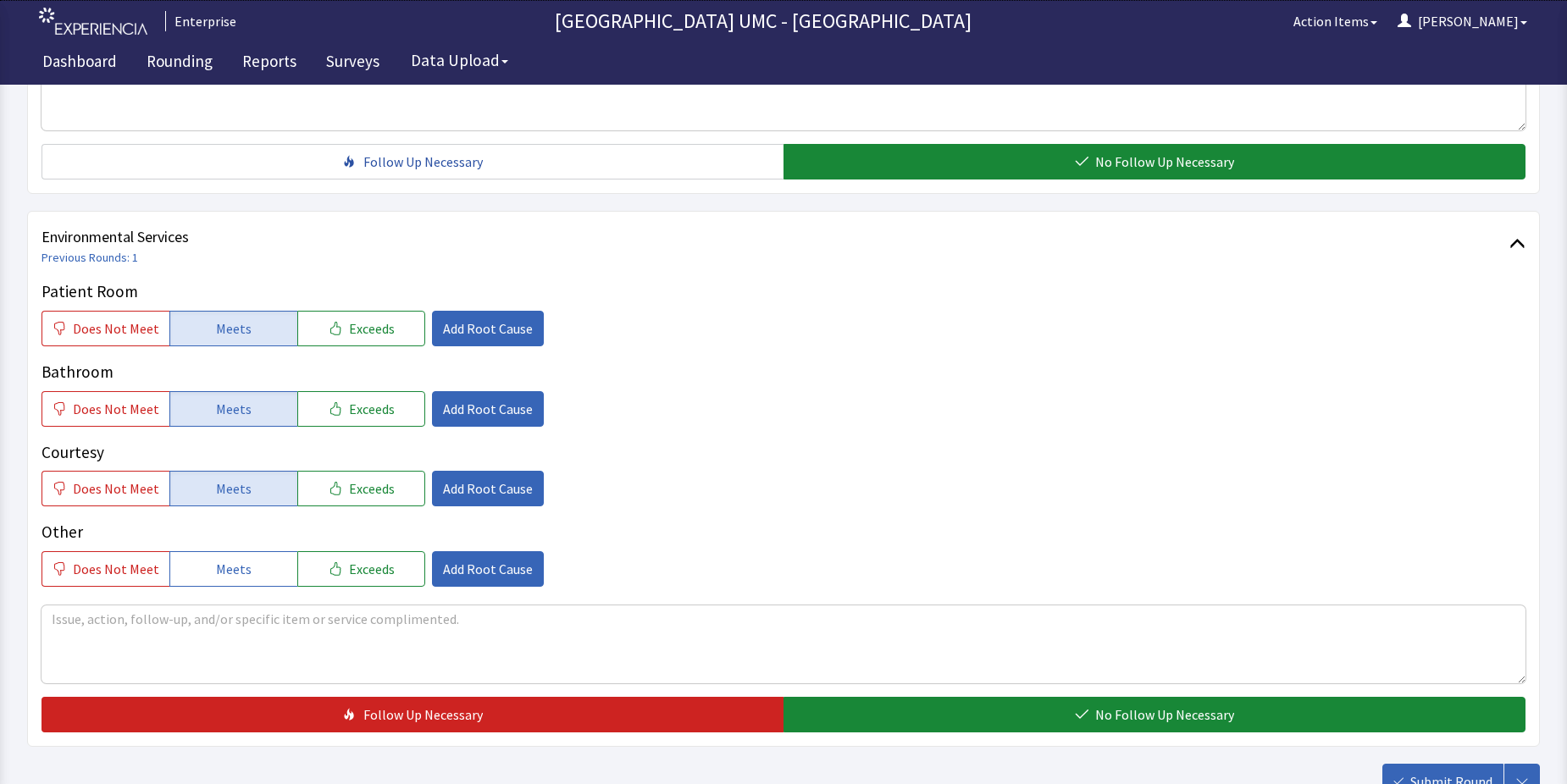
drag, startPoint x: 262, startPoint y: 575, endPoint x: 451, endPoint y: 607, distance: 191.7
click at [261, 575] on button "Meets" at bounding box center [233, 569] width 128 height 36
drag, startPoint x: 895, startPoint y: 710, endPoint x: 893, endPoint y: 688, distance: 22.1
click at [897, 710] on button "No Follow Up Necessary" at bounding box center [1154, 715] width 742 height 36
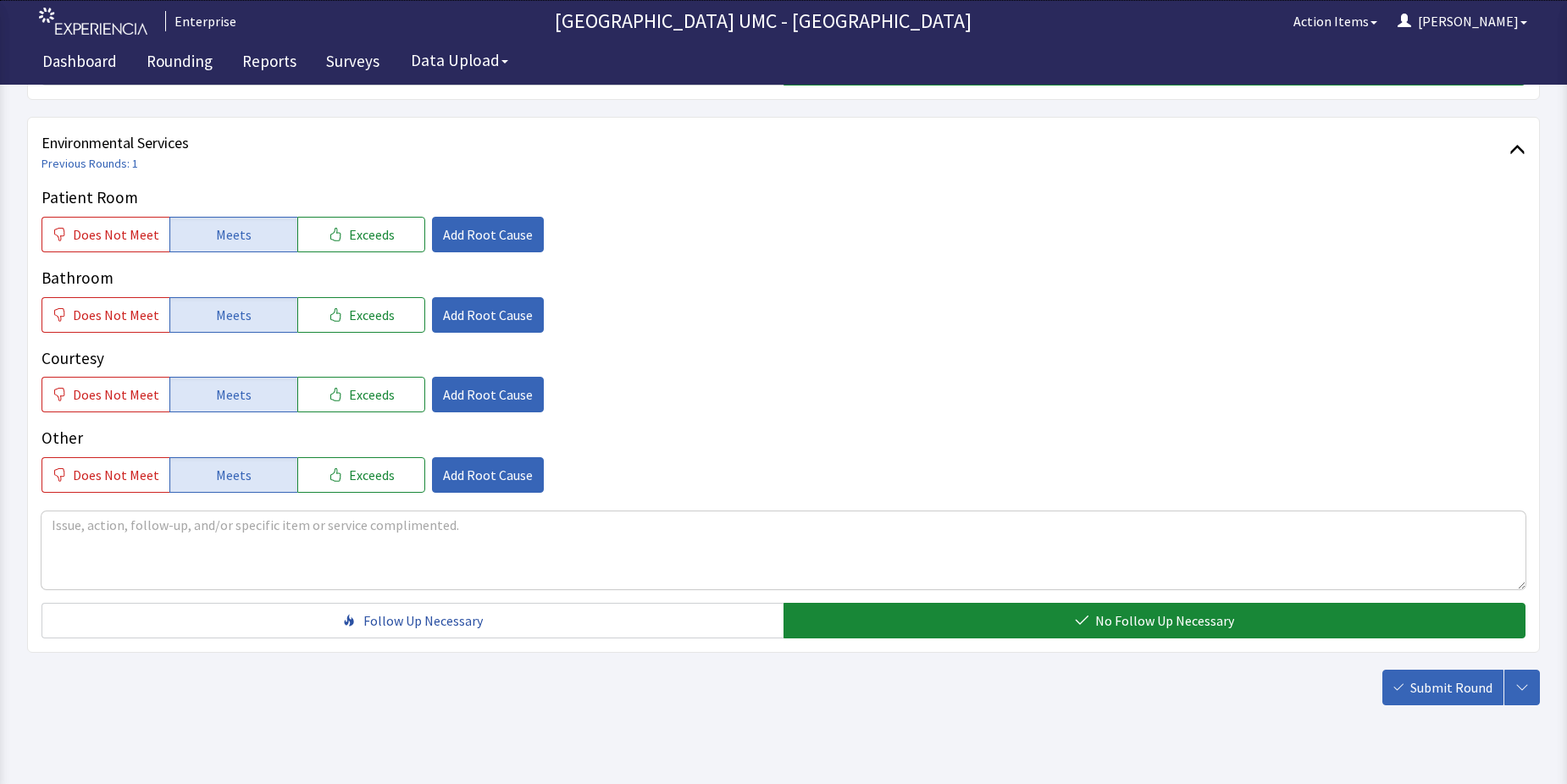
scroll to position [889, 0]
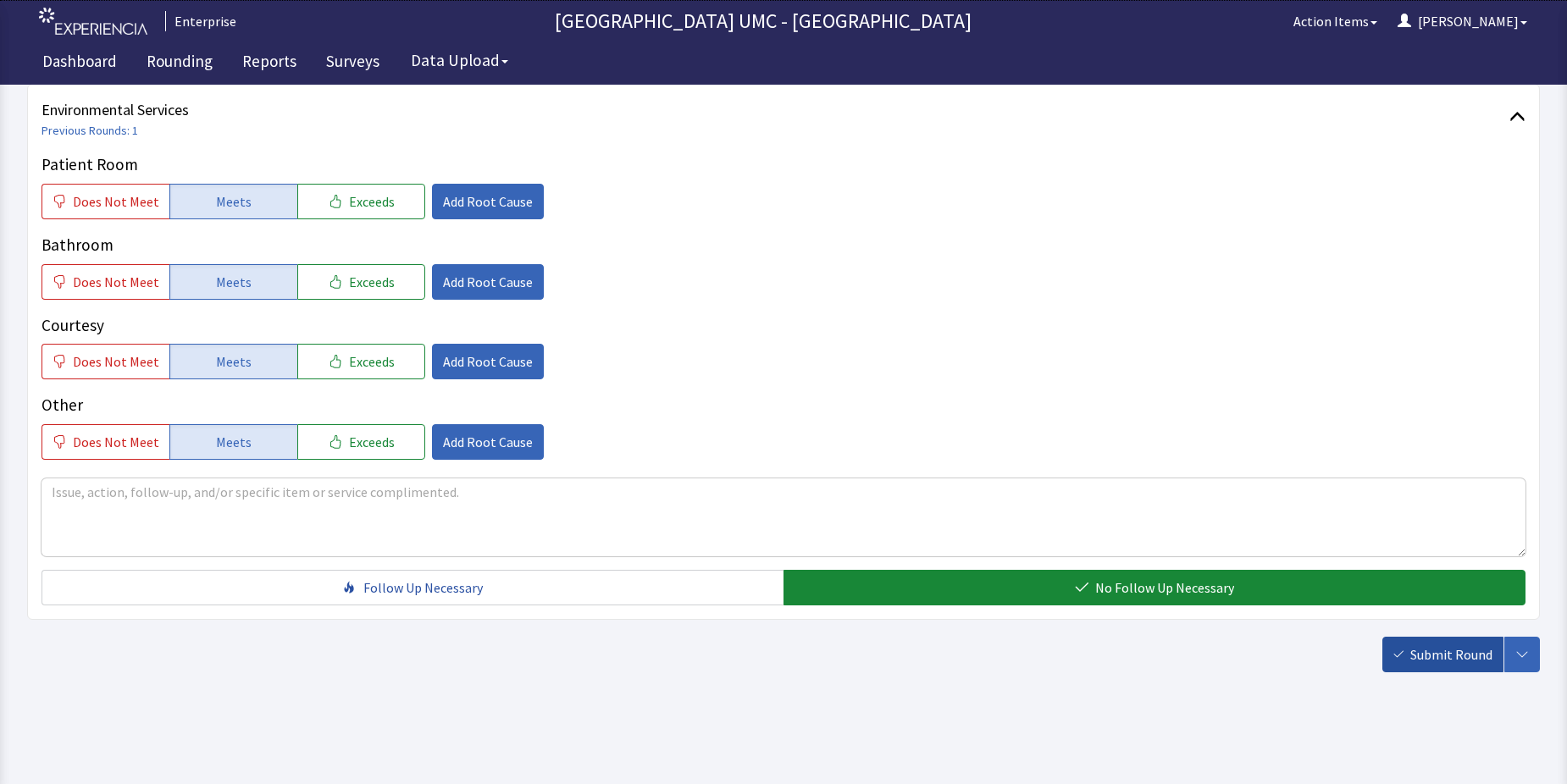
click at [1413, 650] on span "Submit Round" at bounding box center [1451, 654] width 82 height 21
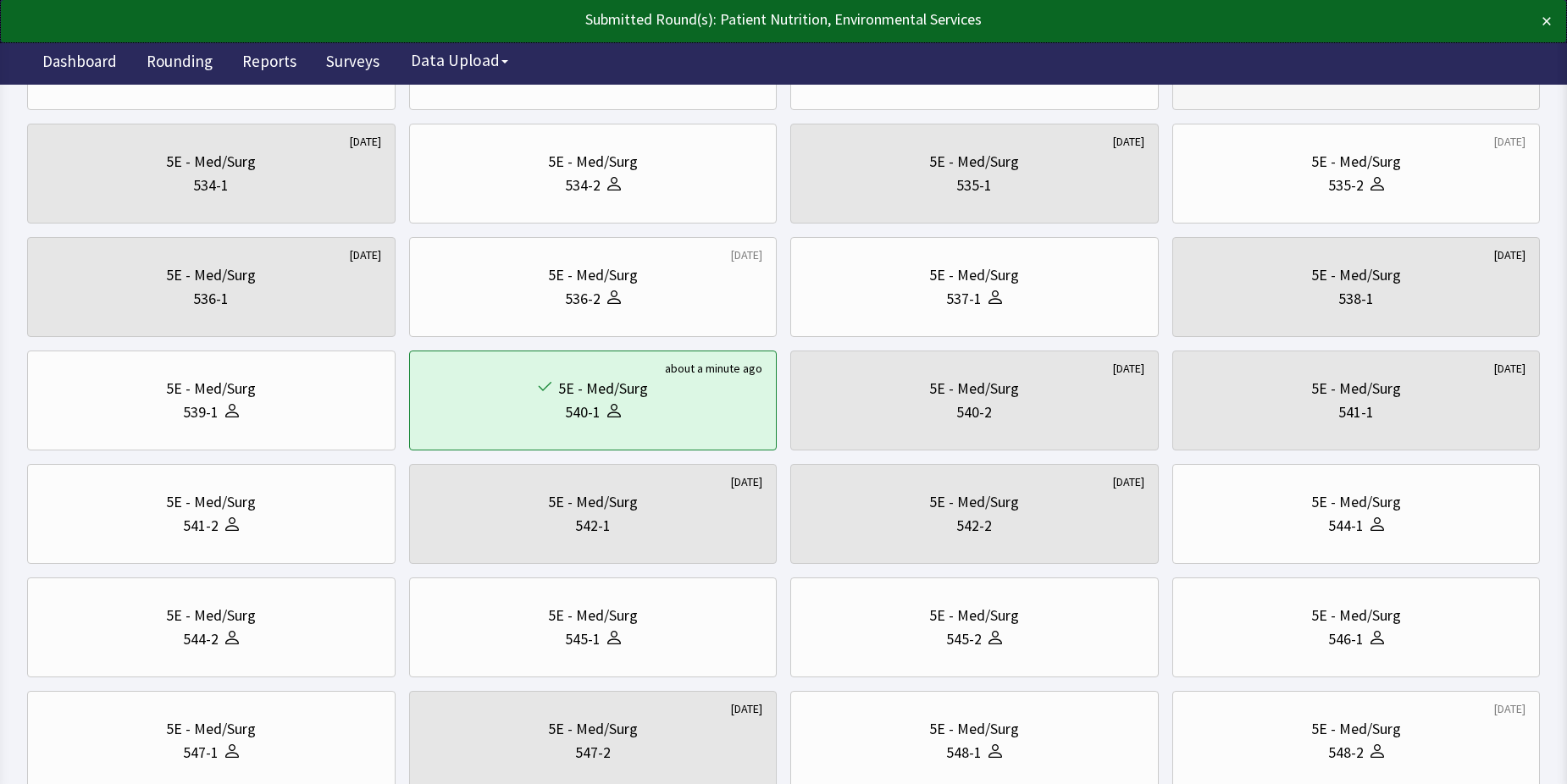
scroll to position [508, 0]
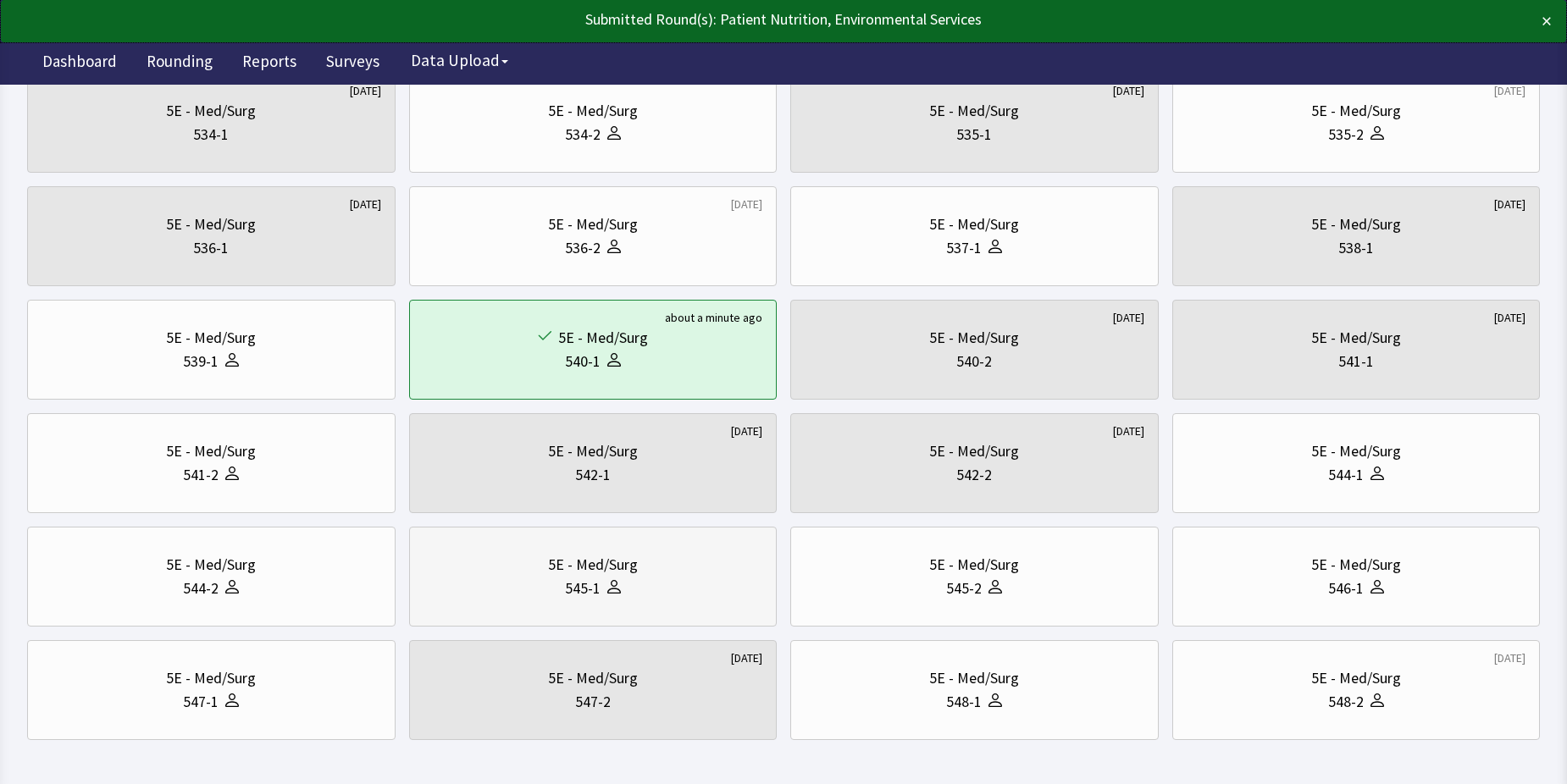
click at [680, 587] on div "545-1" at bounding box center [593, 588] width 339 height 23
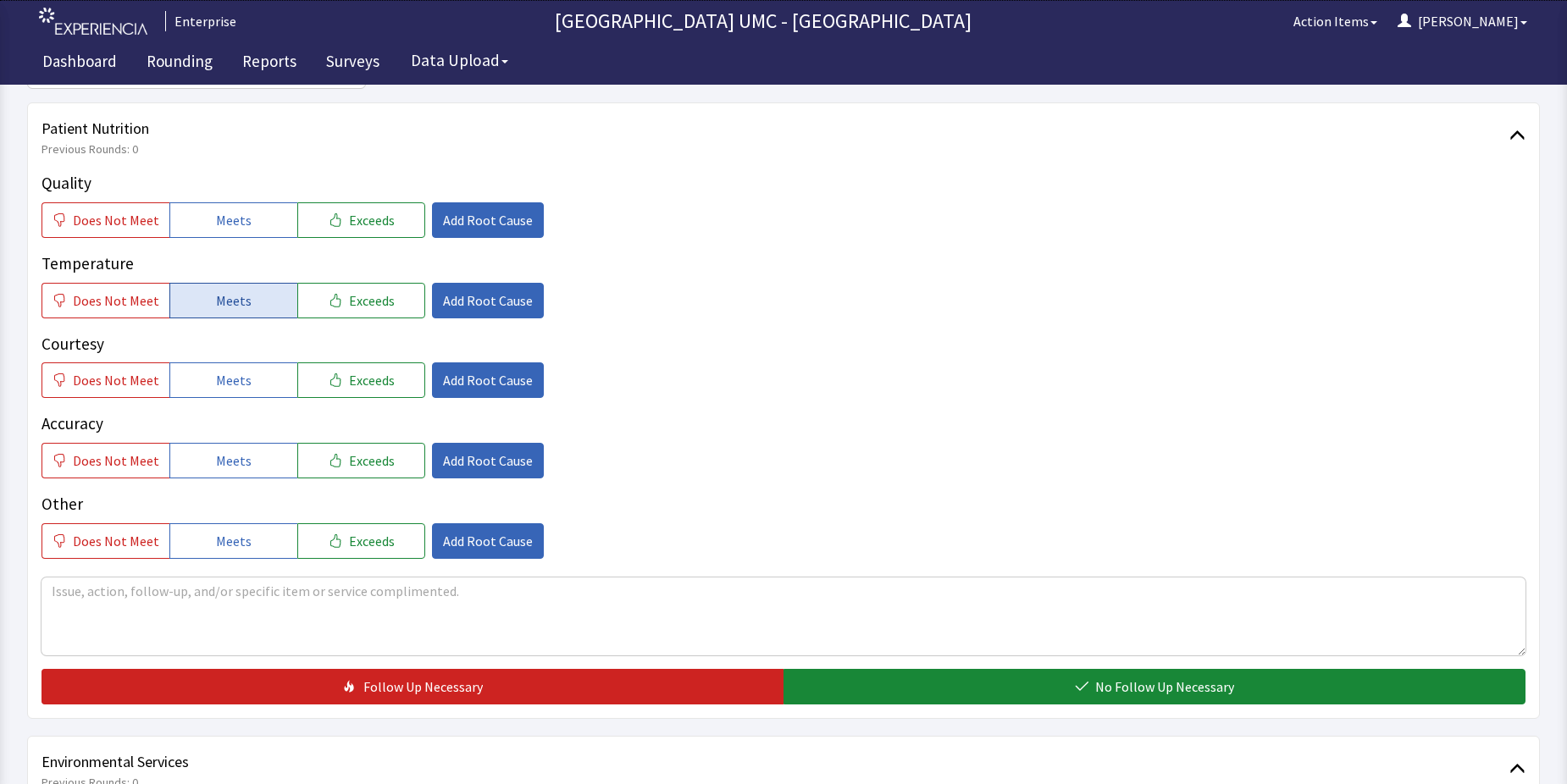
scroll to position [254, 0]
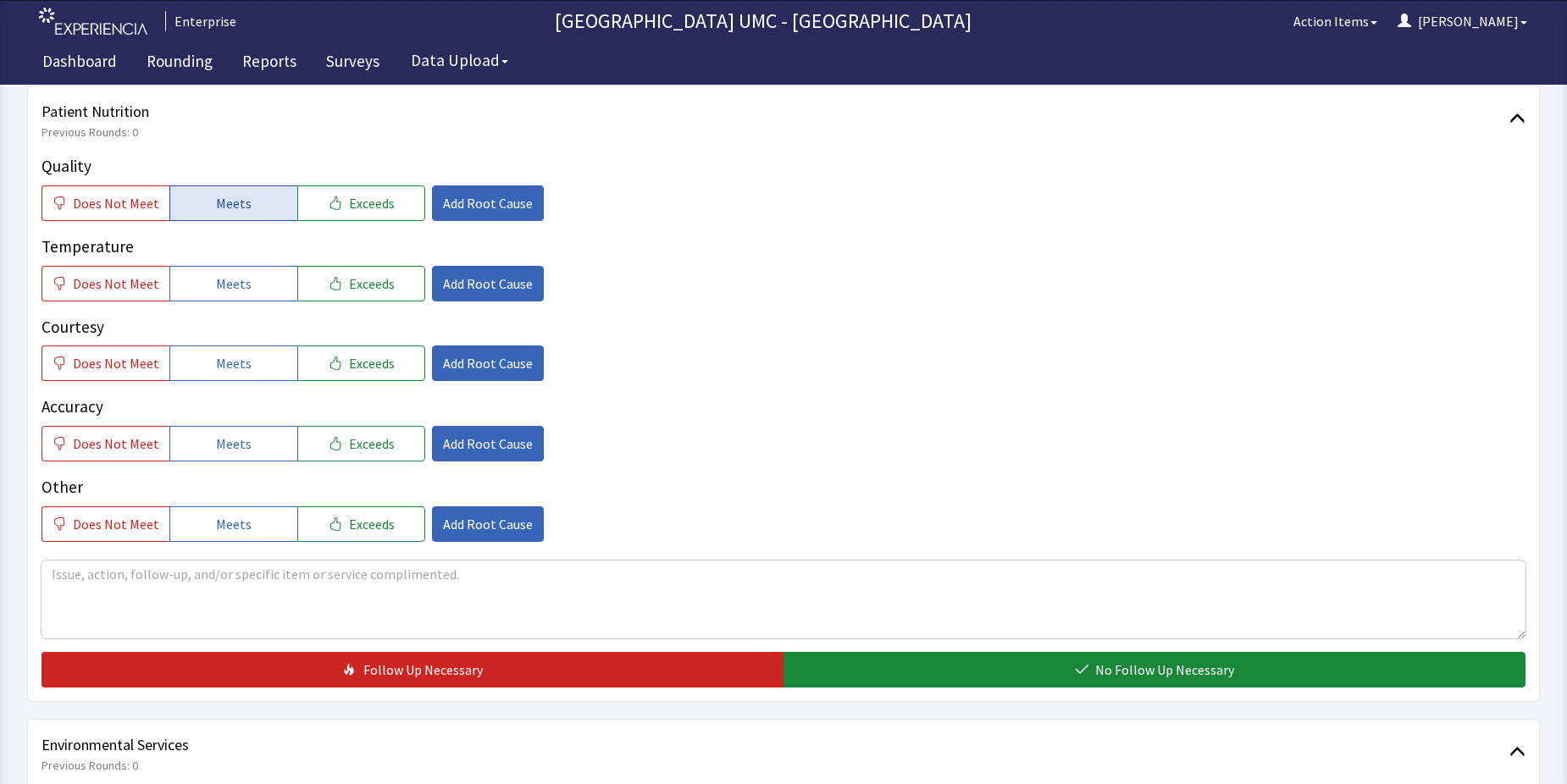
click at [216, 200] on span "Meets" at bounding box center [234, 203] width 36 height 21
click at [237, 286] on span "Meets" at bounding box center [234, 284] width 36 height 21
drag, startPoint x: 237, startPoint y: 370, endPoint x: 244, endPoint y: 422, distance: 52.5
click at [237, 371] on span "Meets" at bounding box center [234, 363] width 36 height 21
drag, startPoint x: 227, startPoint y: 448, endPoint x: 244, endPoint y: 488, distance: 43.5
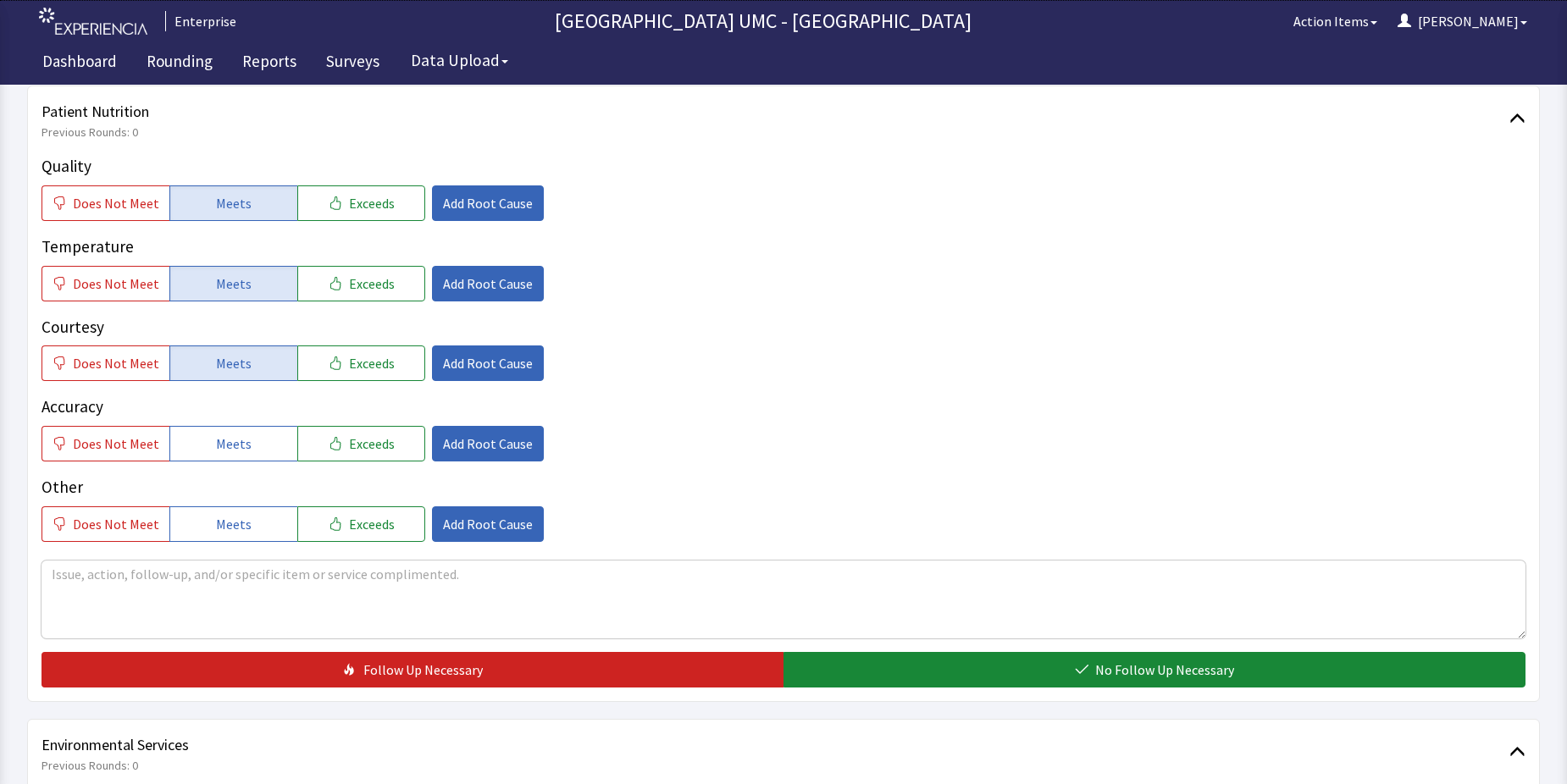
click at [227, 452] on span "Meets" at bounding box center [234, 443] width 36 height 21
click at [246, 533] on button "Meets" at bounding box center [233, 524] width 128 height 36
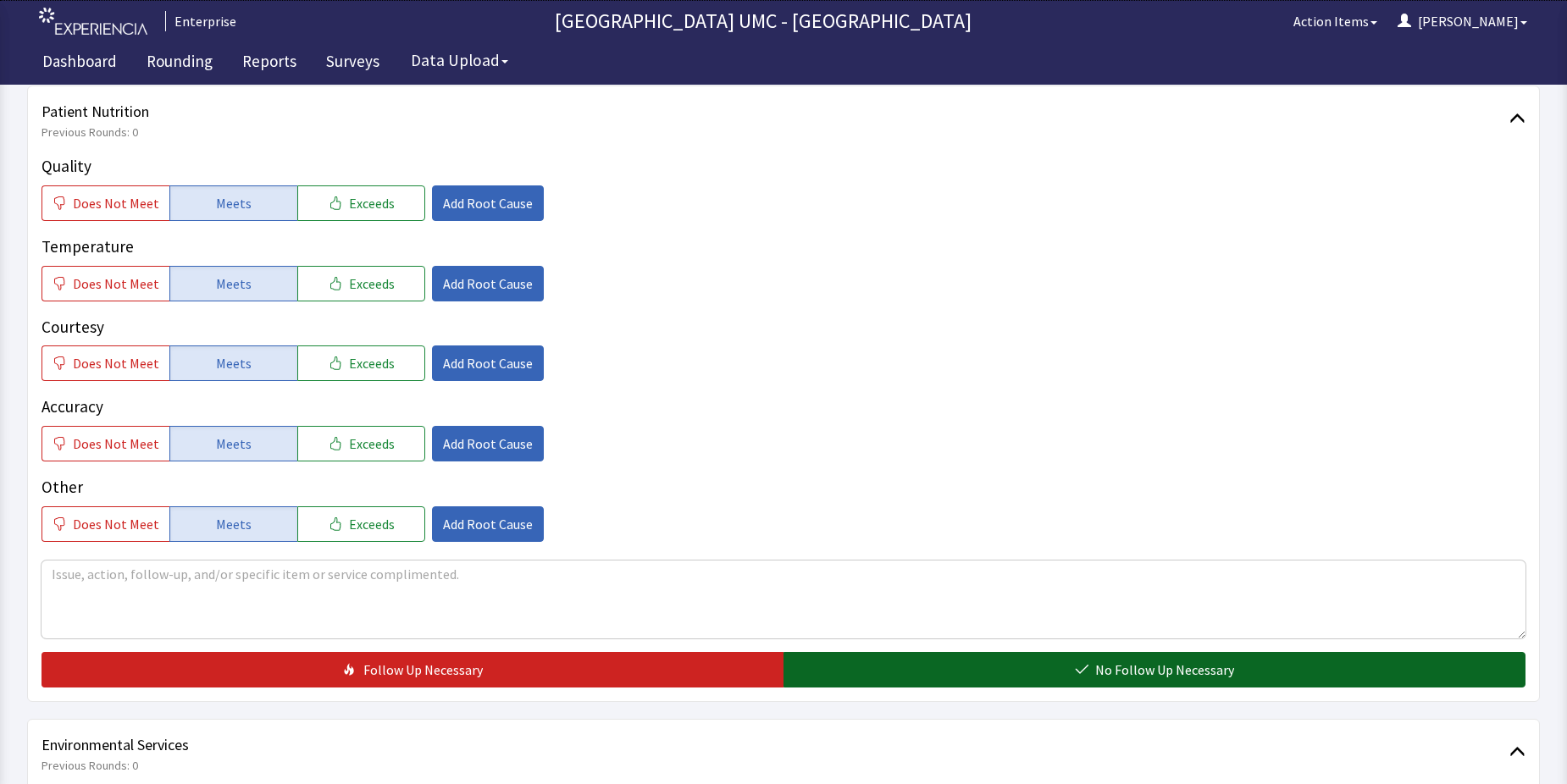
click at [1076, 678] on button "No Follow Up Necessary" at bounding box center [1154, 670] width 742 height 36
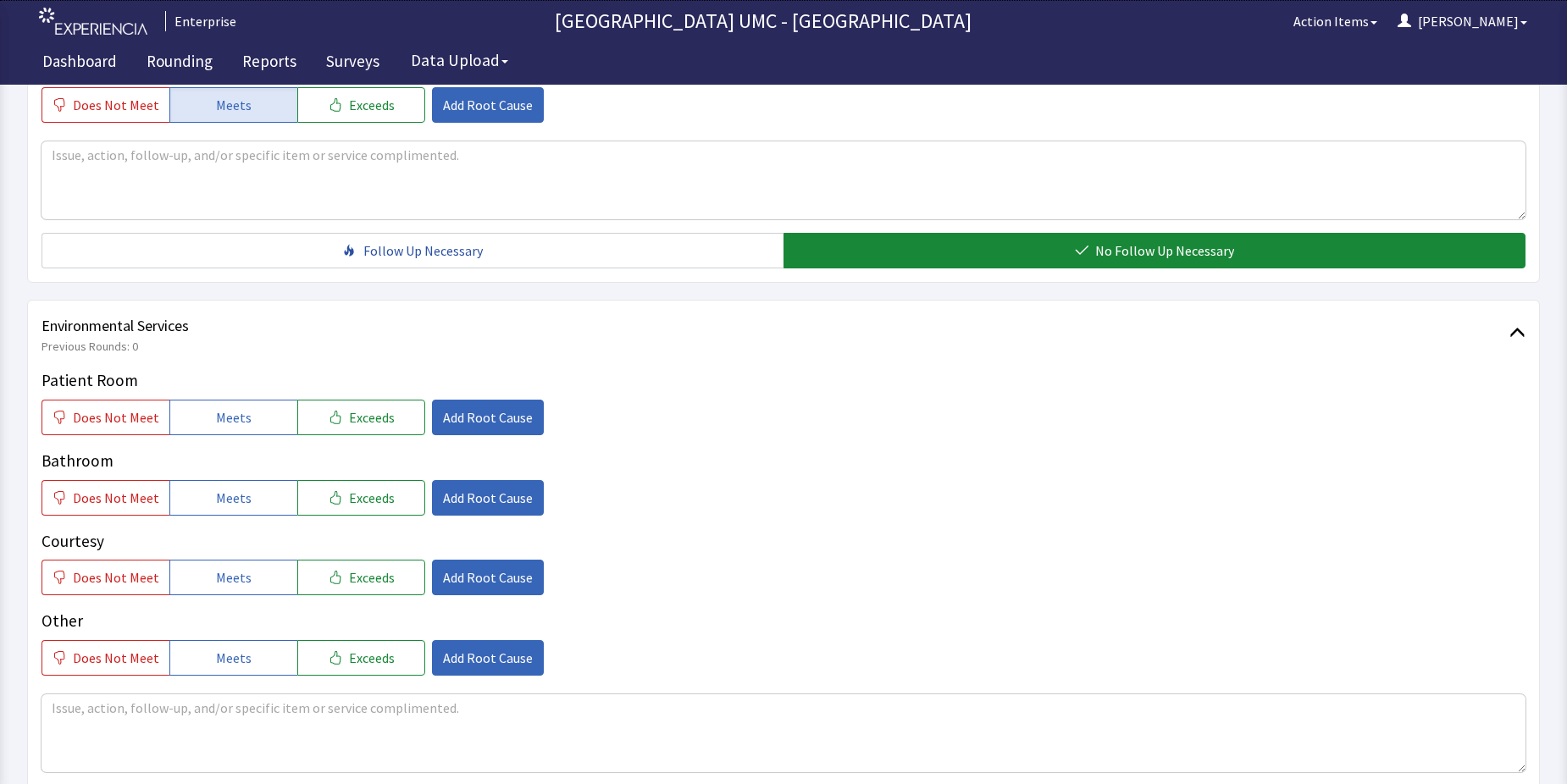
scroll to position [677, 0]
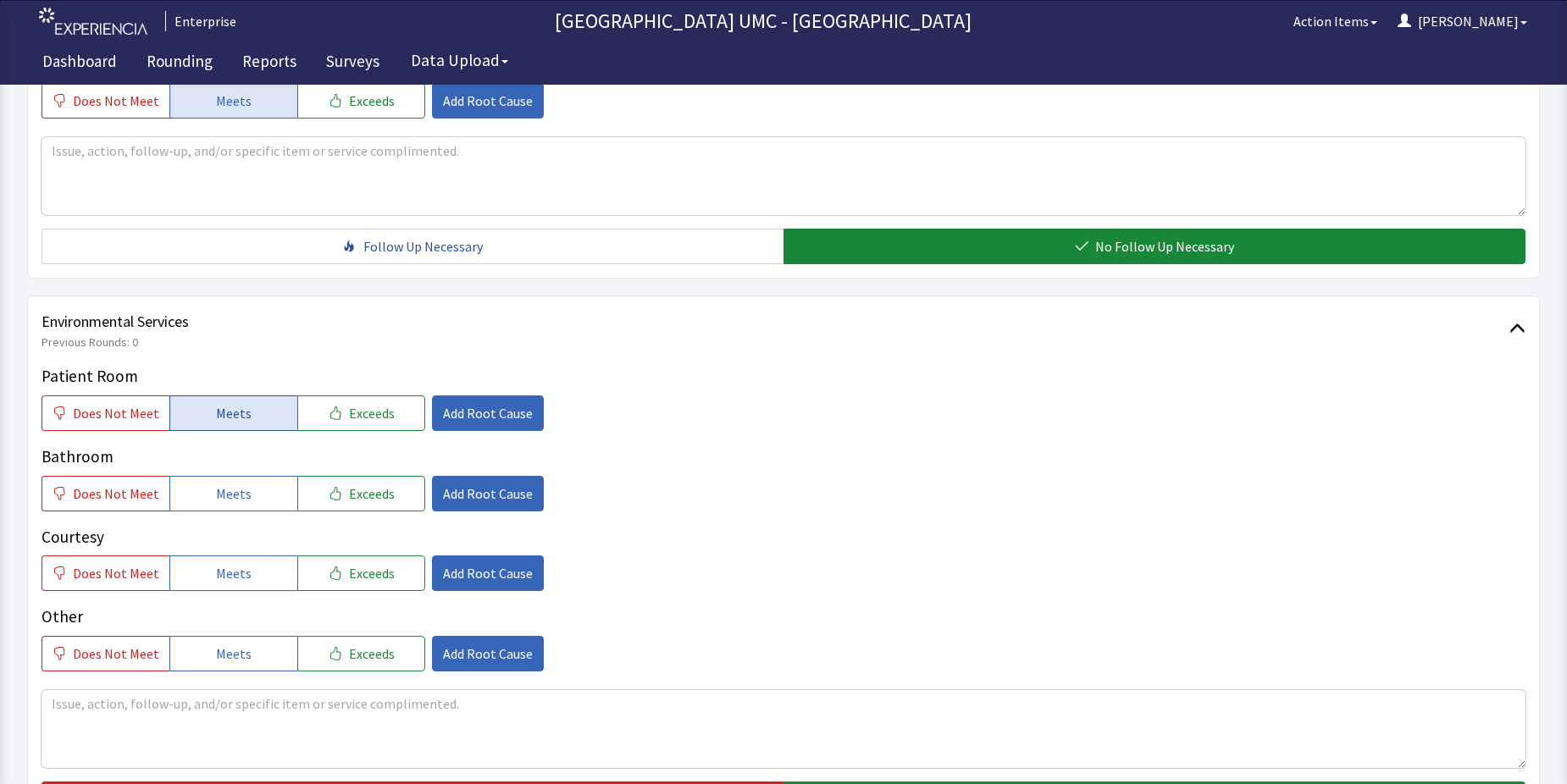
click at [252, 413] on button "Meets" at bounding box center [233, 413] width 128 height 36
drag, startPoint x: 257, startPoint y: 505, endPoint x: 261, endPoint y: 544, distance: 39.2
click at [257, 507] on button "Meets" at bounding box center [233, 494] width 128 height 36
drag, startPoint x: 247, startPoint y: 569, endPoint x: 253, endPoint y: 601, distance: 32.6
click at [248, 584] on button "Meets" at bounding box center [233, 574] width 128 height 36
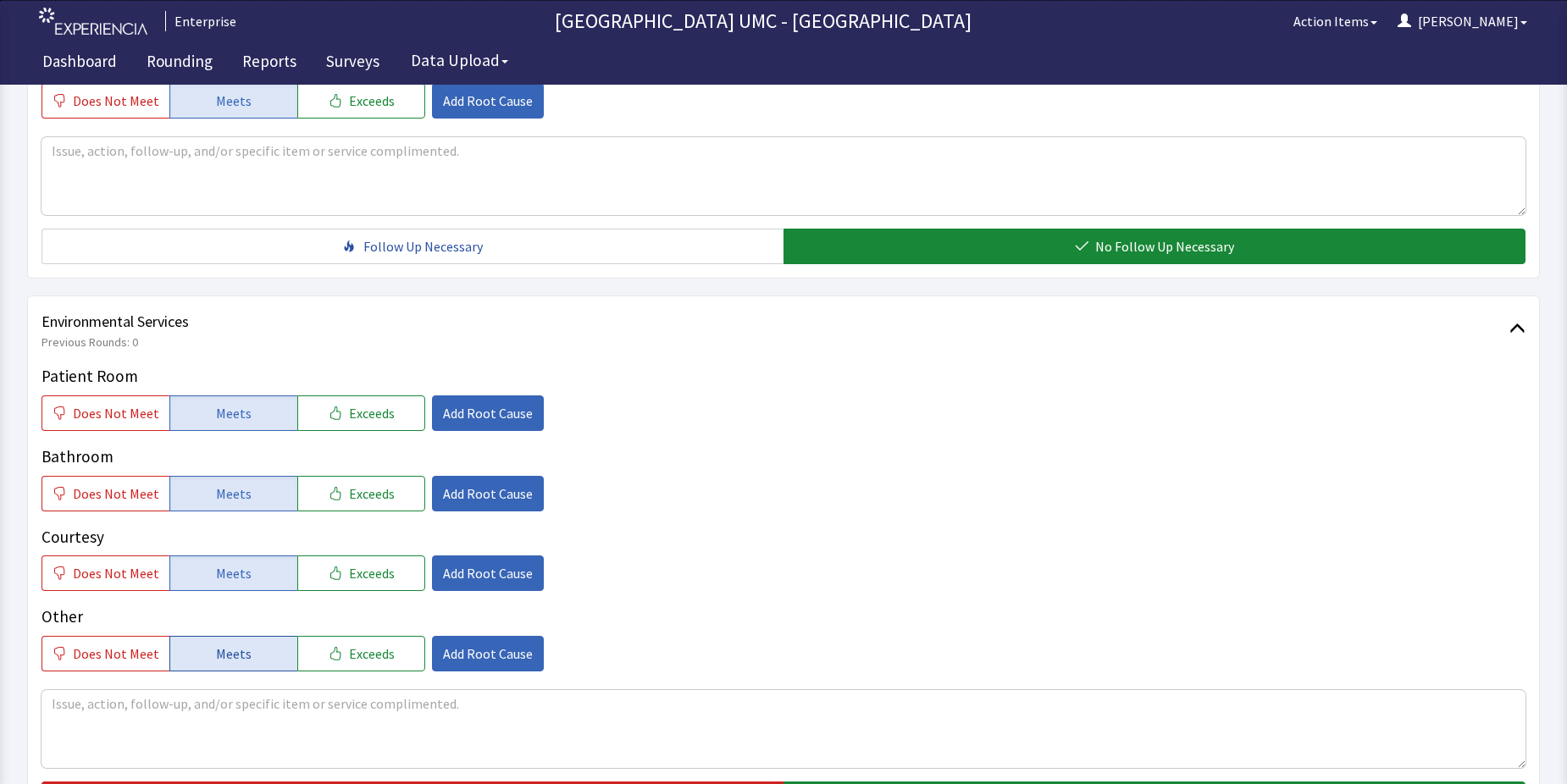
click at [248, 649] on button "Meets" at bounding box center [233, 654] width 128 height 36
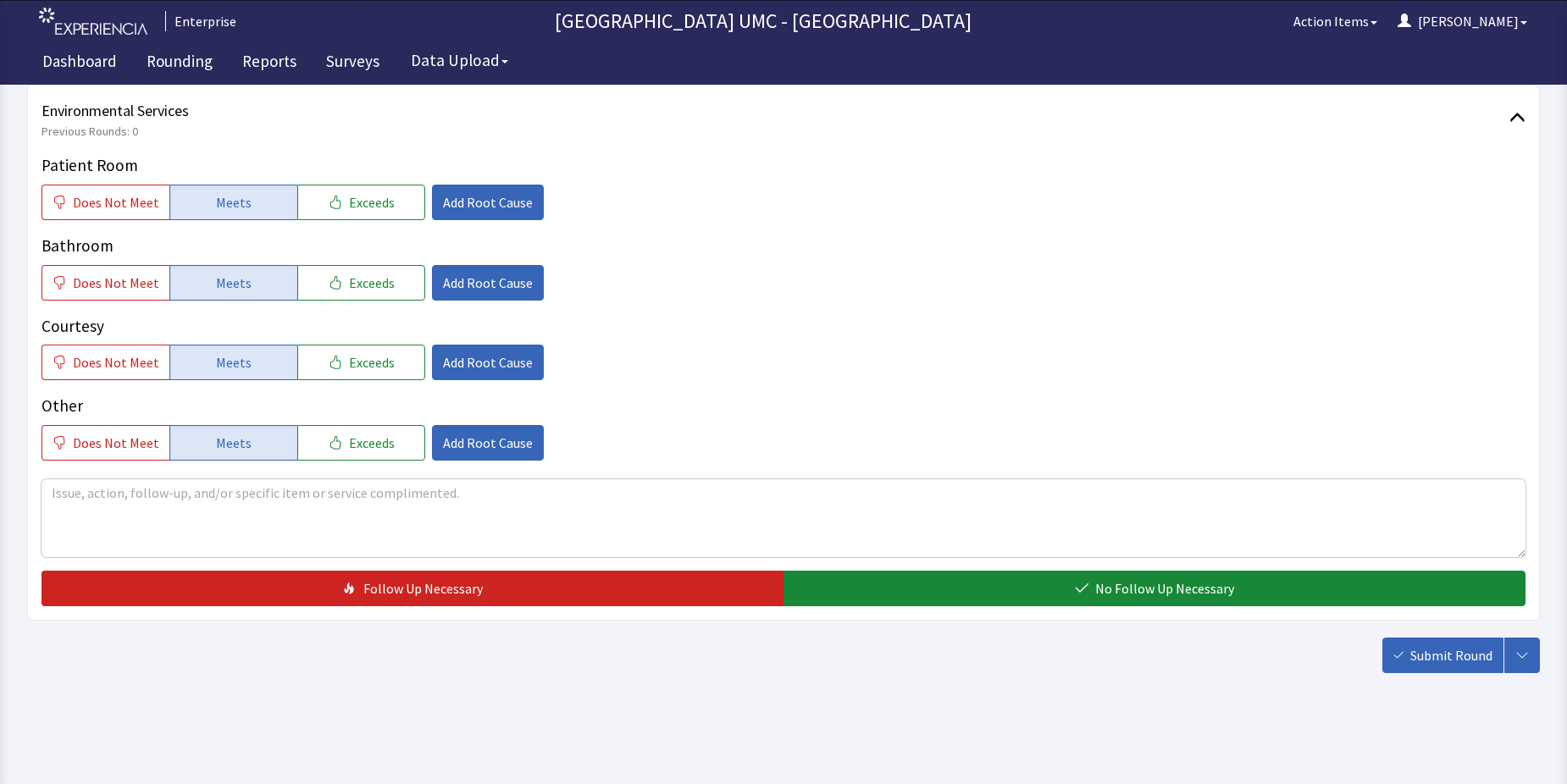
scroll to position [889, 0]
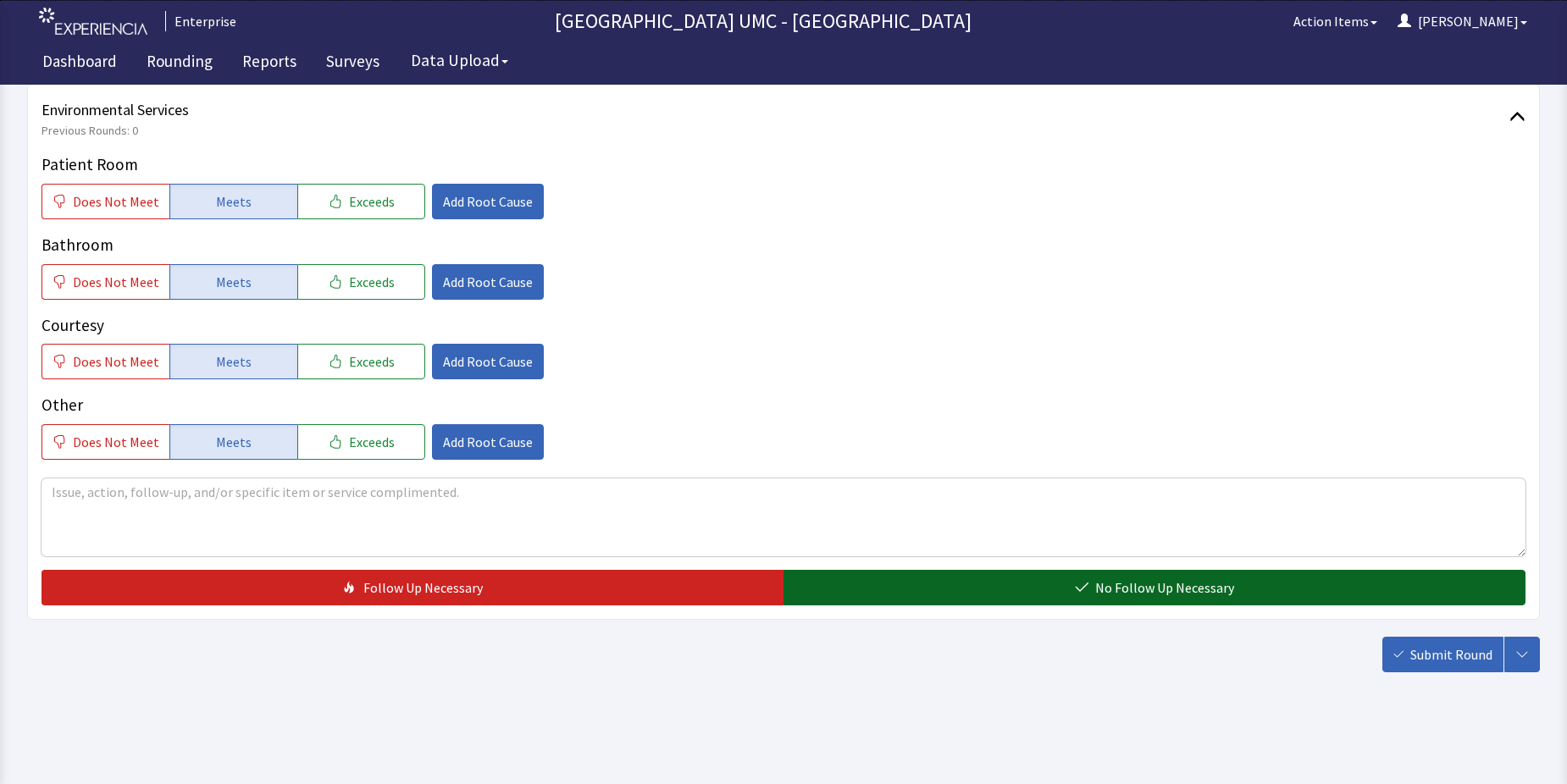
drag, startPoint x: 1101, startPoint y: 590, endPoint x: 1229, endPoint y: 621, distance: 131.7
click at [1113, 592] on span "No Follow Up Necessary" at bounding box center [1164, 587] width 139 height 21
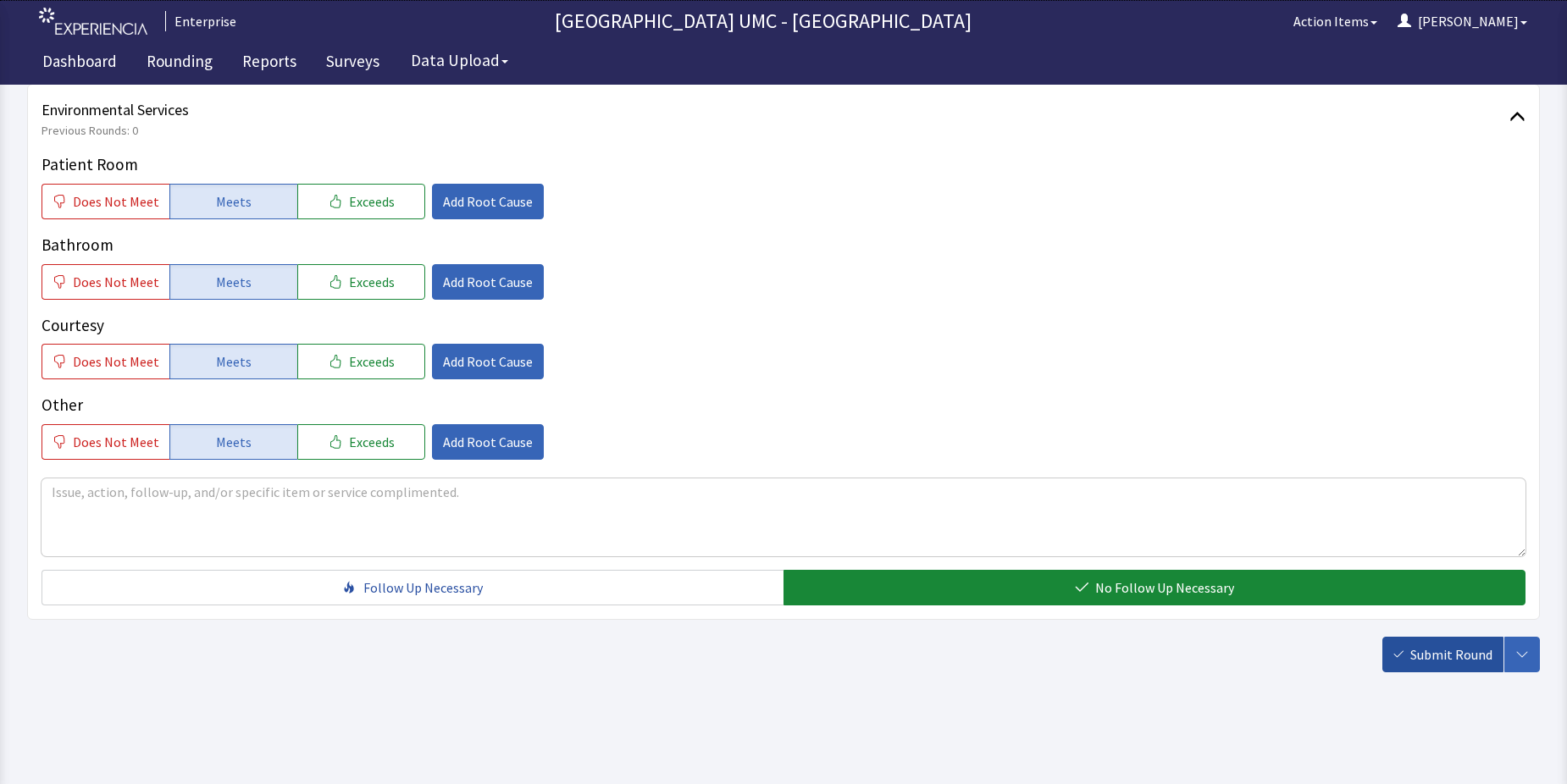
click at [1433, 652] on span "Submit Round" at bounding box center [1451, 654] width 82 height 21
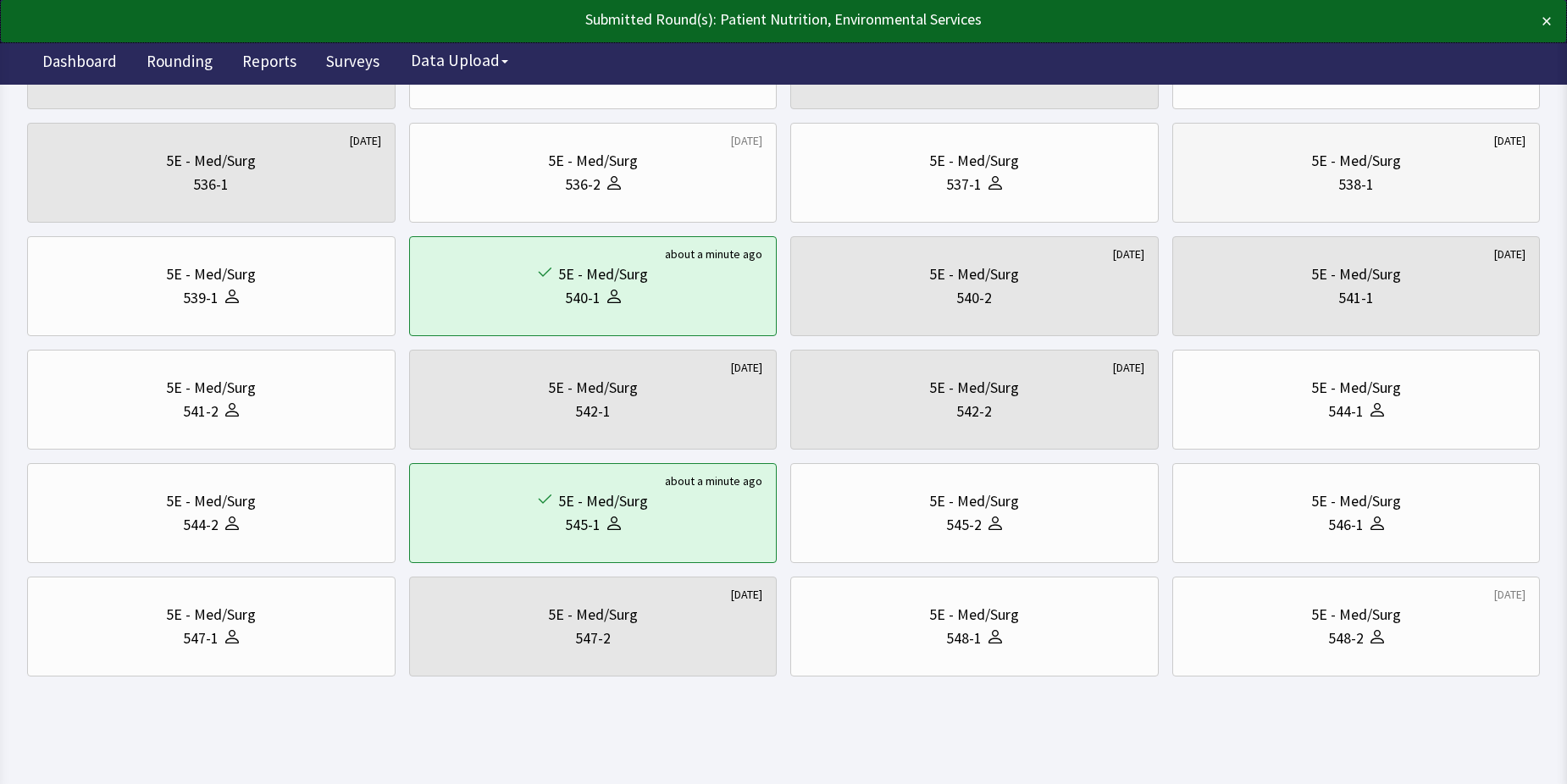
scroll to position [575, 0]
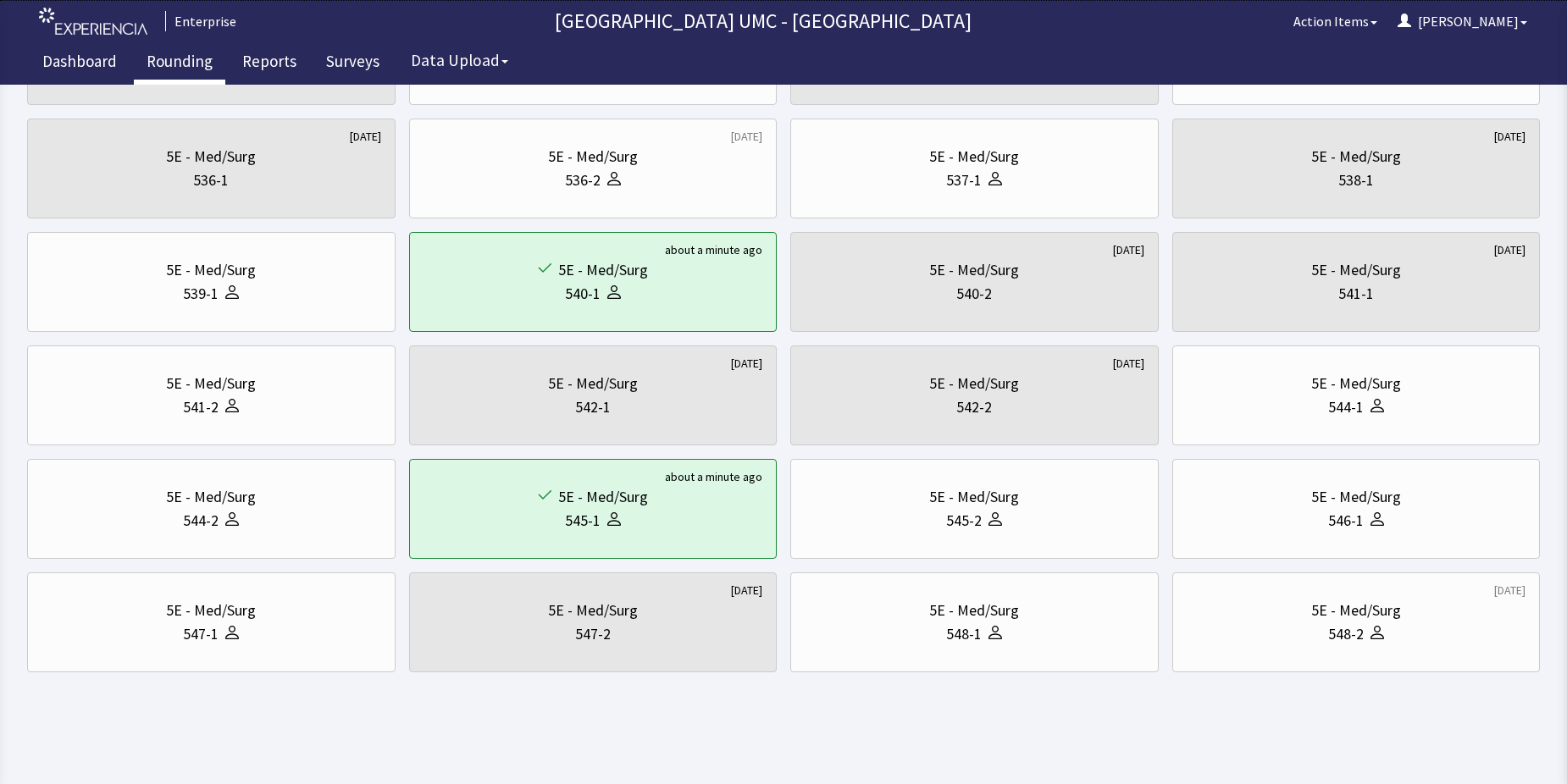
click at [173, 64] on link "Rounding" at bounding box center [179, 63] width 91 height 42
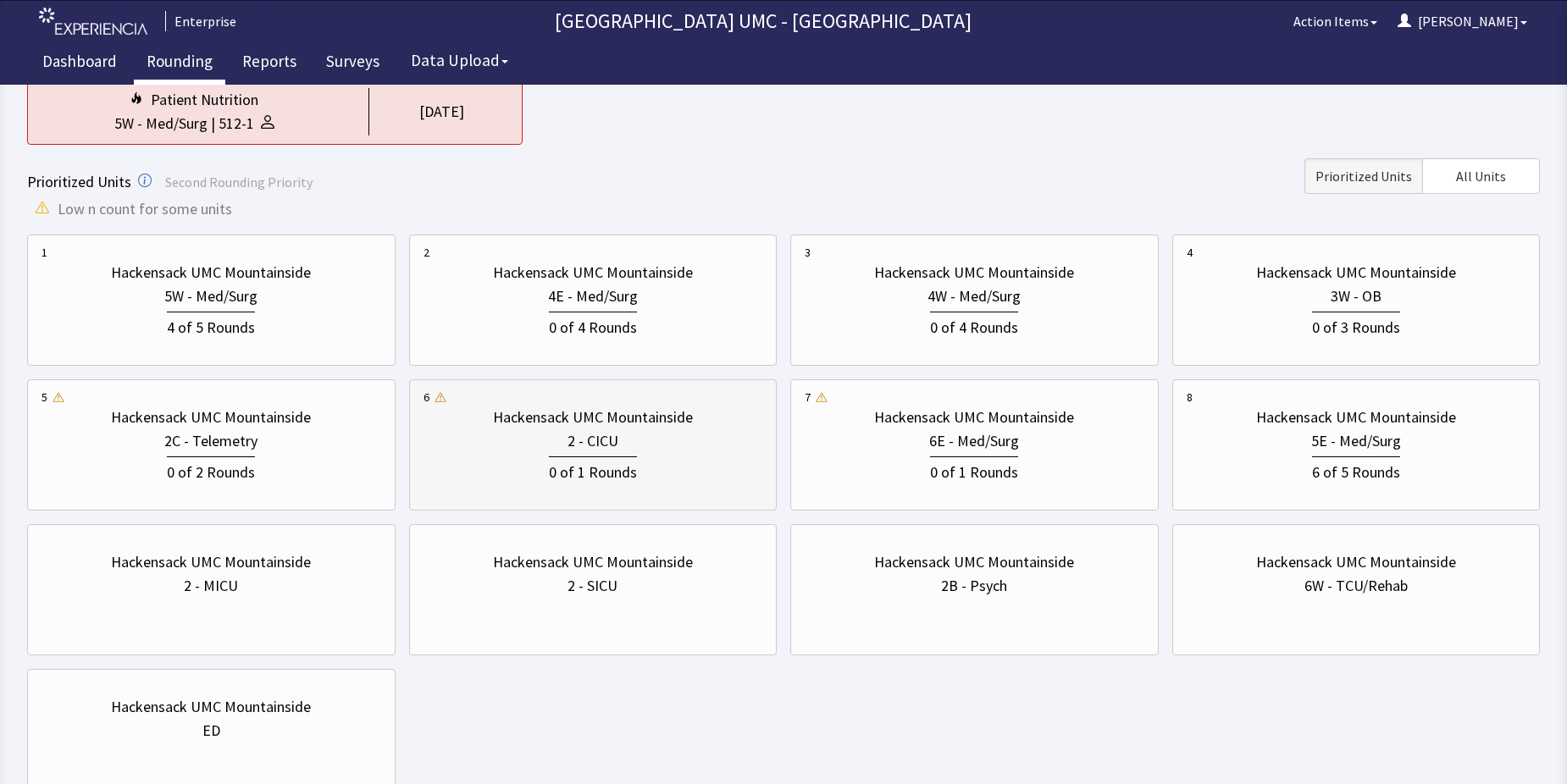
scroll to position [169, 0]
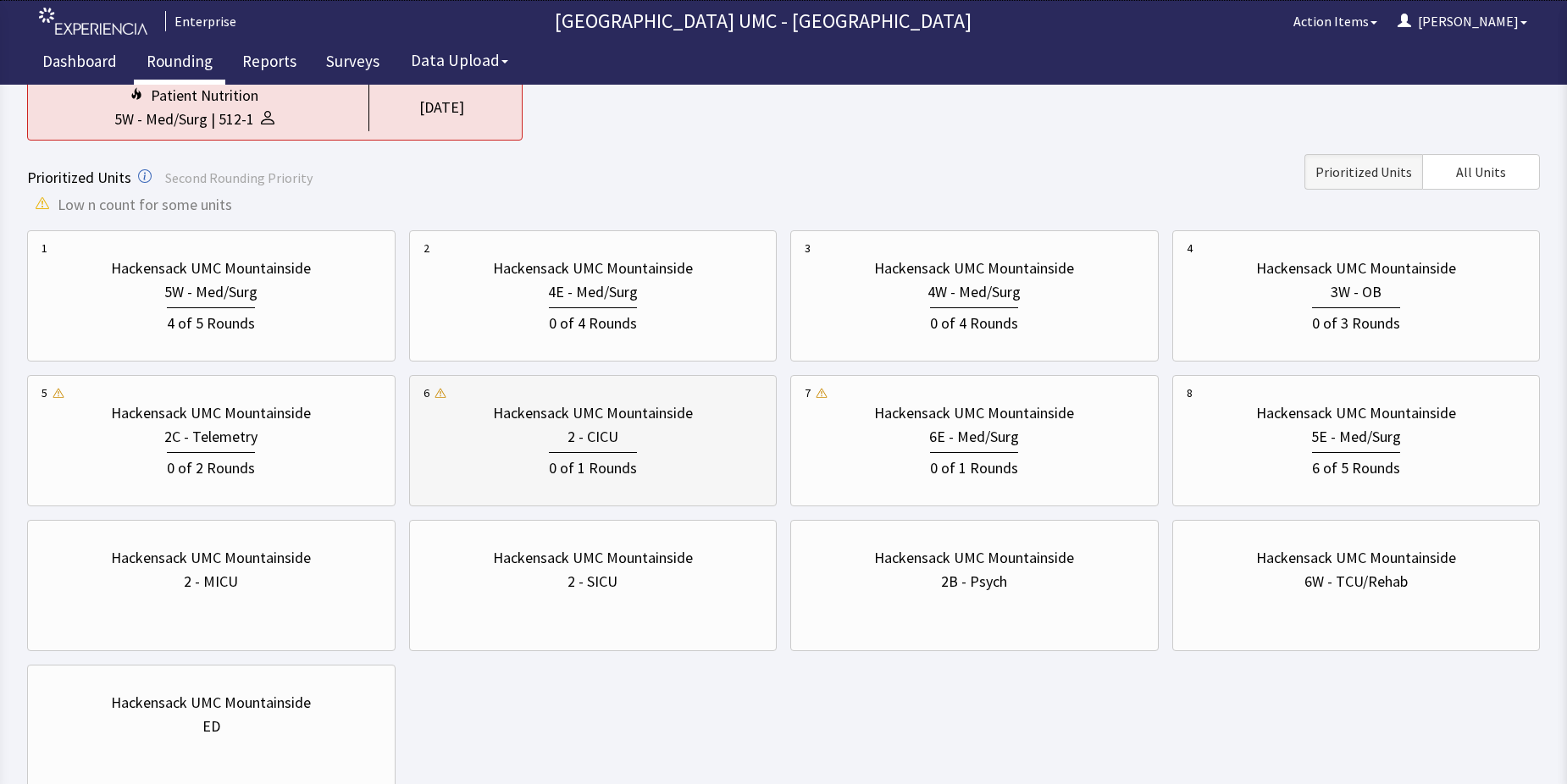
click at [558, 461] on div "0 of 1 Rounds" at bounding box center [593, 465] width 88 height 28
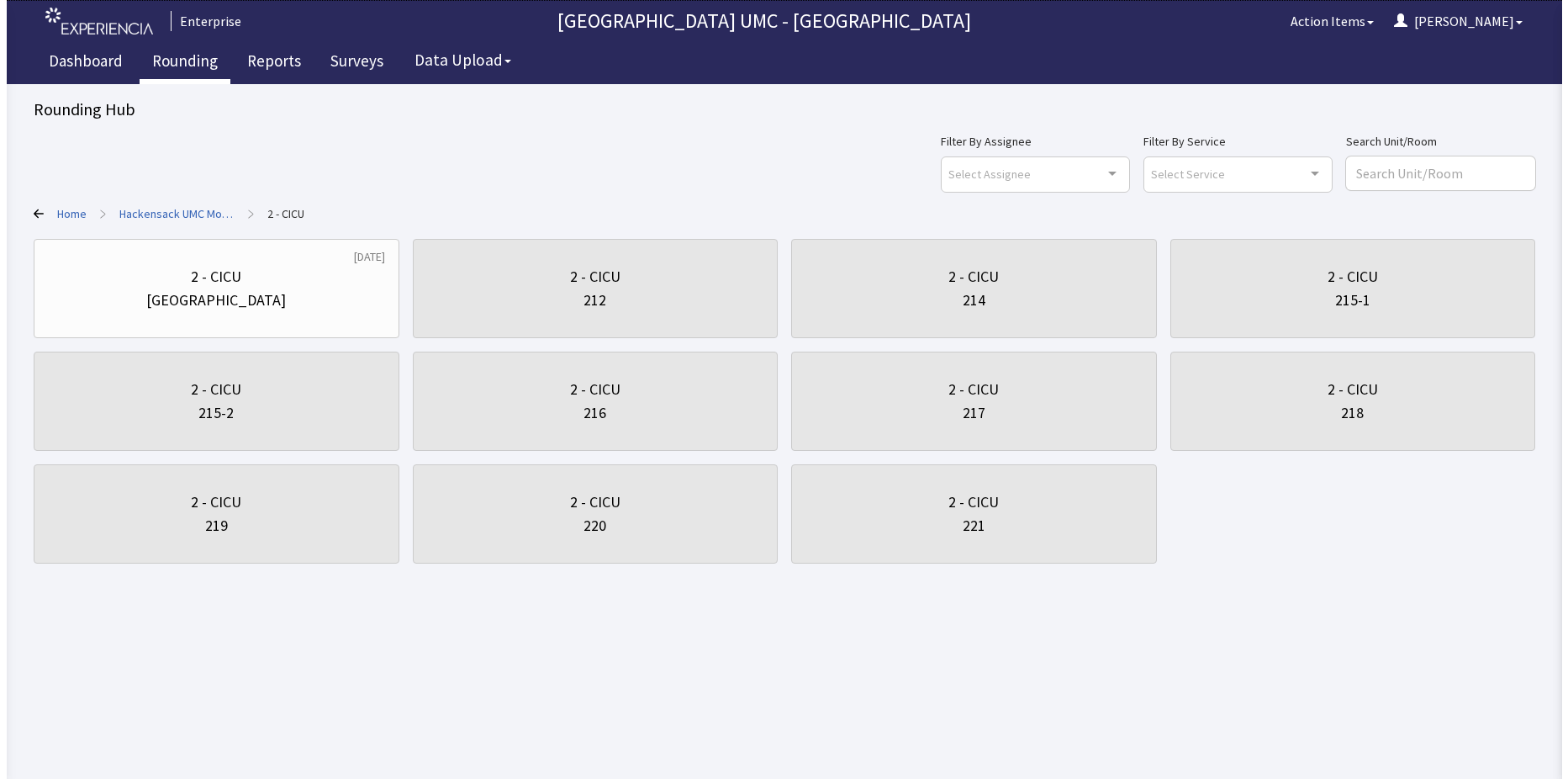
scroll to position [0, 0]
click at [183, 58] on link "Rounding" at bounding box center [178, 62] width 91 height 42
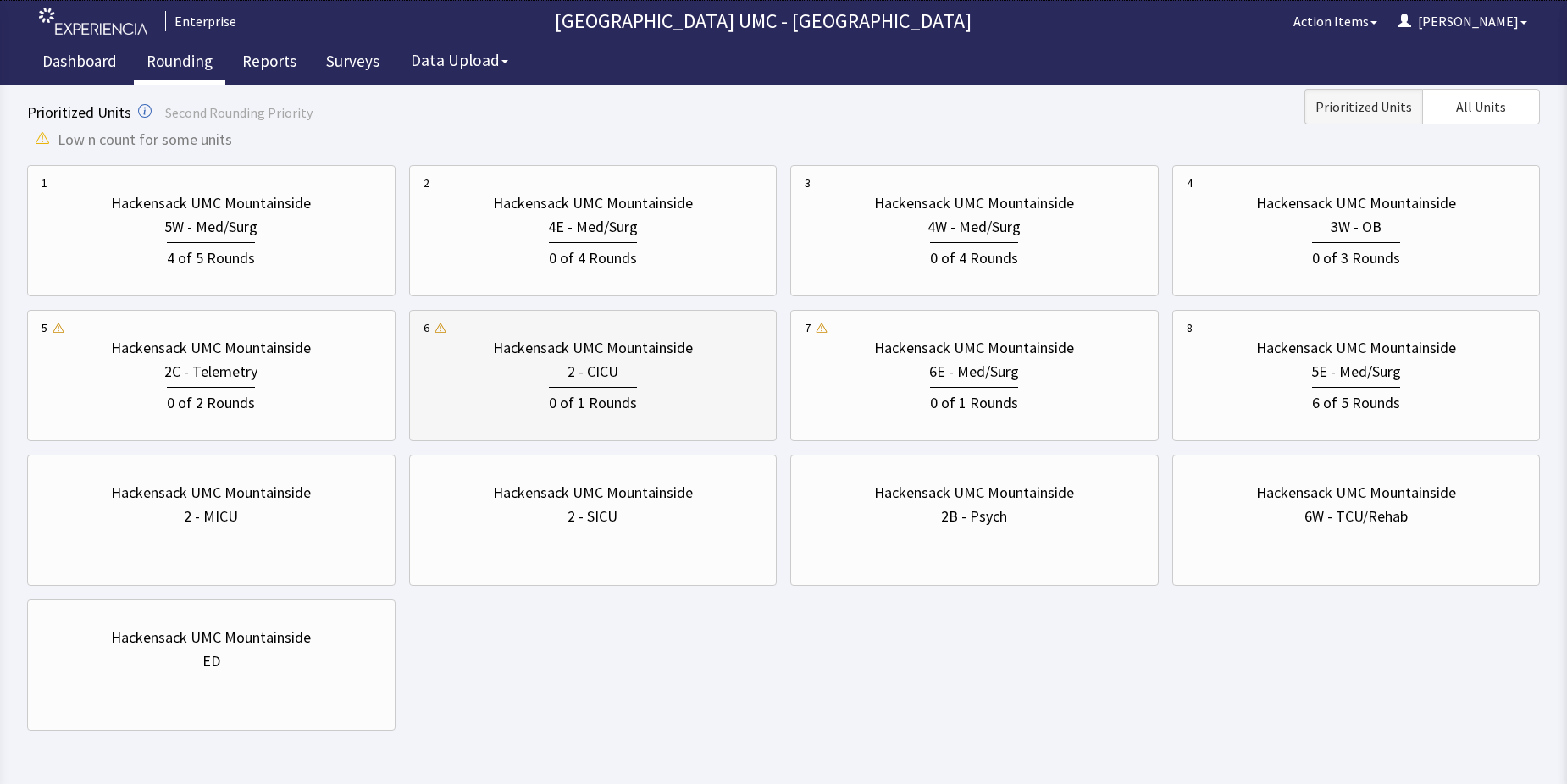
scroll to position [254, 0]
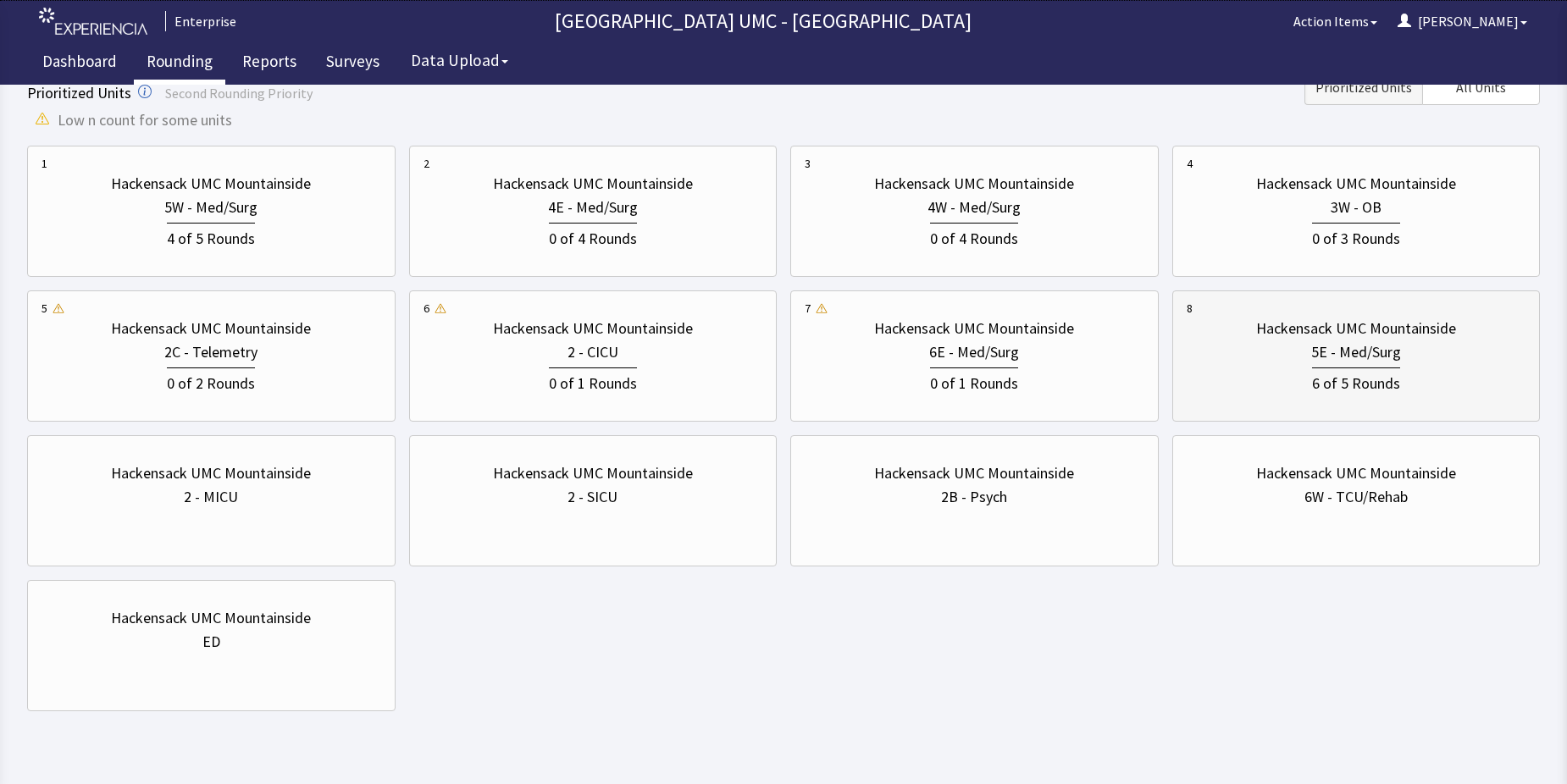
click at [1294, 351] on div "5E - Med/Surg" at bounding box center [1356, 352] width 339 height 23
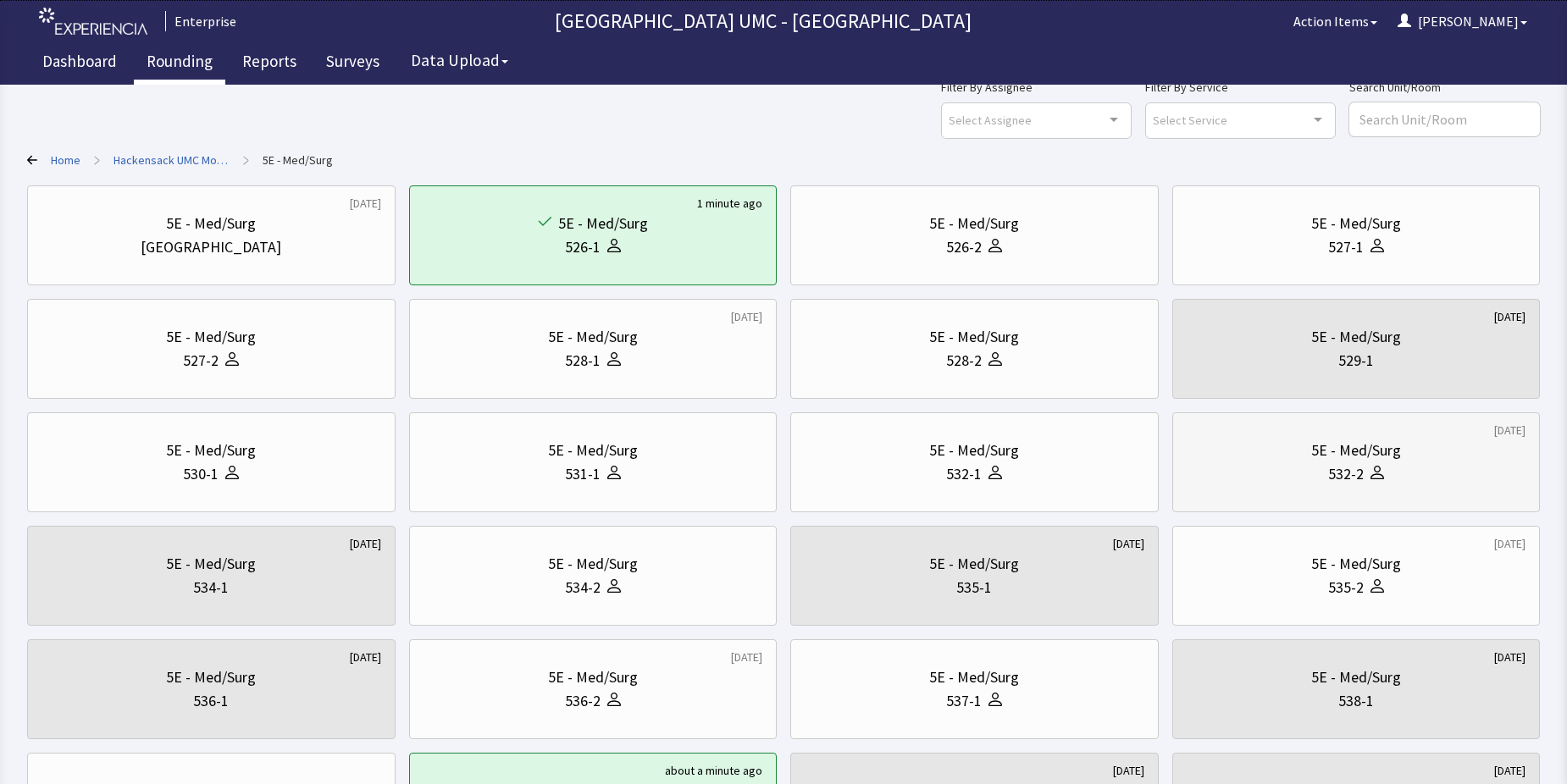
scroll to position [85, 0]
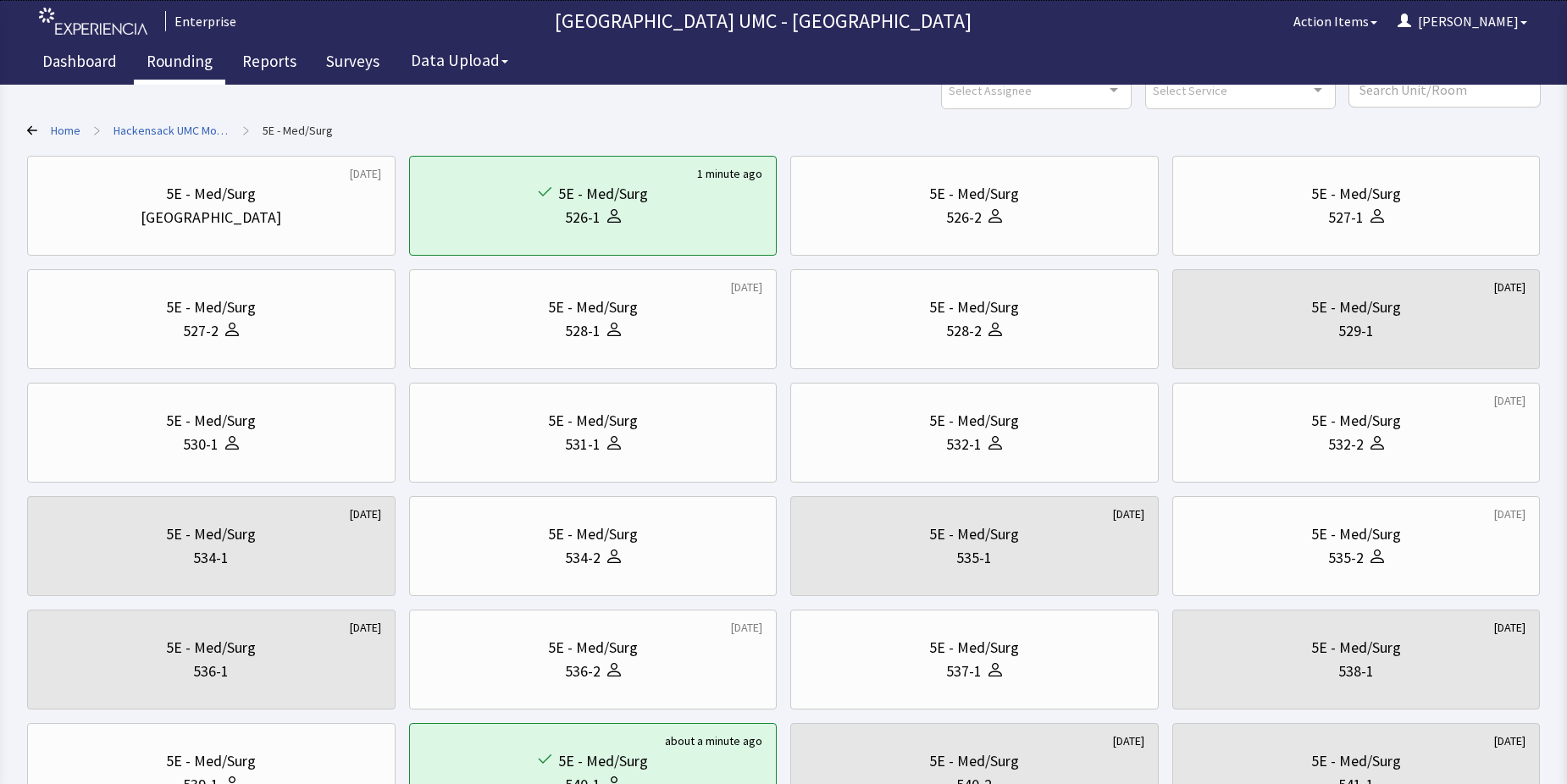
click at [1122, 485] on div "1 month ago 5E - Med/Surg Nurse Station 1 minute ago 5E - Med/Surg 526-1 5E - M…" at bounding box center [784, 660] width 1513 height 1008
click at [1370, 420] on div "5E - Med/Surg" at bounding box center [1357, 421] width 90 height 23
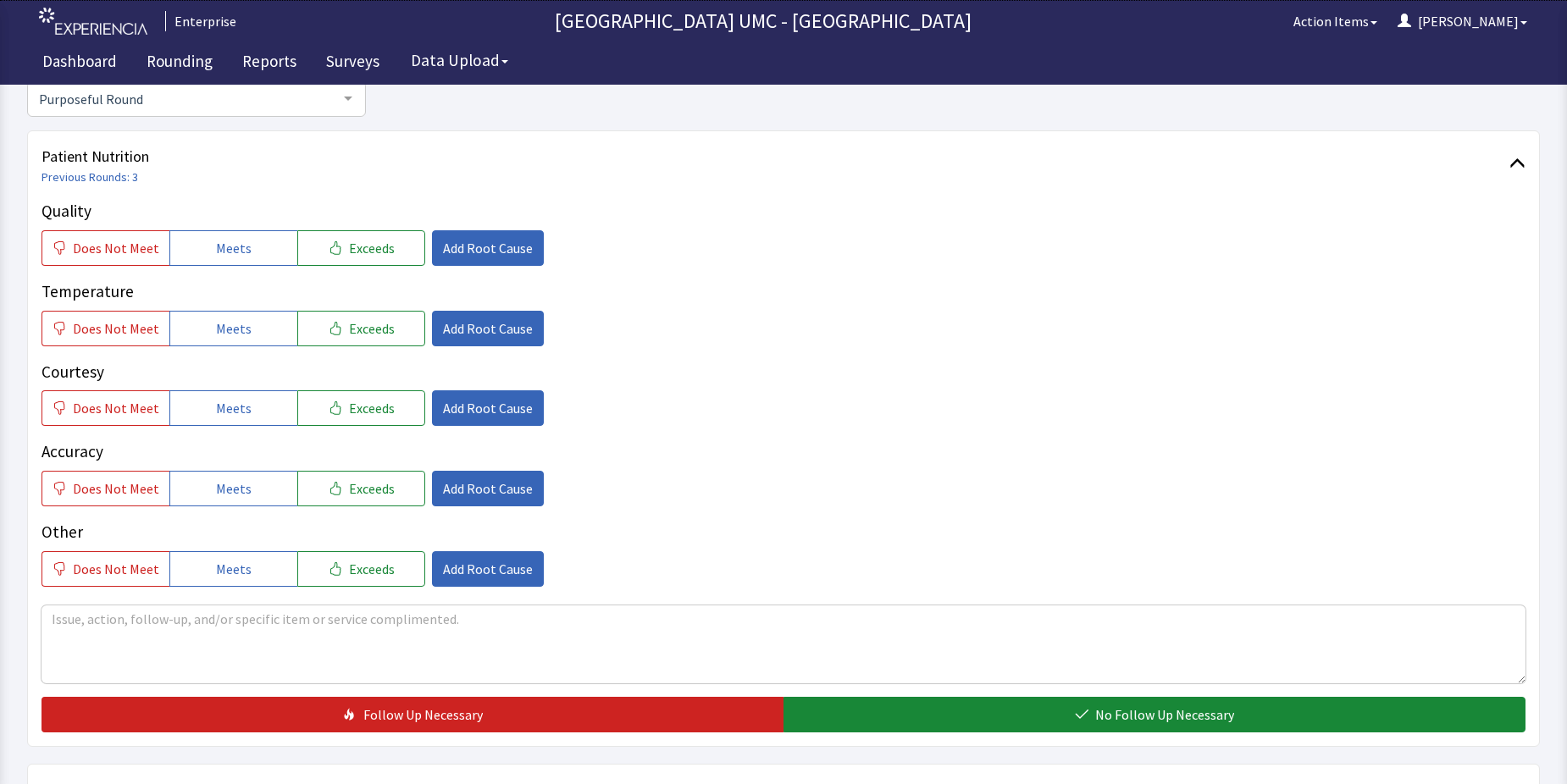
scroll to position [254, 0]
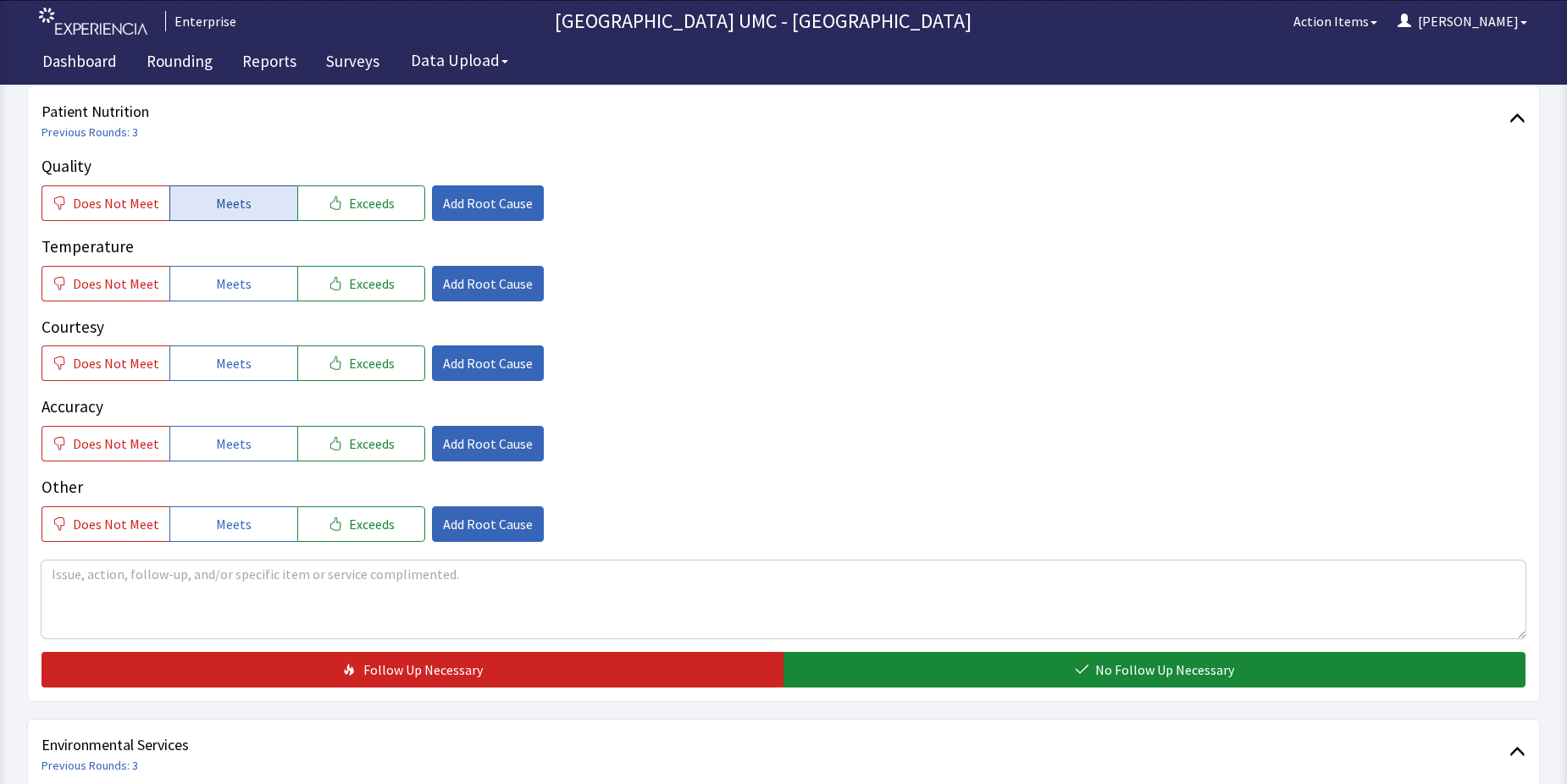
click at [258, 201] on button "Meets" at bounding box center [233, 203] width 128 height 36
click at [220, 285] on span "Meets" at bounding box center [234, 284] width 36 height 21
click at [228, 370] on span "Meets" at bounding box center [234, 363] width 36 height 21
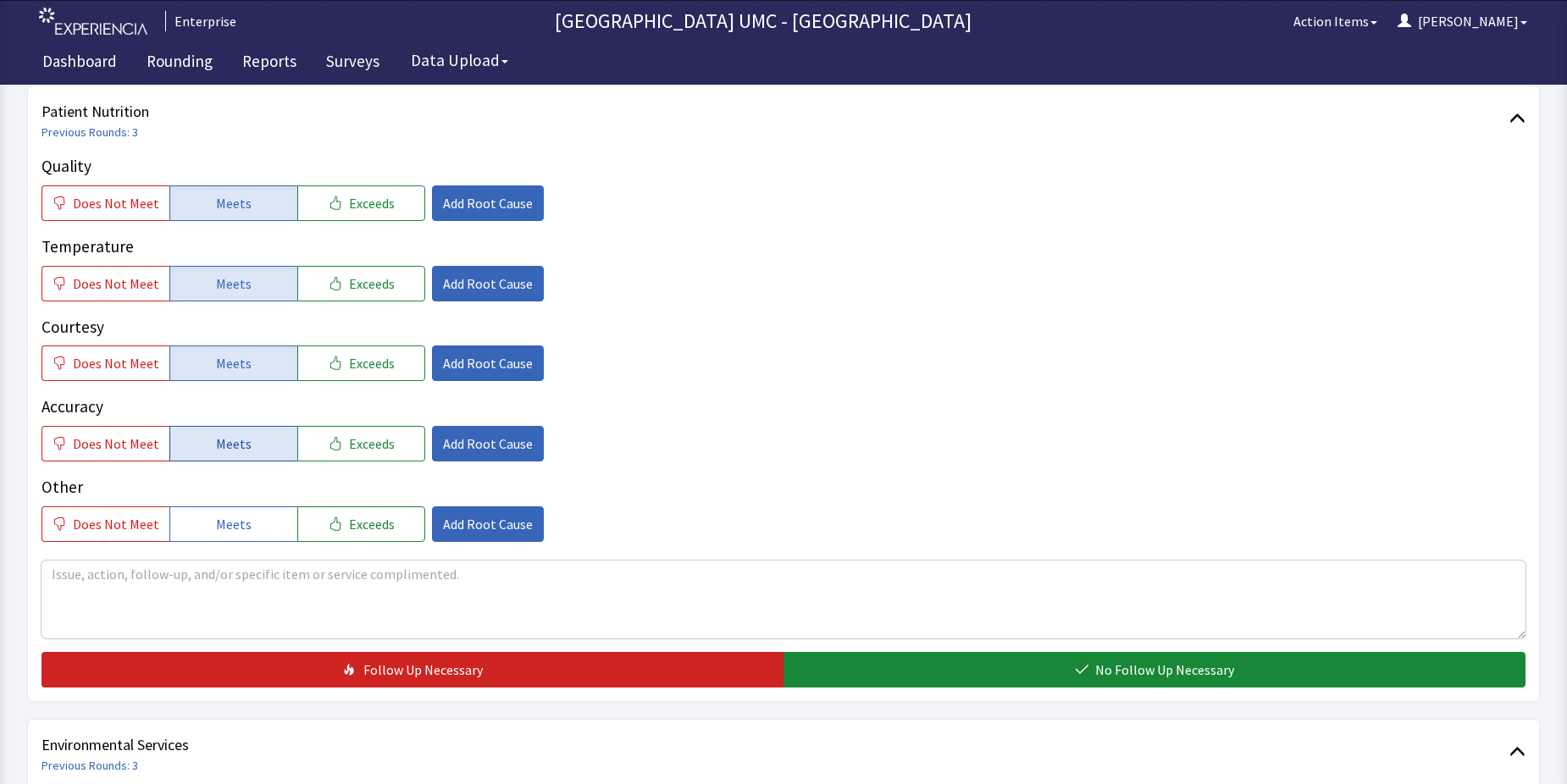
click at [228, 460] on button "Meets" at bounding box center [233, 444] width 128 height 36
click at [218, 533] on span "Meets" at bounding box center [234, 524] width 36 height 21
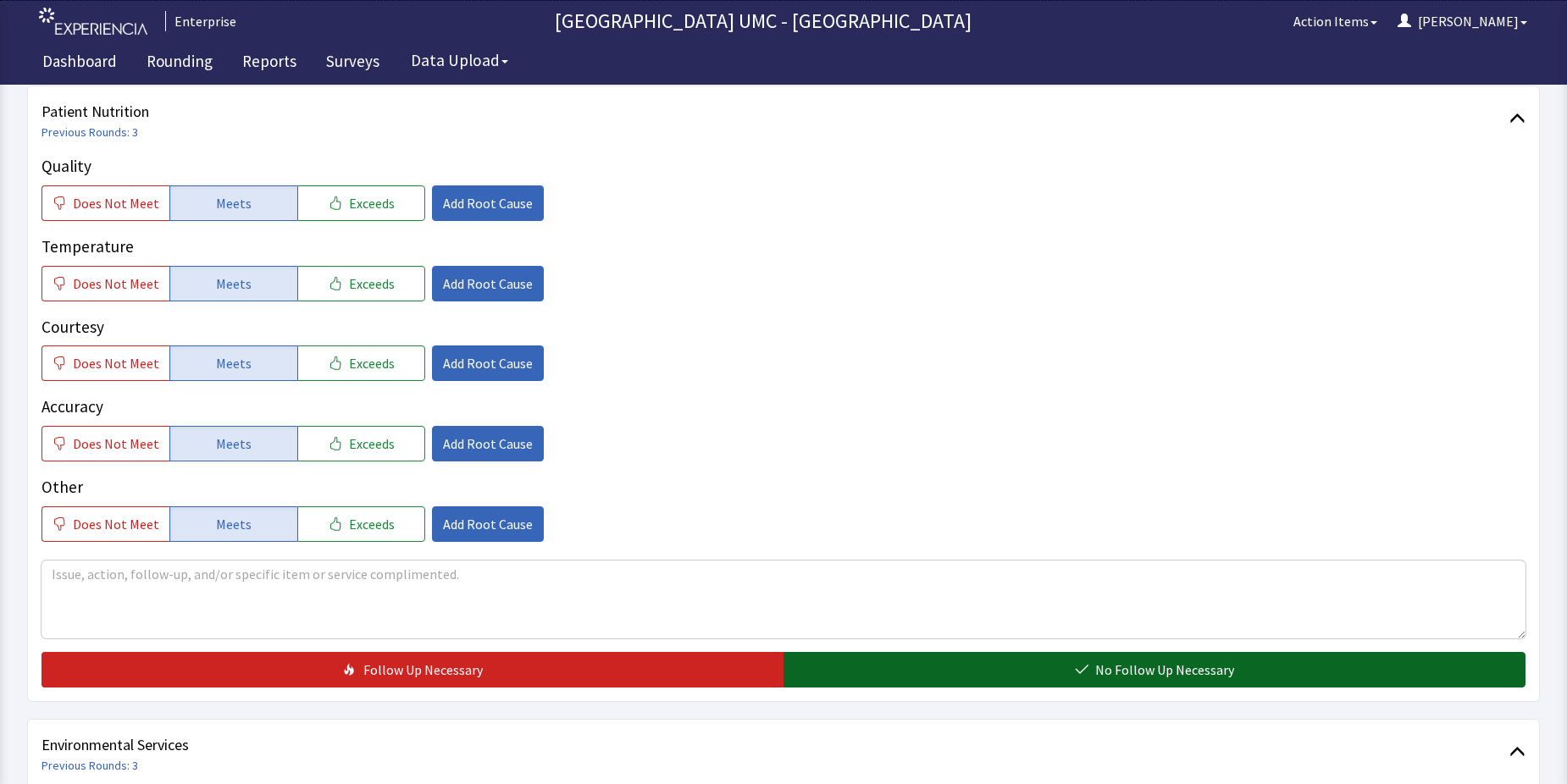
click at [995, 667] on button "No Follow Up Necessary" at bounding box center [1154, 670] width 742 height 36
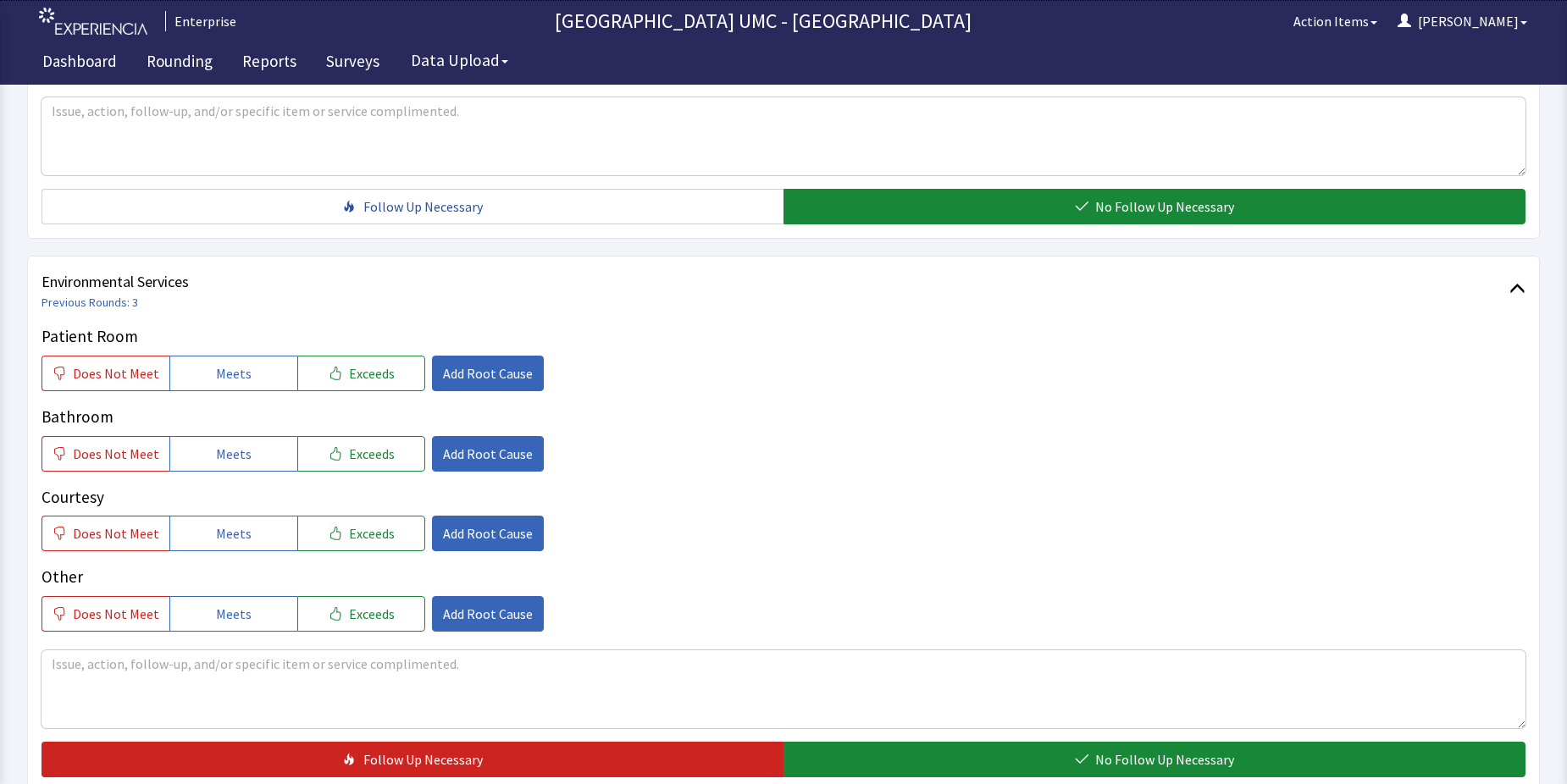
scroll to position [762, 0]
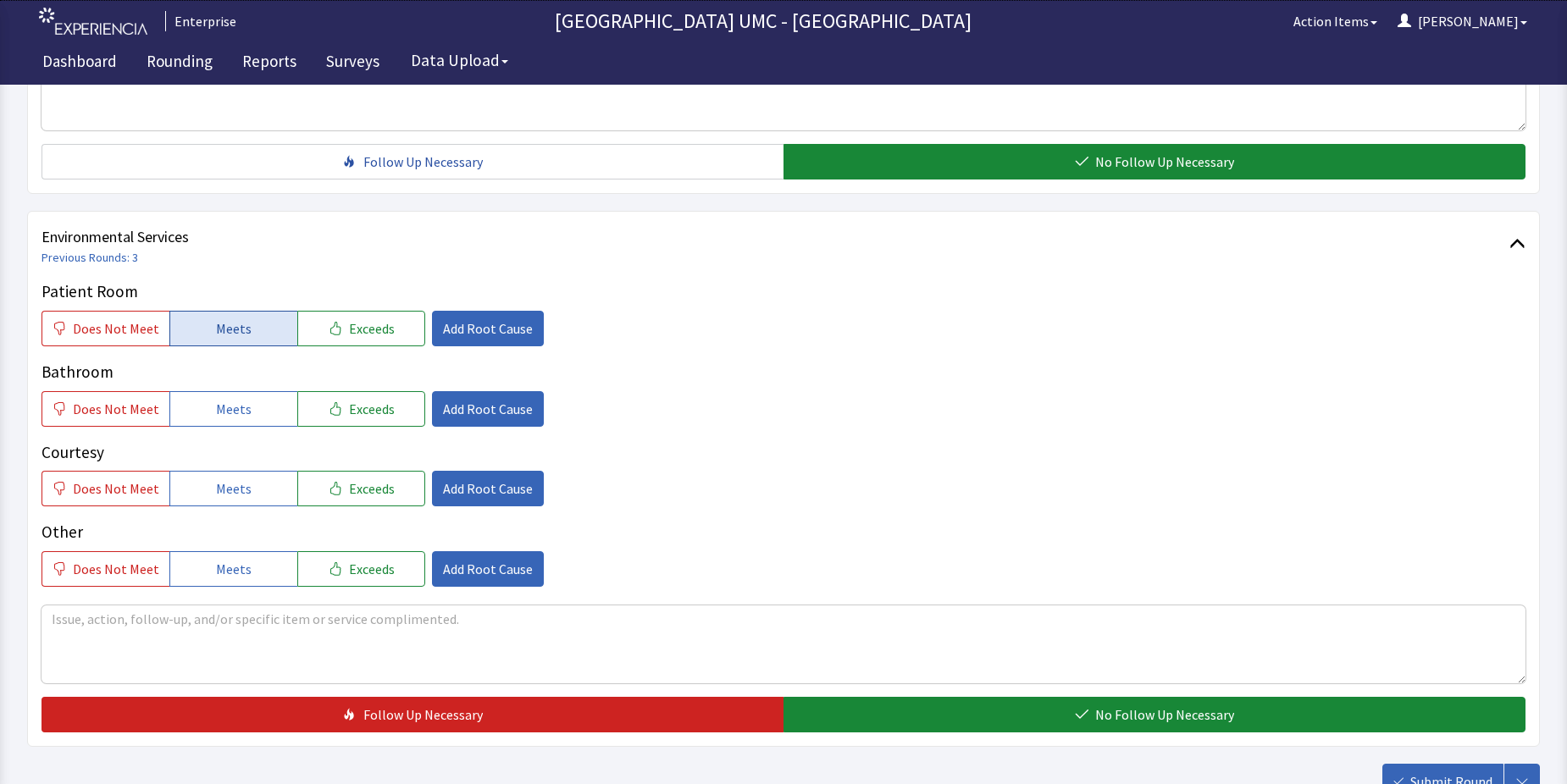
drag, startPoint x: 235, startPoint y: 334, endPoint x: 245, endPoint y: 389, distance: 55.9
click at [235, 335] on span "Meets" at bounding box center [234, 328] width 36 height 21
drag, startPoint x: 244, startPoint y: 407, endPoint x: 246, endPoint y: 462, distance: 55.0
click at [244, 409] on span "Meets" at bounding box center [234, 409] width 36 height 21
click at [229, 511] on div "Patient Room Does Not Meet Meets Exceeds Add Root Cause Bathroom Does Not Meet …" at bounding box center [784, 432] width 1485 height 307
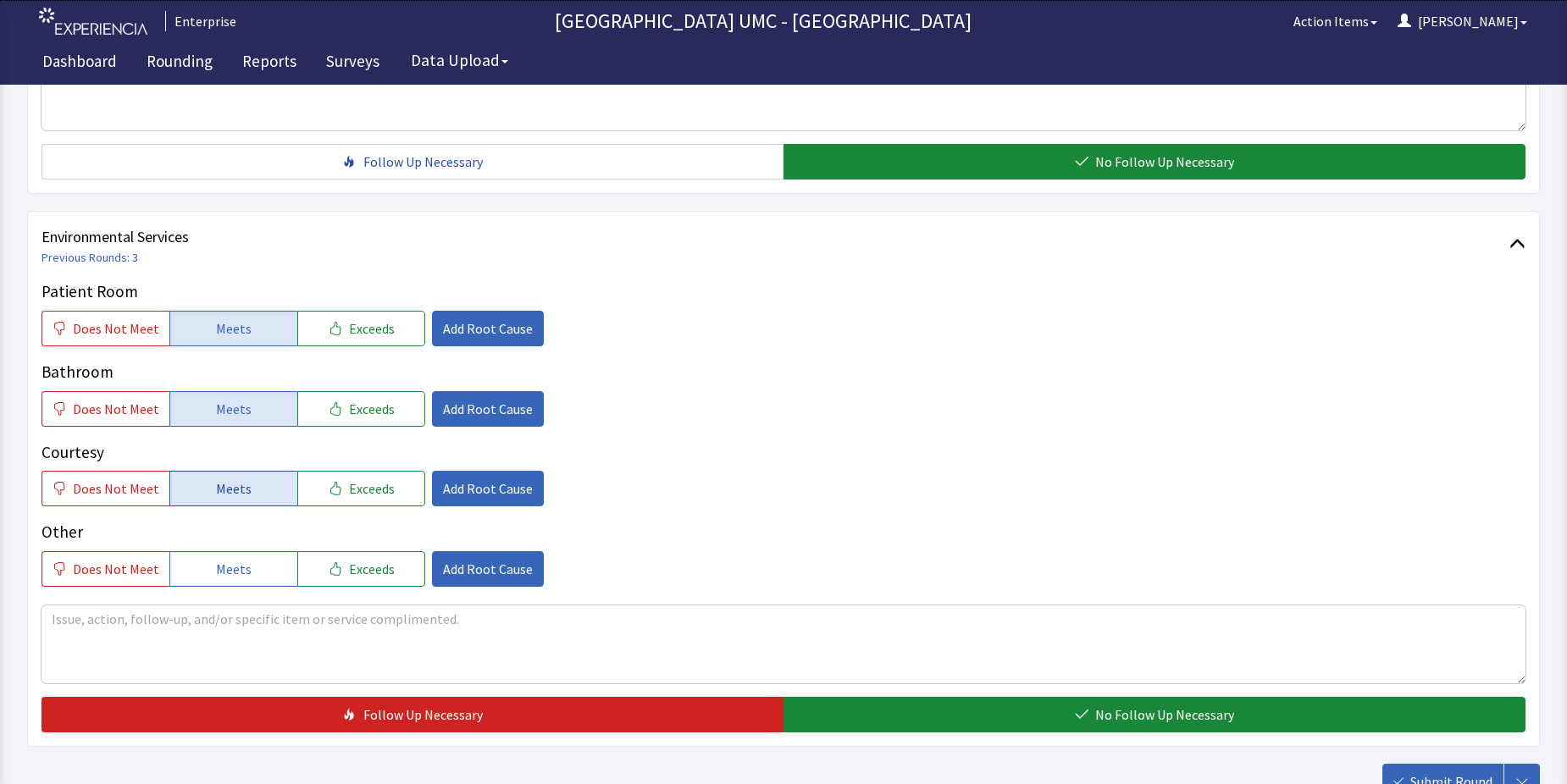
click at [228, 489] on span "Meets" at bounding box center [234, 489] width 36 height 21
drag, startPoint x: 242, startPoint y: 568, endPoint x: 402, endPoint y: 605, distance: 164.2
click at [248, 574] on button "Meets" at bounding box center [233, 569] width 128 height 36
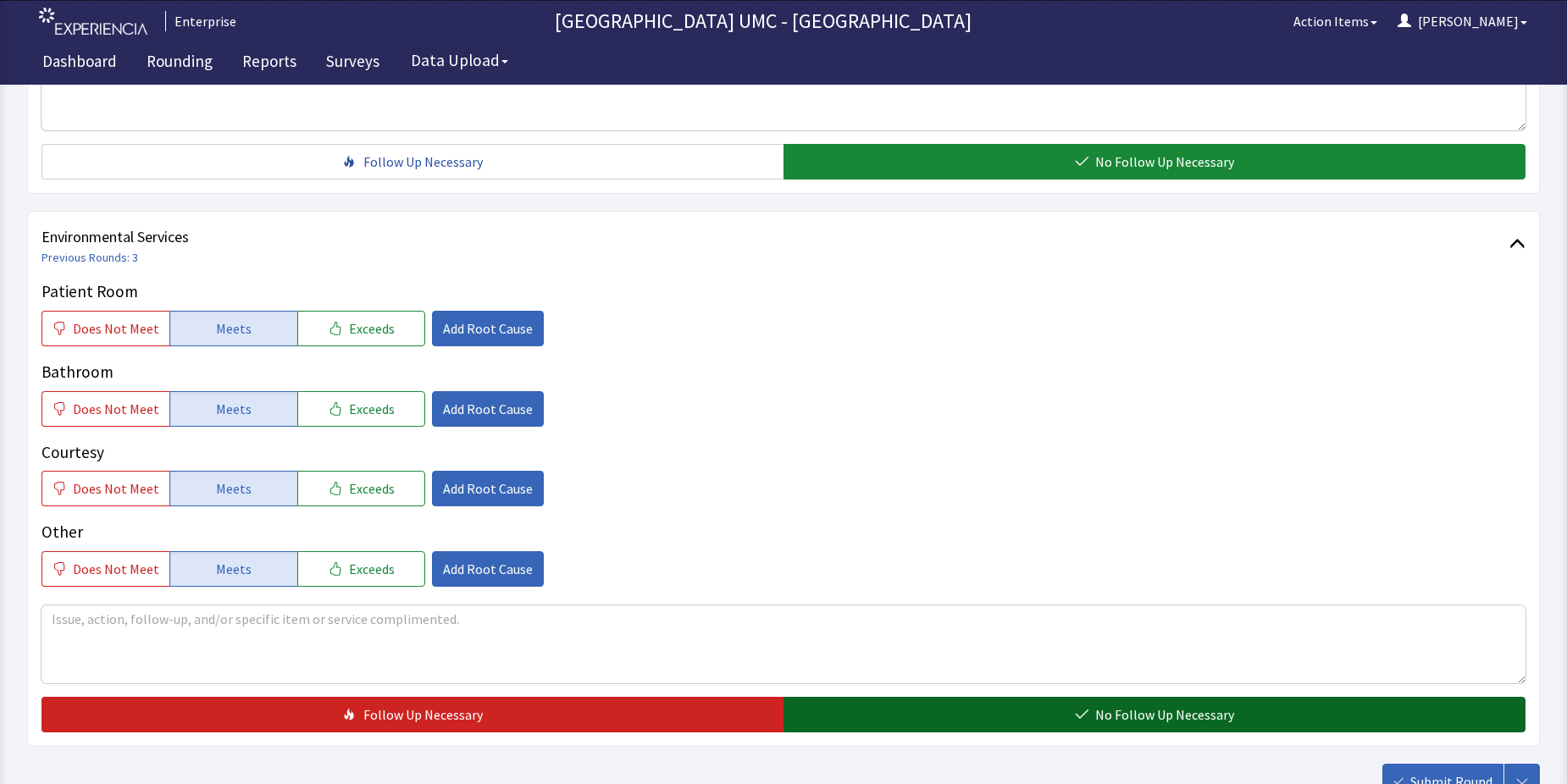
drag, startPoint x: 1020, startPoint y: 711, endPoint x: 1065, endPoint y: 719, distance: 45.7
click at [1030, 717] on button "No Follow Up Necessary" at bounding box center [1154, 715] width 742 height 36
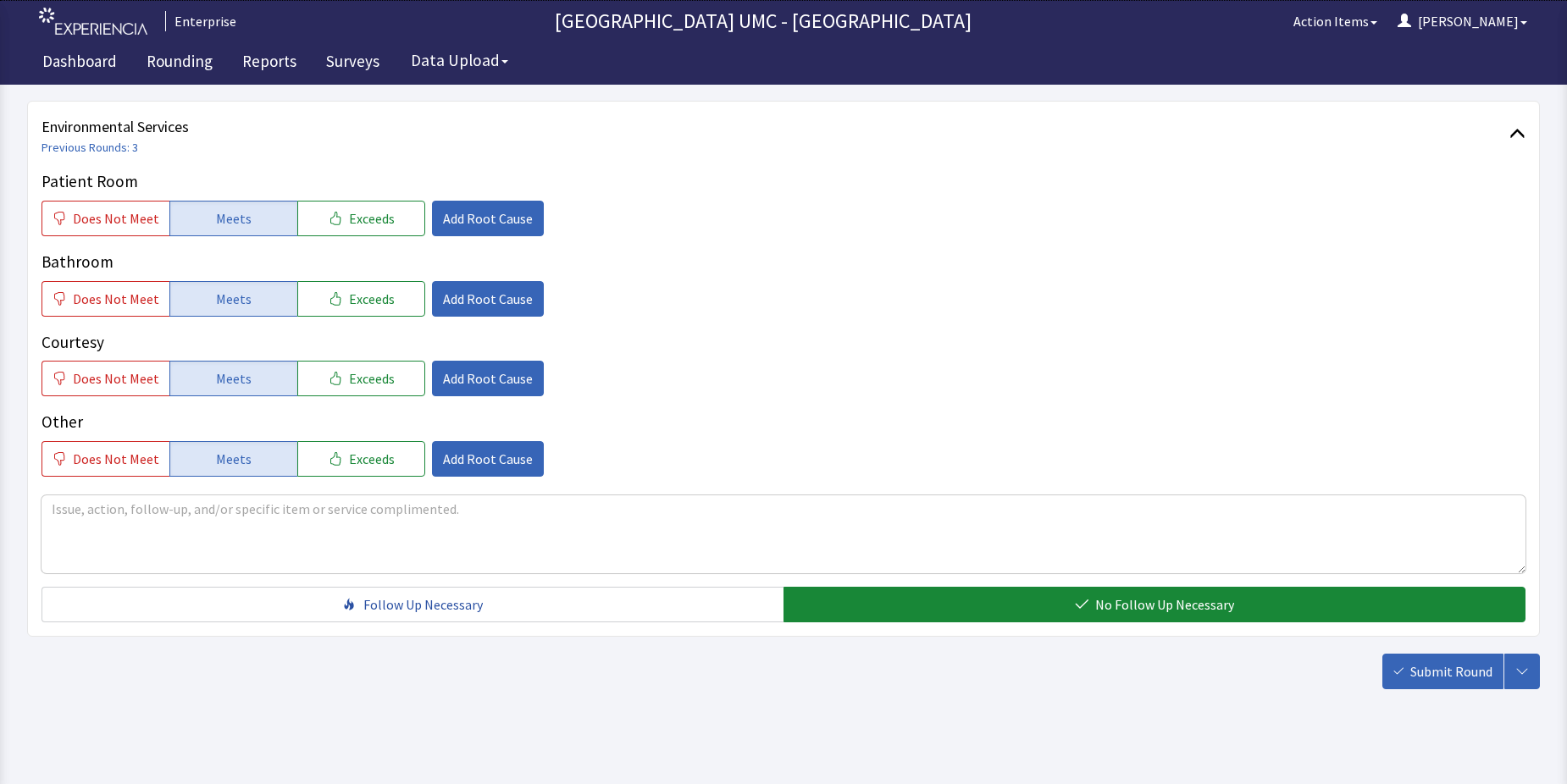
scroll to position [889, 0]
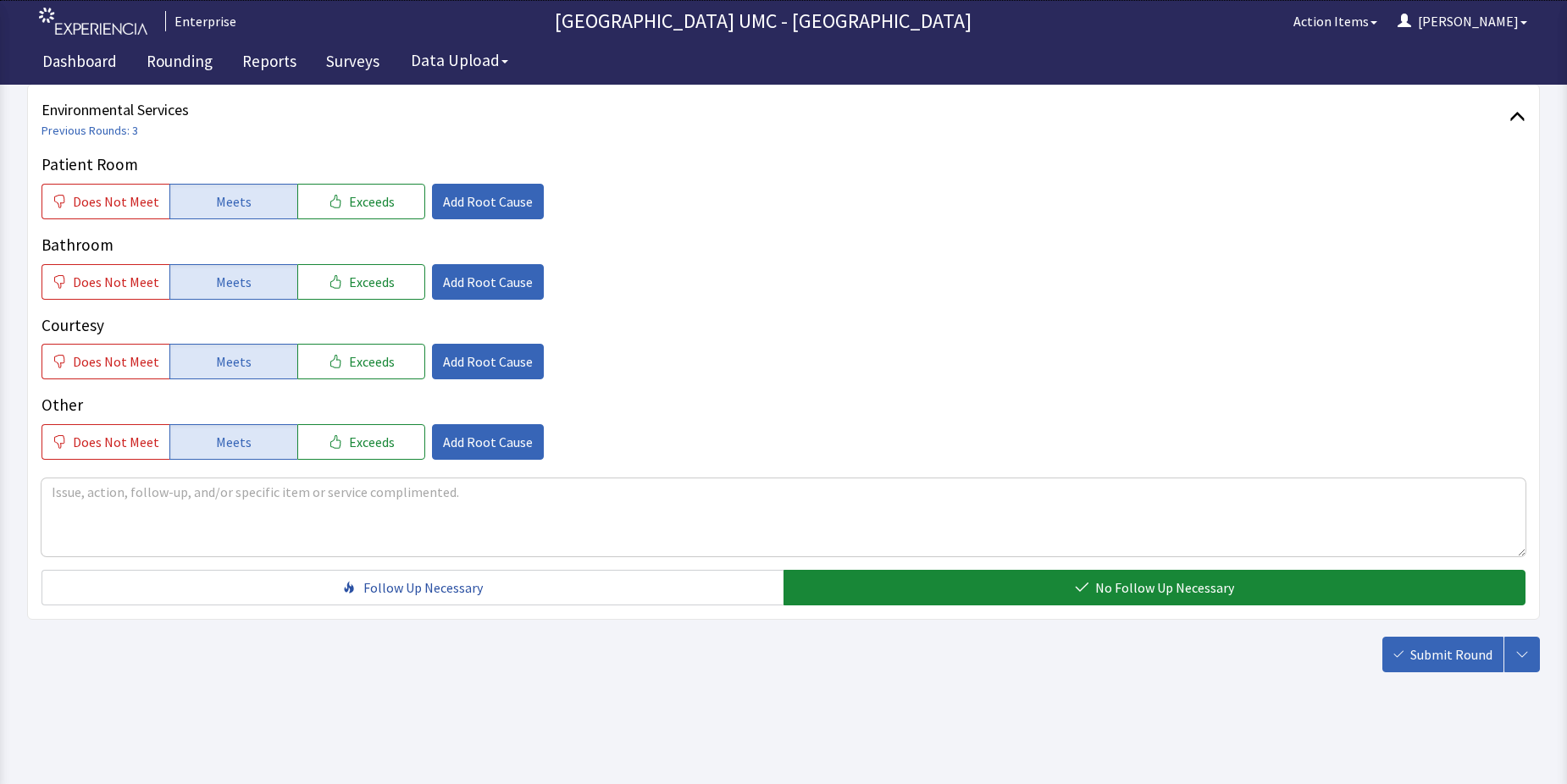
click at [1450, 658] on span "Submit Round" at bounding box center [1451, 654] width 82 height 21
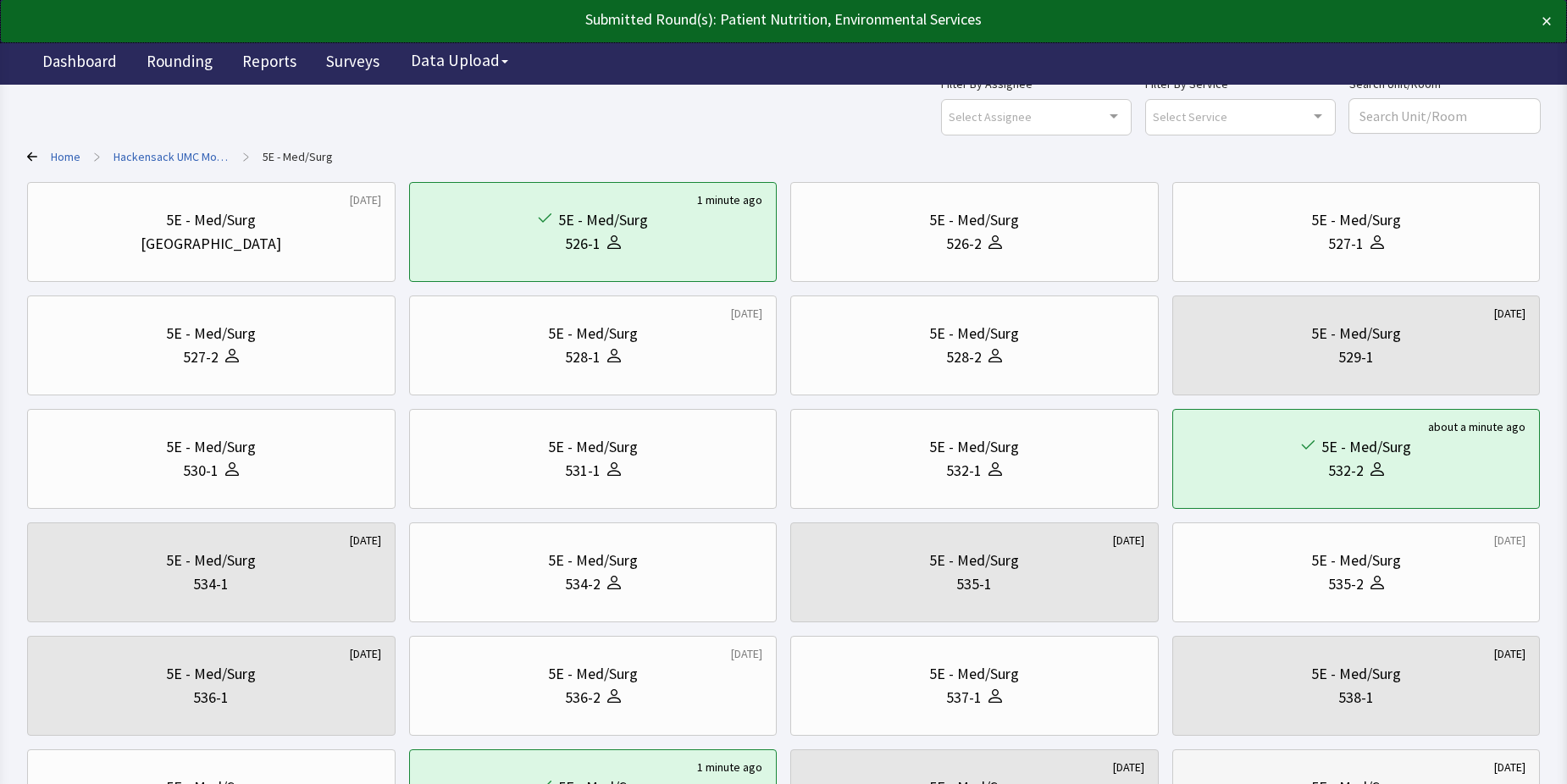
scroll to position [85, 0]
